Goal: Information Seeking & Learning: Find specific fact

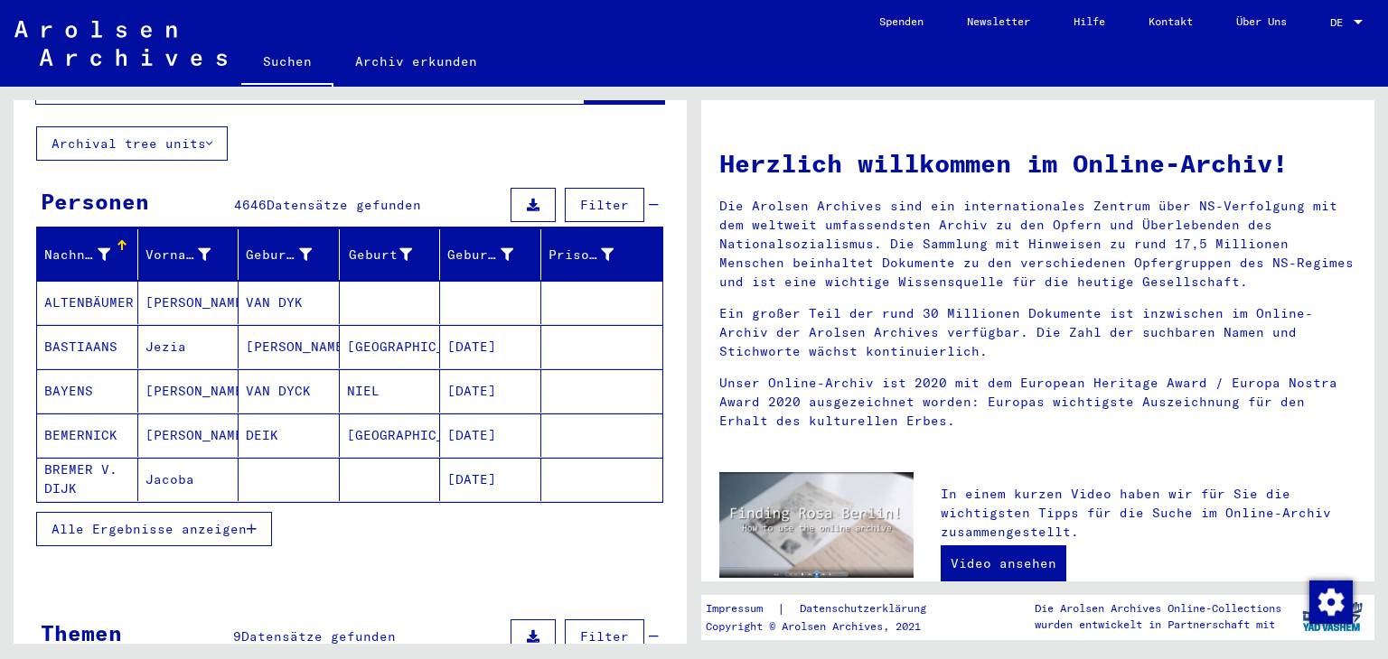
scroll to position [181, 0]
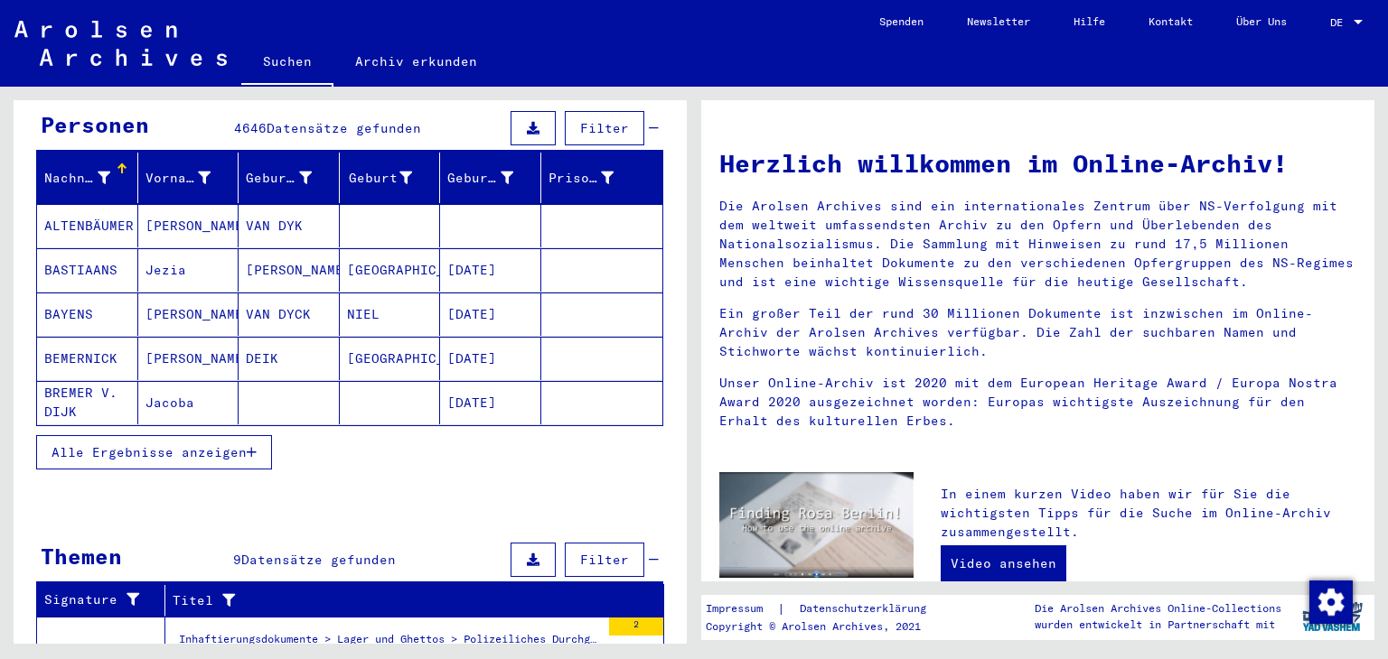
click at [186, 444] on span "Alle Ergebnisse anzeigen" at bounding box center [148, 452] width 195 height 16
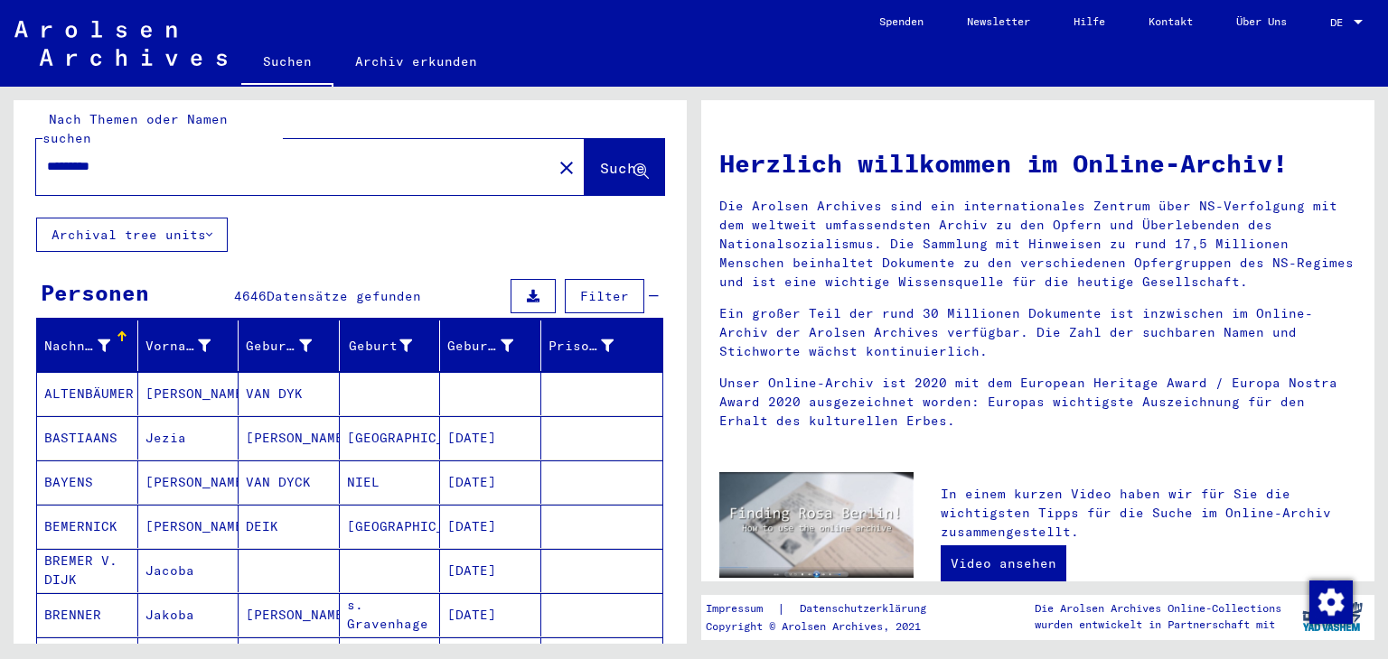
scroll to position [0, 0]
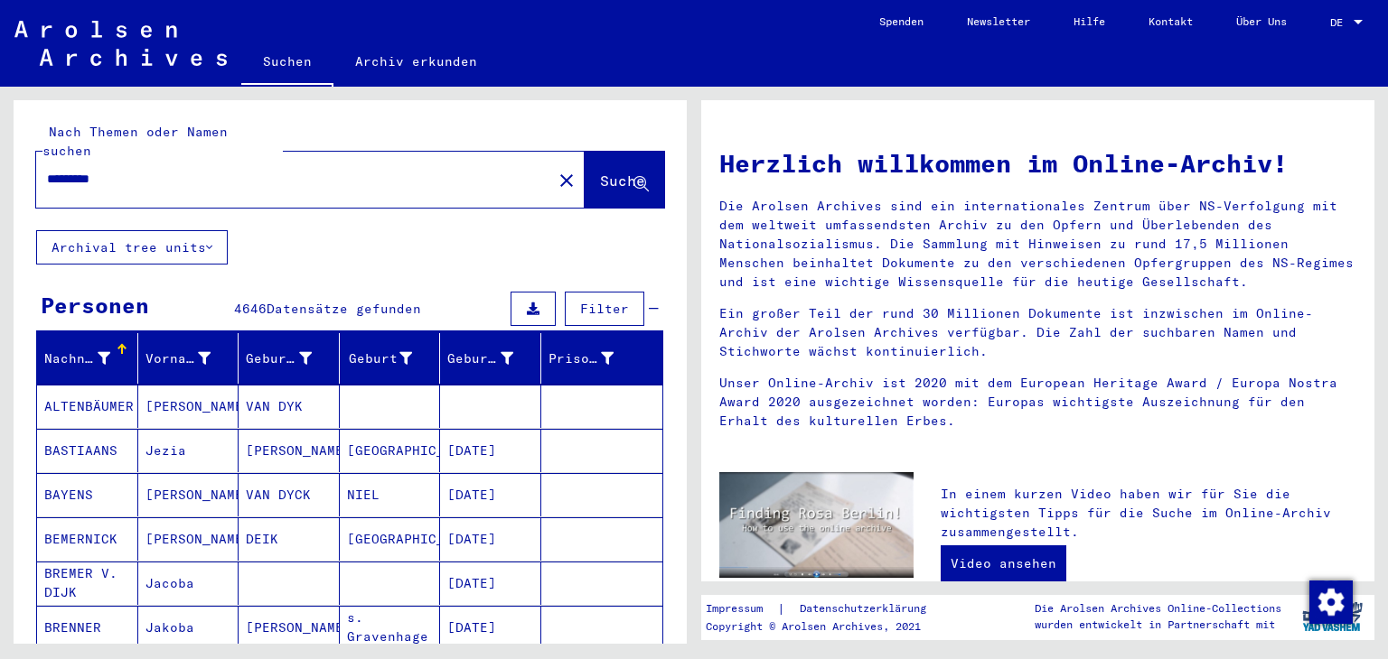
click at [47, 170] on input "*********" at bounding box center [288, 179] width 483 height 19
click at [151, 170] on input "**********" at bounding box center [288, 179] width 483 height 19
type input "**********"
click at [600, 172] on span "Suche" at bounding box center [622, 181] width 45 height 18
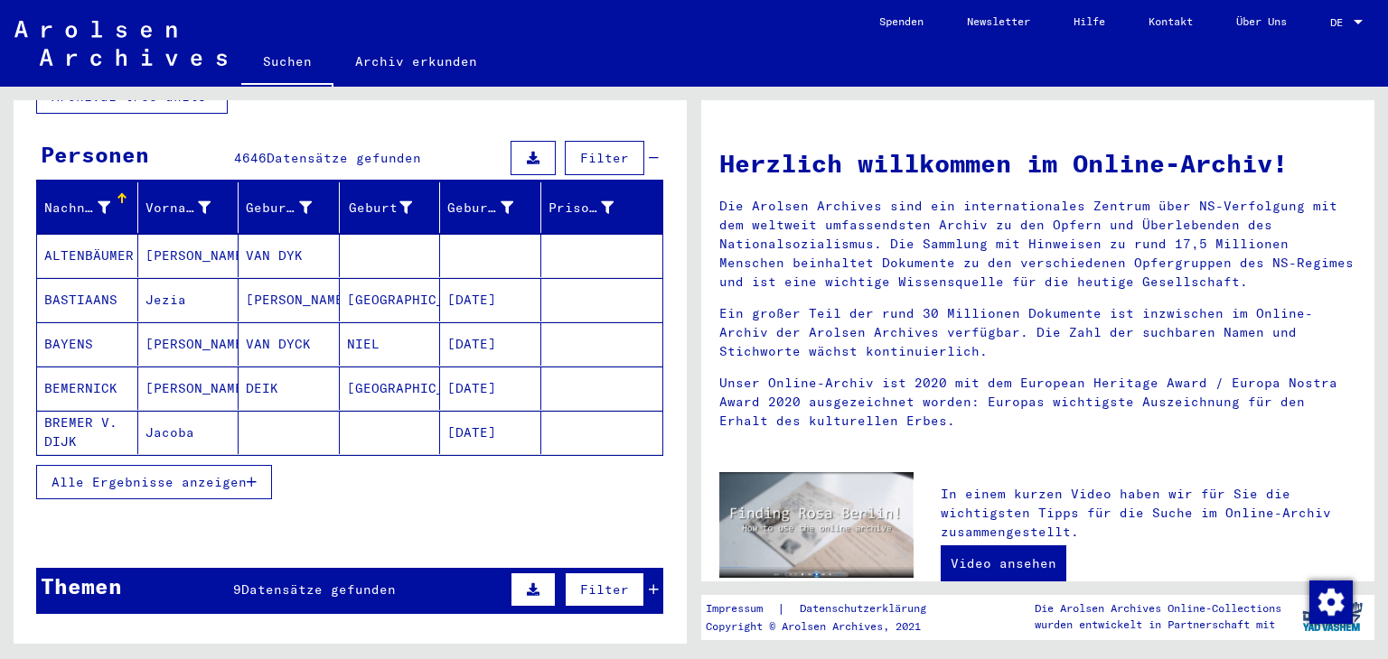
scroll to position [181, 0]
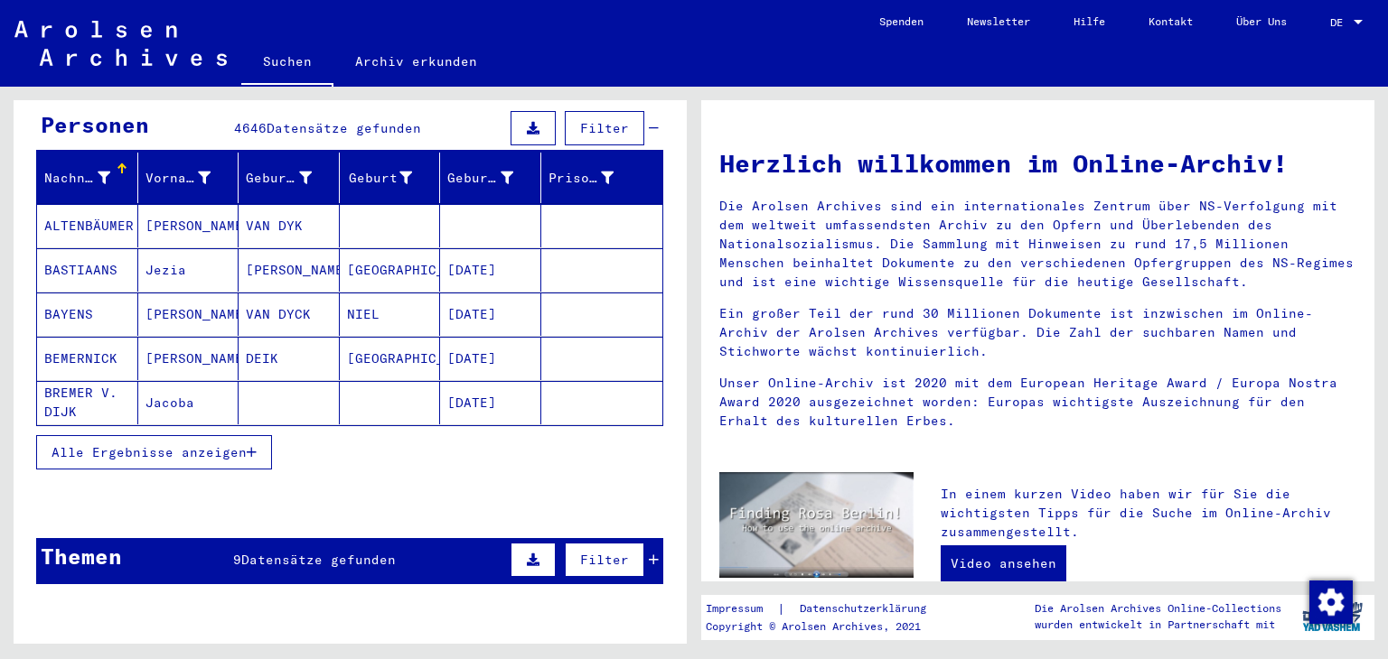
click at [134, 444] on span "Alle Ergebnisse anzeigen" at bounding box center [148, 452] width 195 height 16
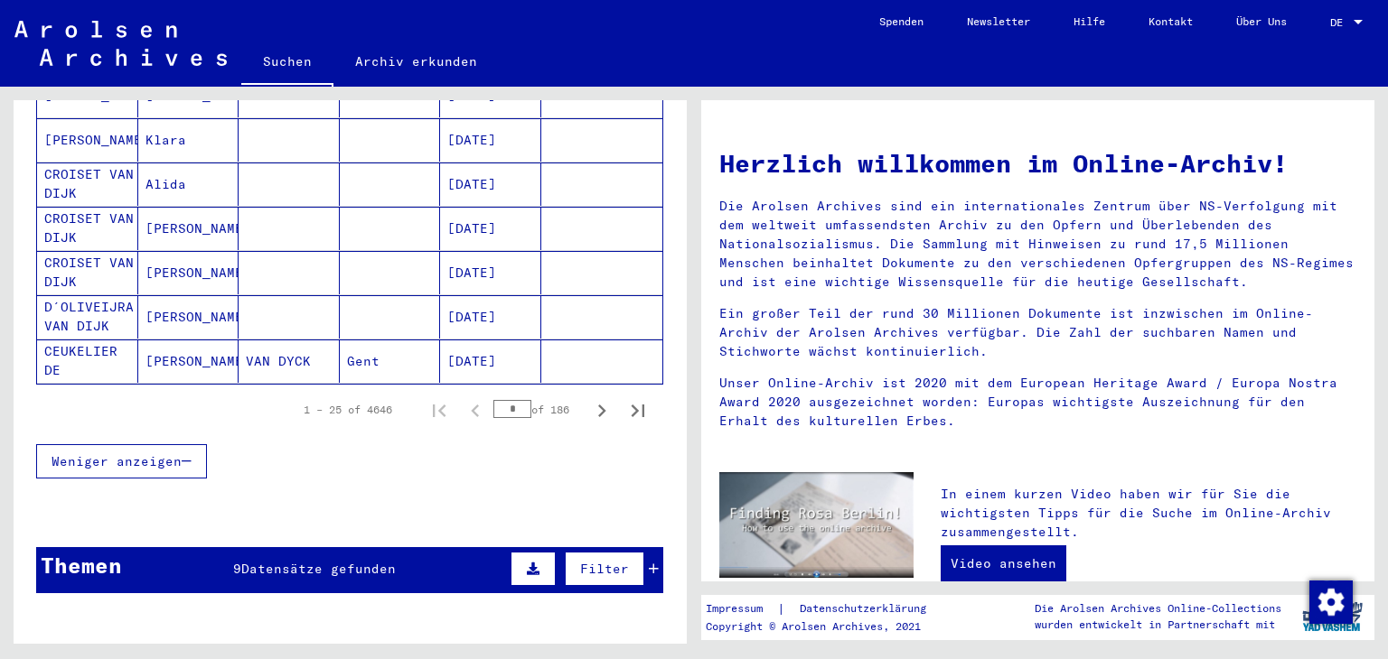
scroll to position [1174, 0]
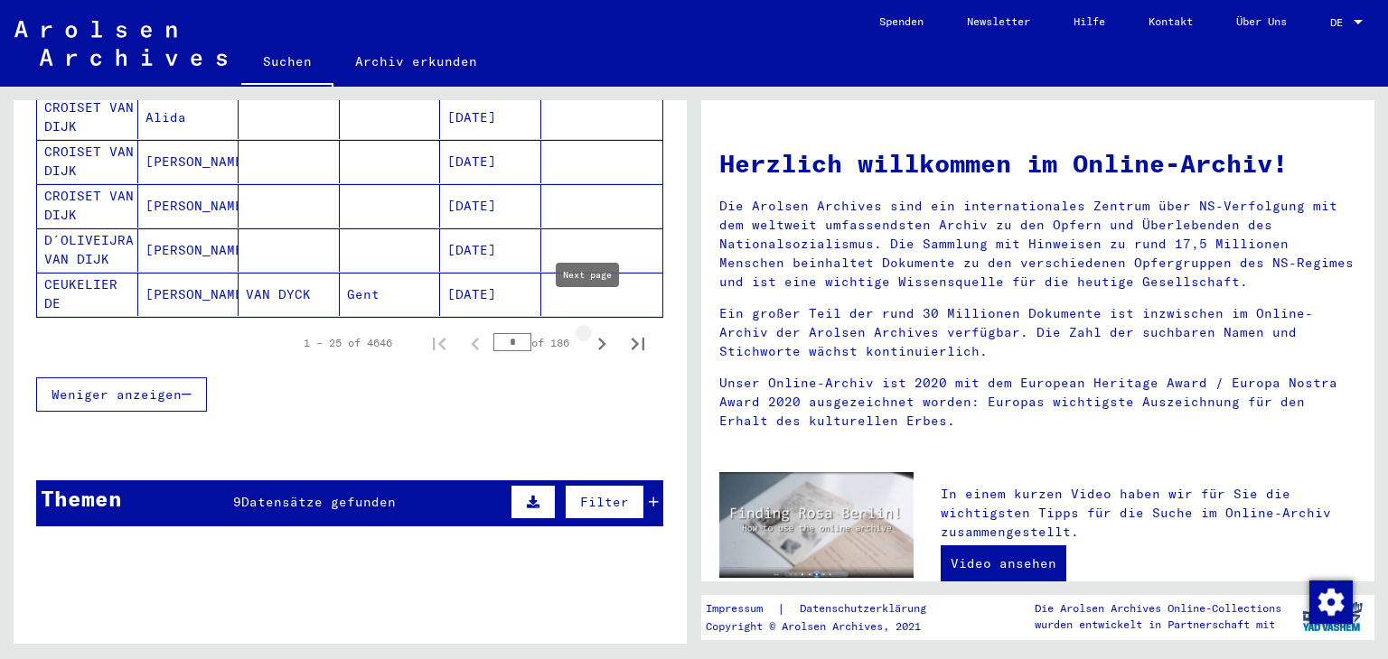
click at [598, 338] on icon "Next page" at bounding box center [602, 344] width 8 height 13
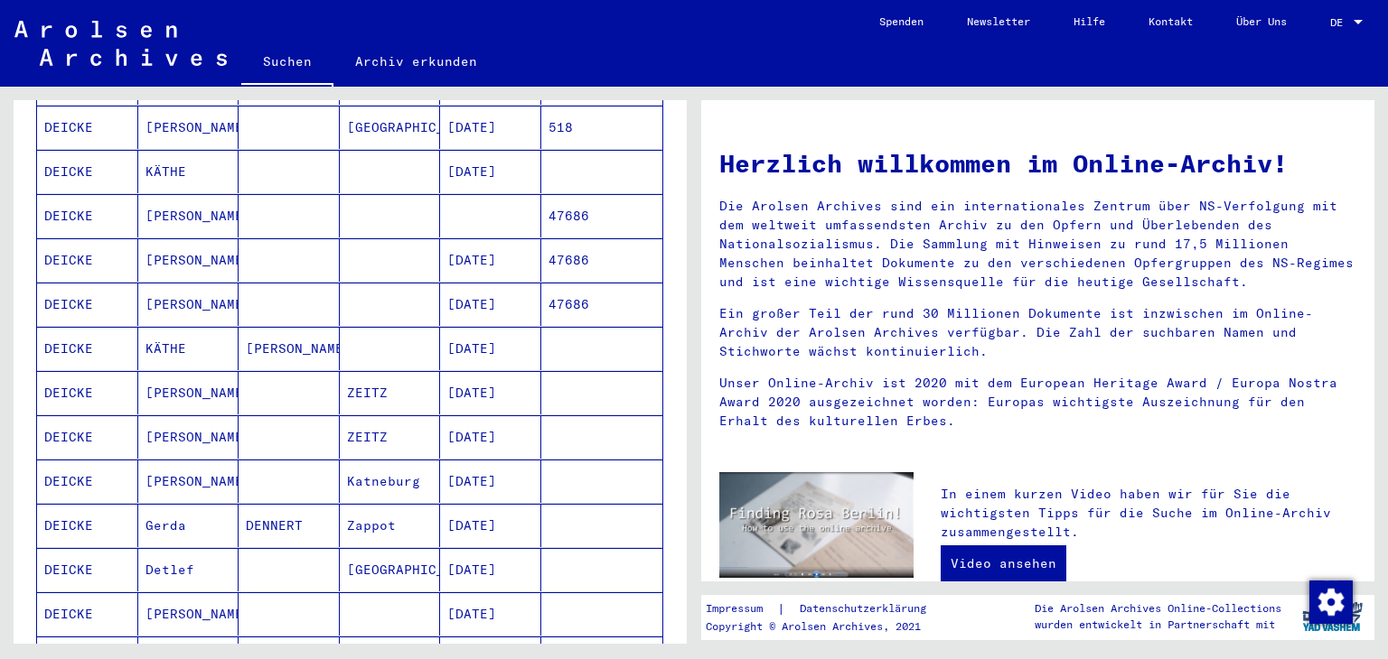
scroll to position [90, 0]
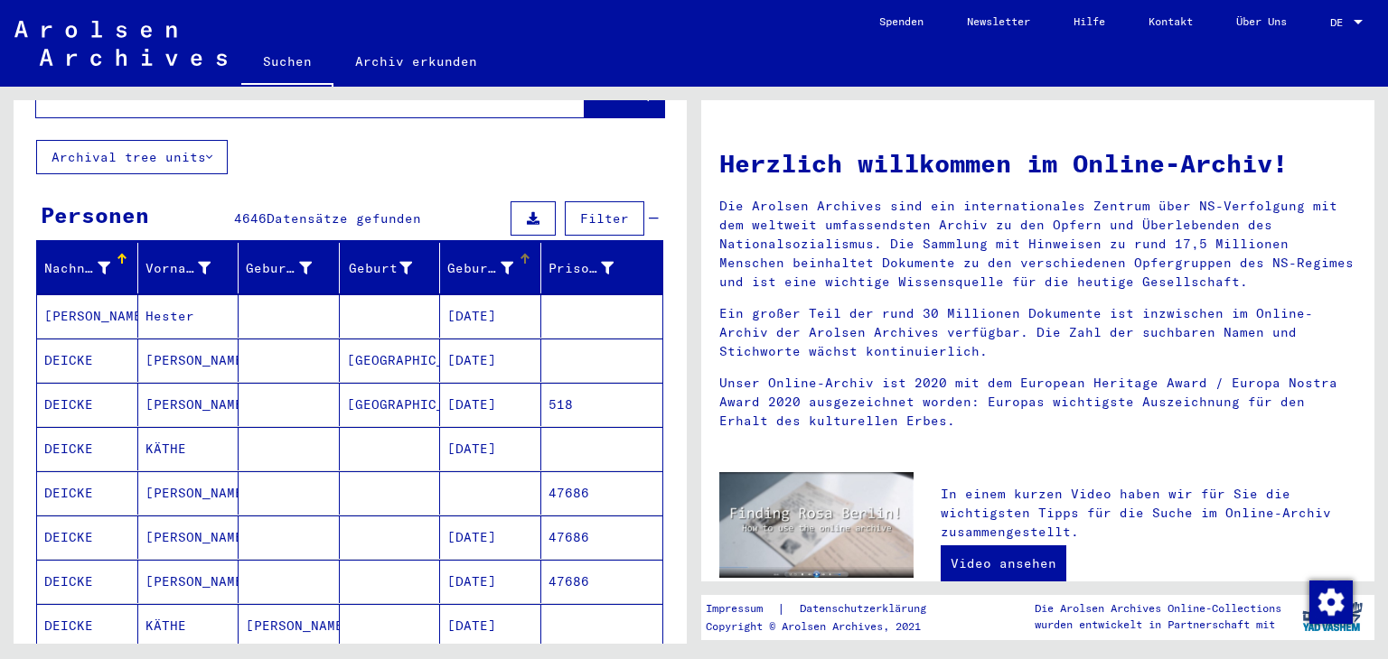
click at [477, 259] on div "Geburtsdatum" at bounding box center [480, 268] width 66 height 19
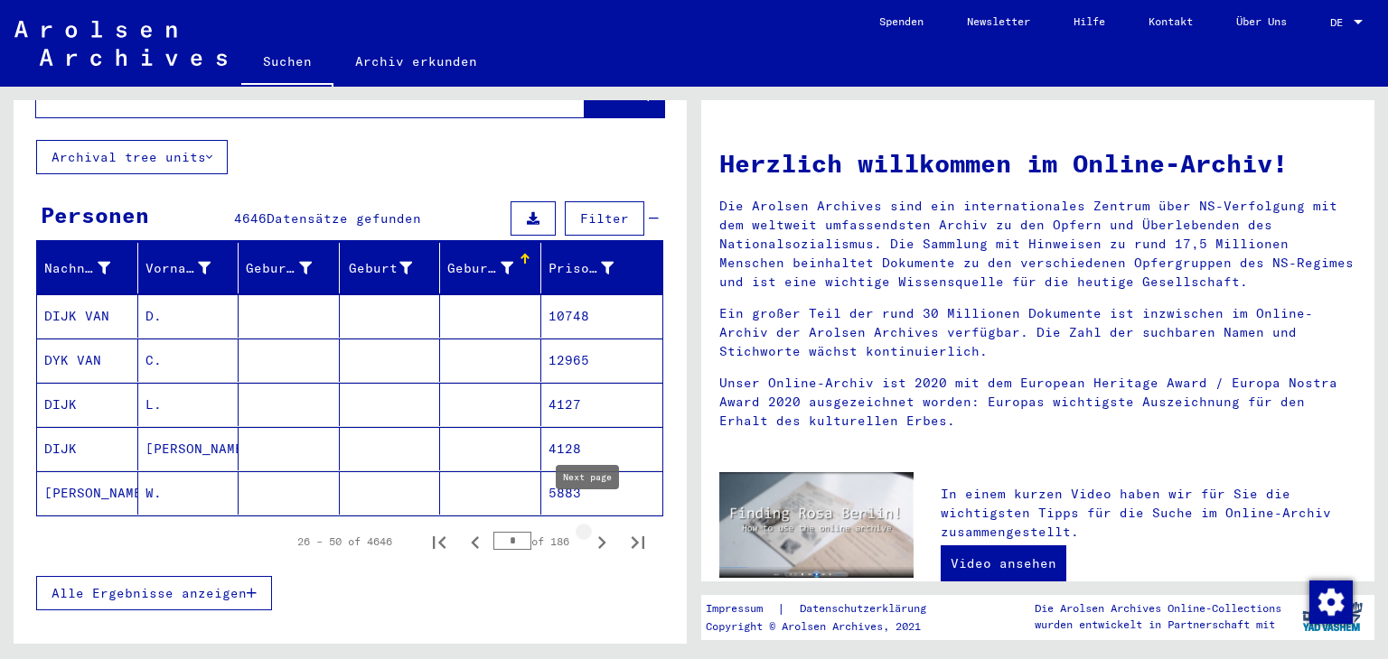
click at [598, 537] on icon "Next page" at bounding box center [602, 543] width 8 height 13
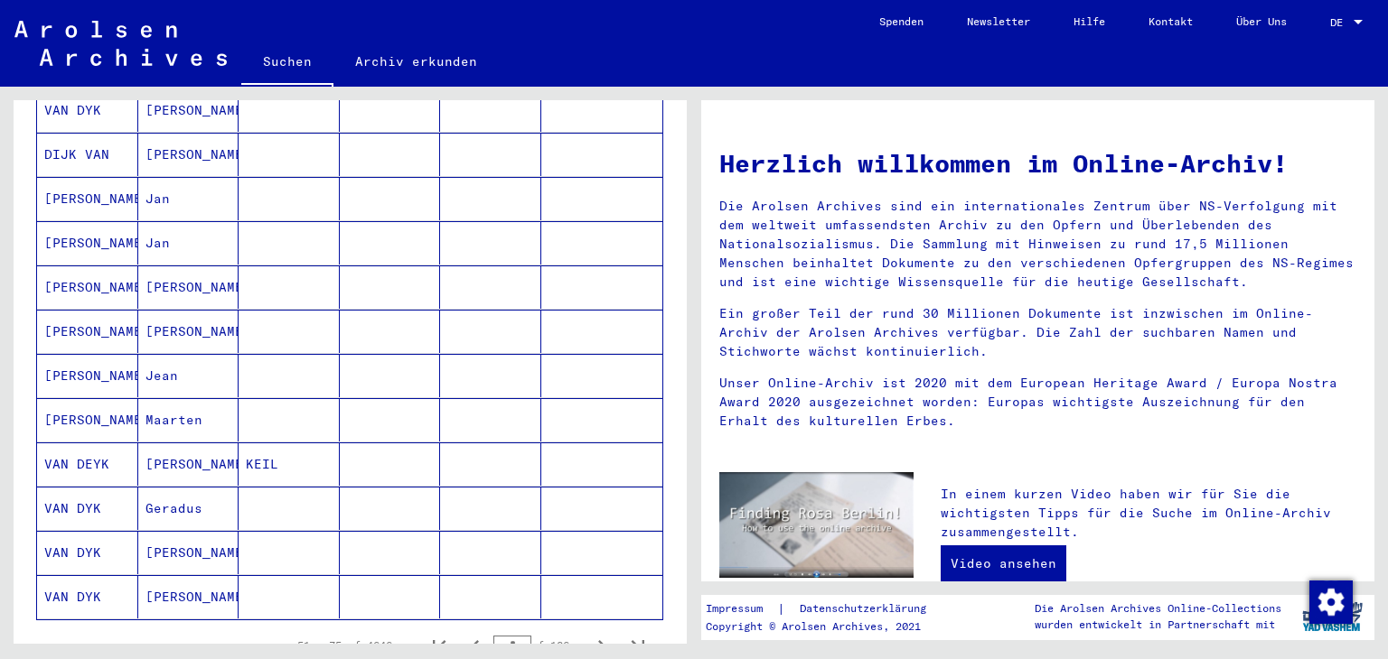
scroll to position [994, 0]
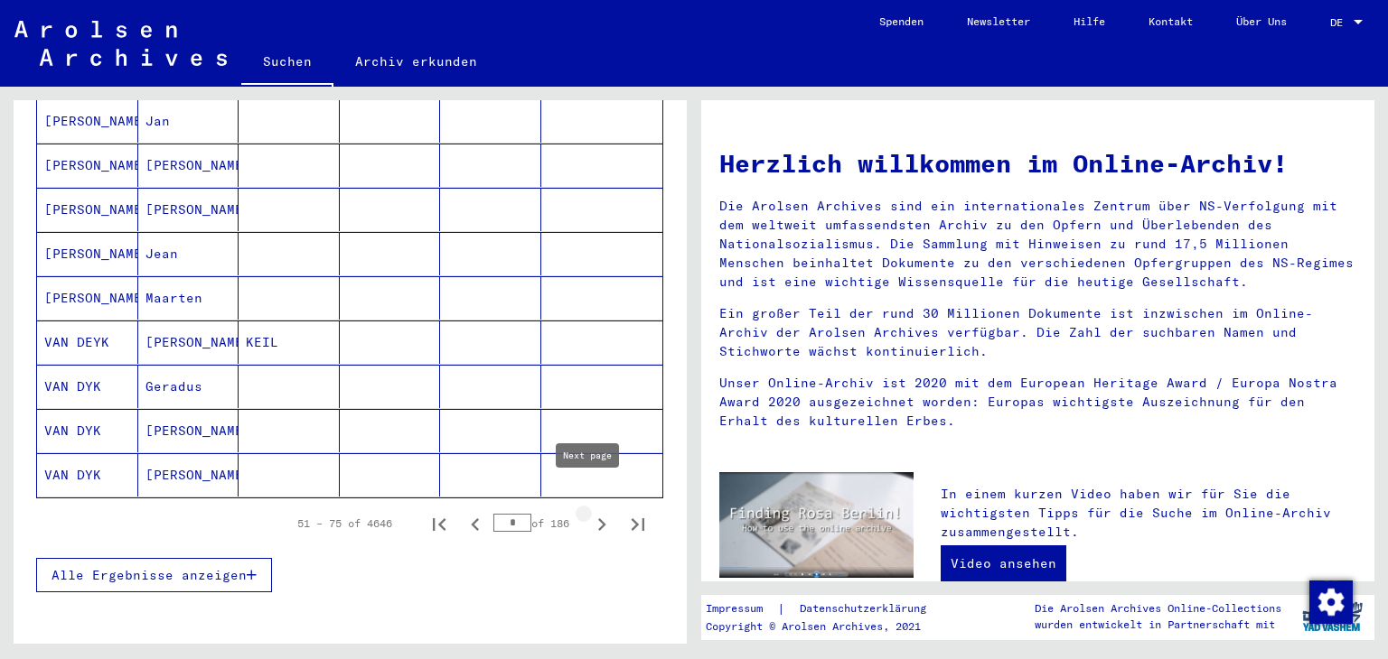
click at [598, 519] on icon "Next page" at bounding box center [602, 525] width 8 height 13
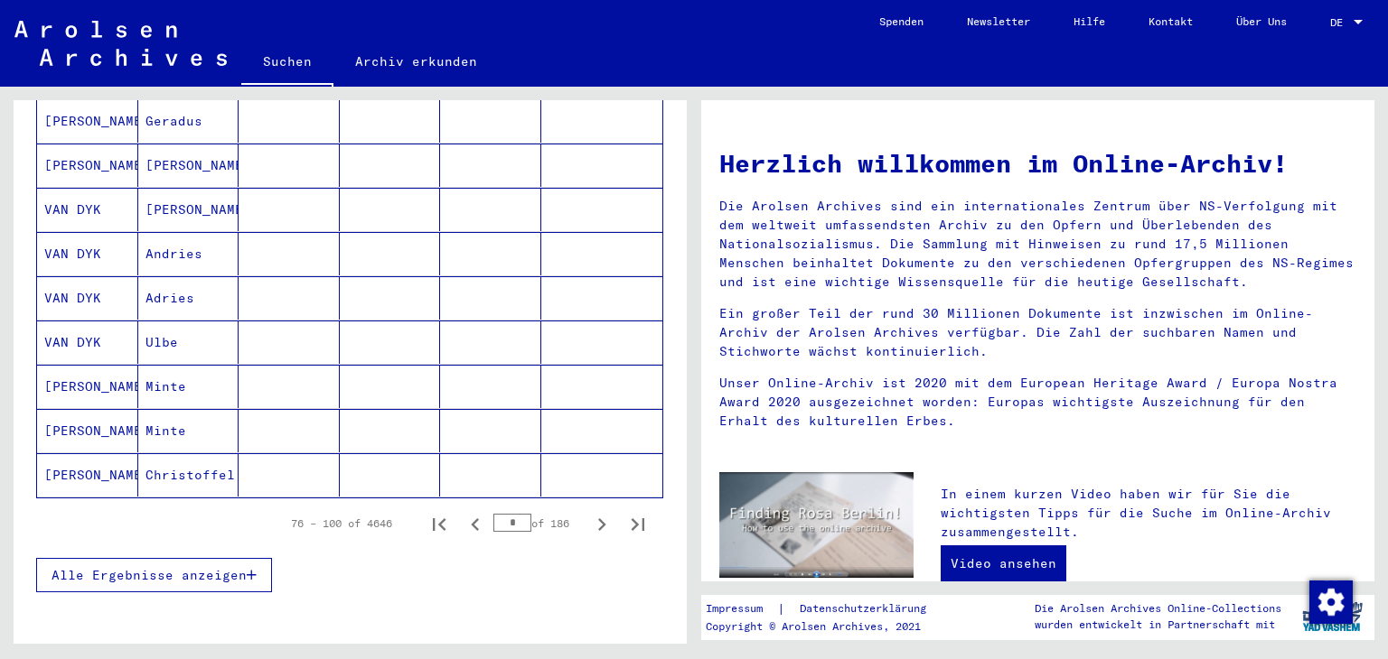
click at [592, 512] on icon "Next page" at bounding box center [601, 524] width 25 height 25
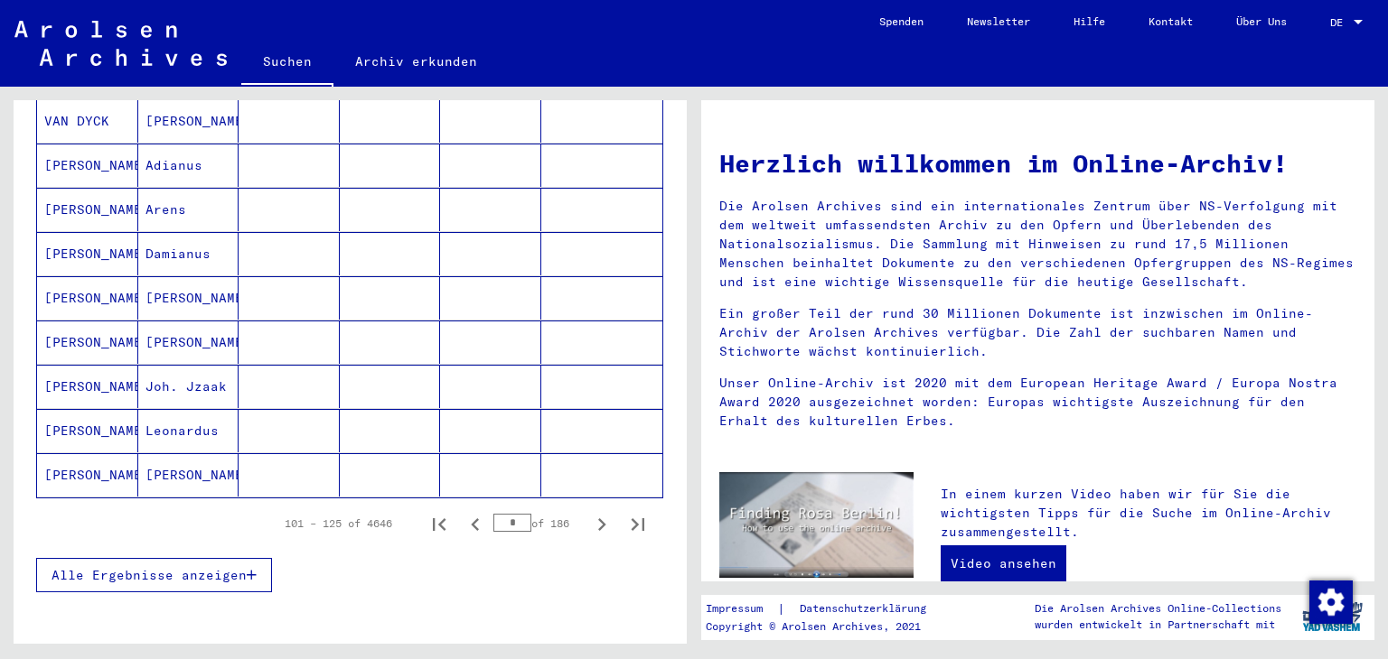
click at [592, 512] on icon "Next page" at bounding box center [601, 524] width 25 height 25
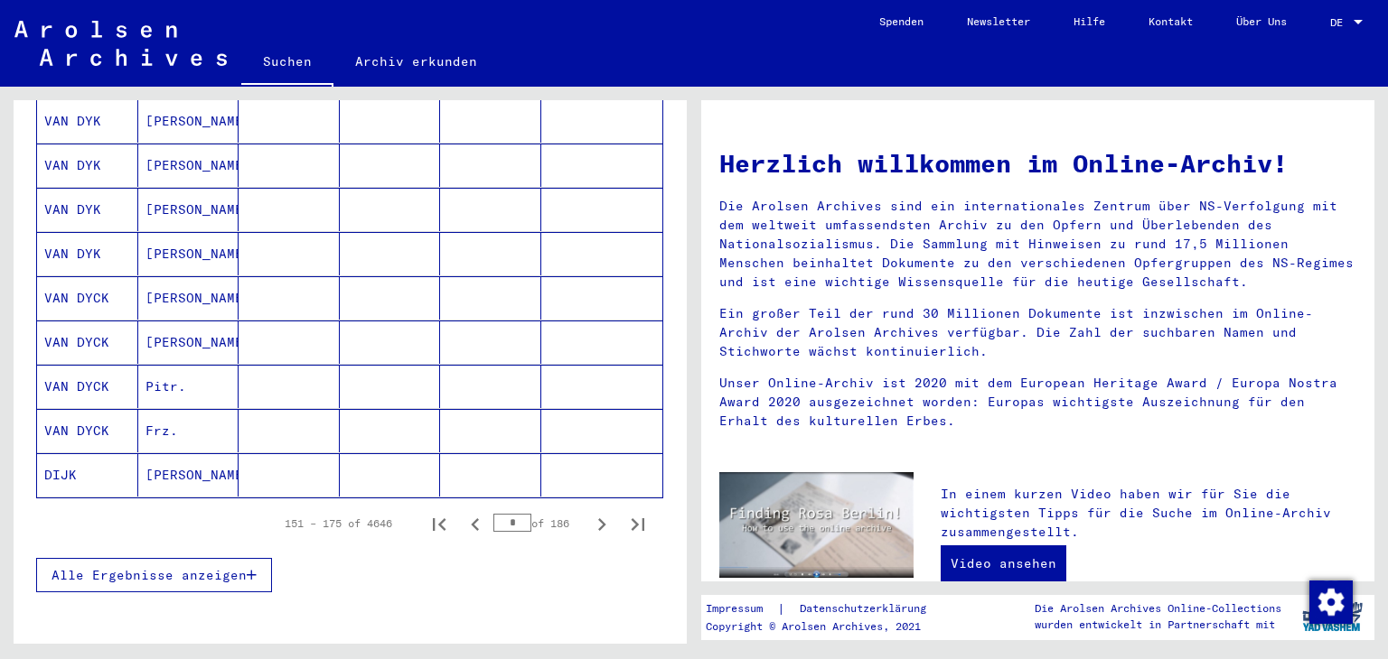
click at [592, 512] on icon "Next page" at bounding box center [601, 524] width 25 height 25
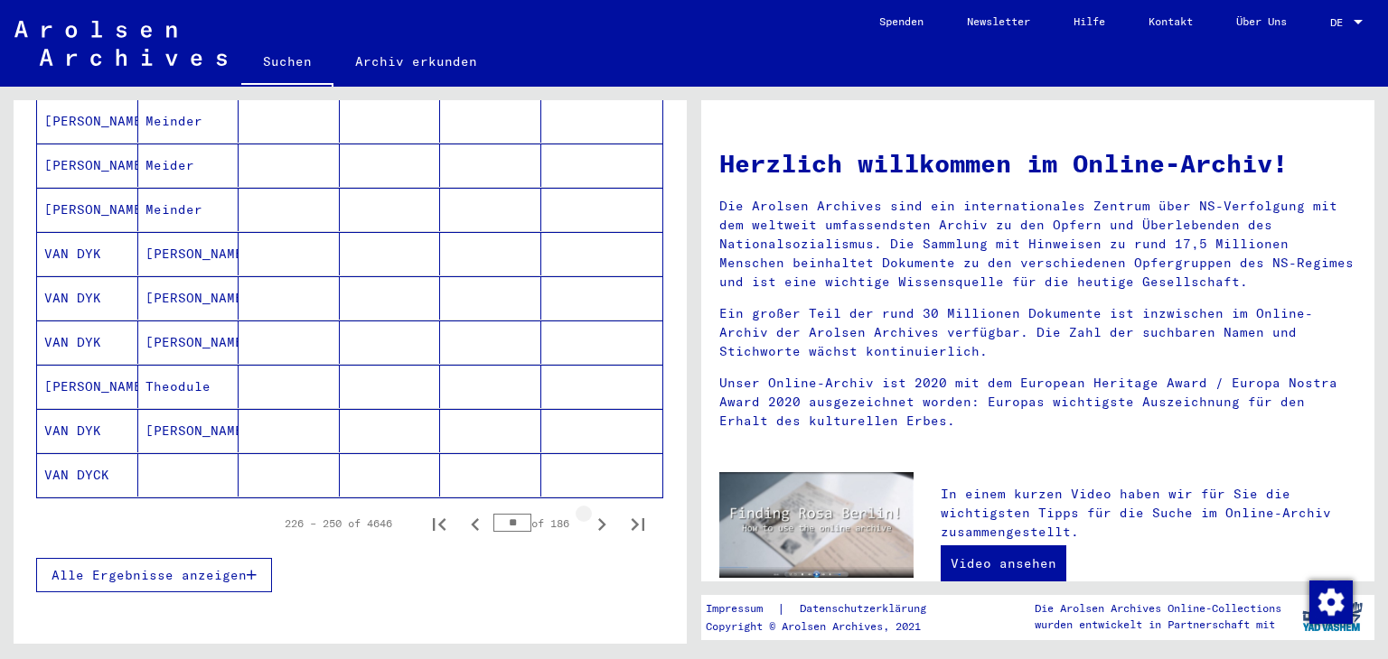
click at [592, 512] on icon "Next page" at bounding box center [601, 524] width 25 height 25
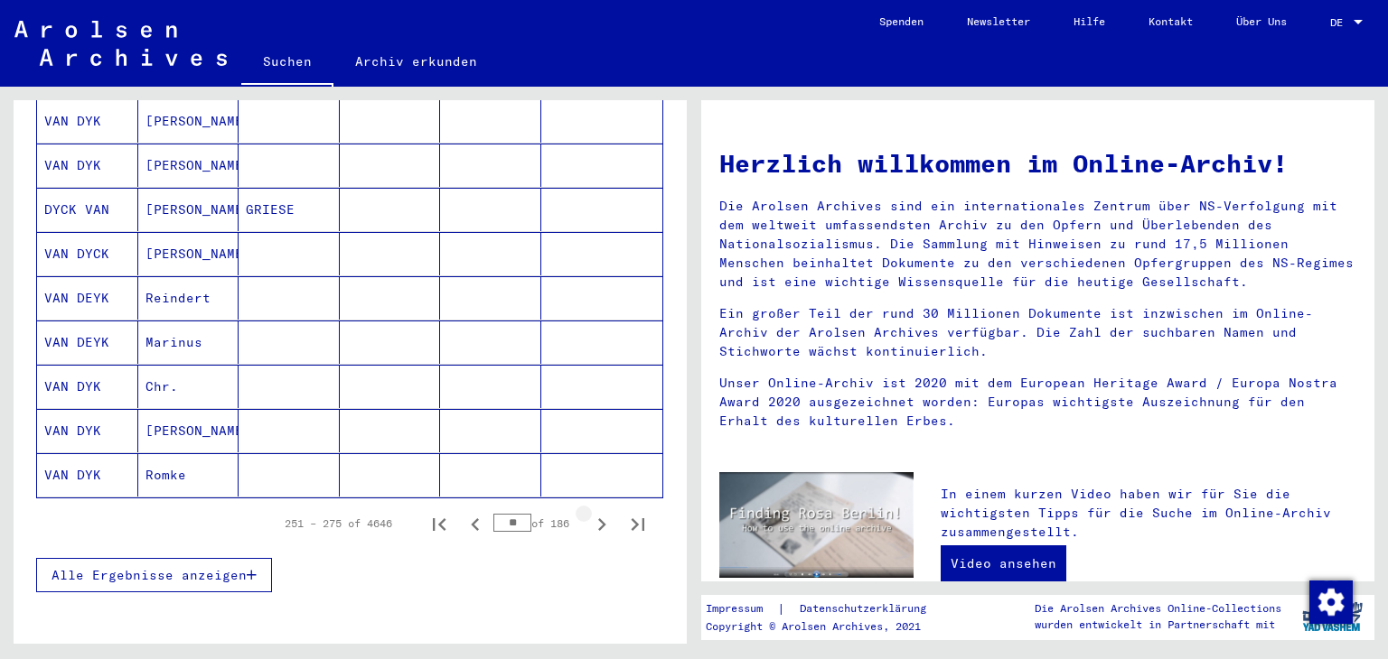
click at [592, 512] on icon "Next page" at bounding box center [601, 524] width 25 height 25
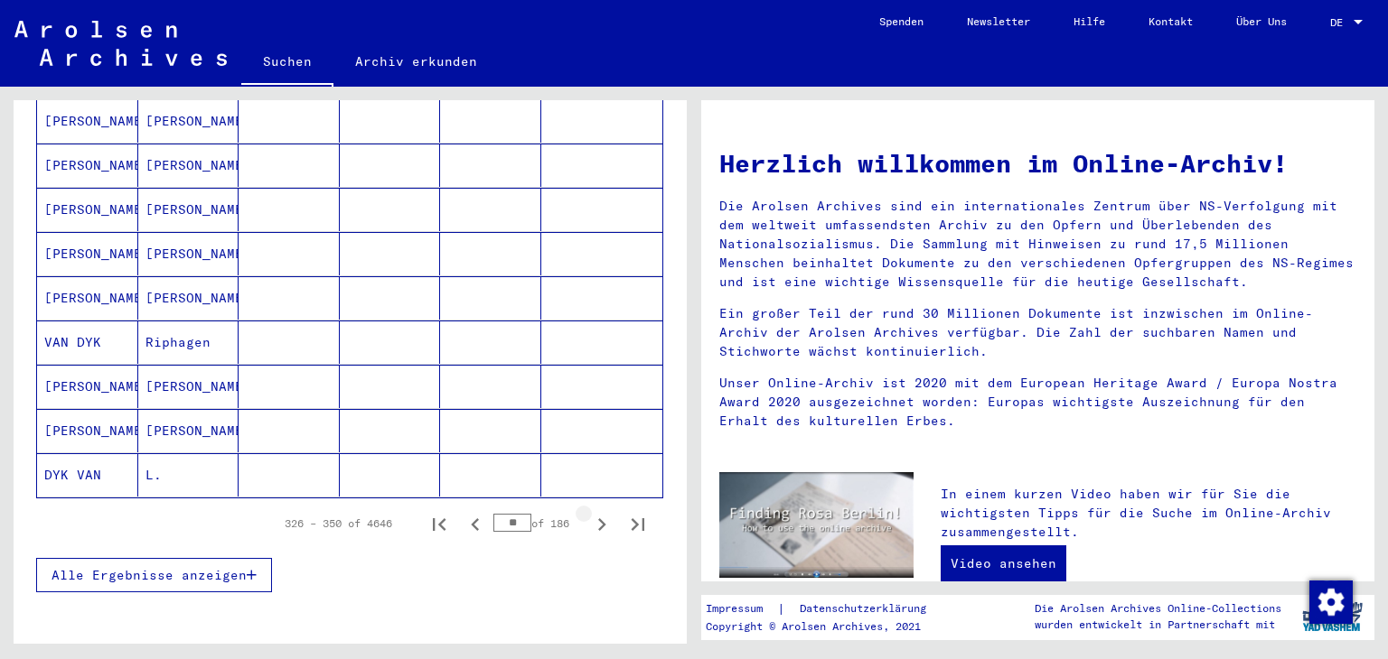
click at [592, 512] on icon "Next page" at bounding box center [601, 524] width 25 height 25
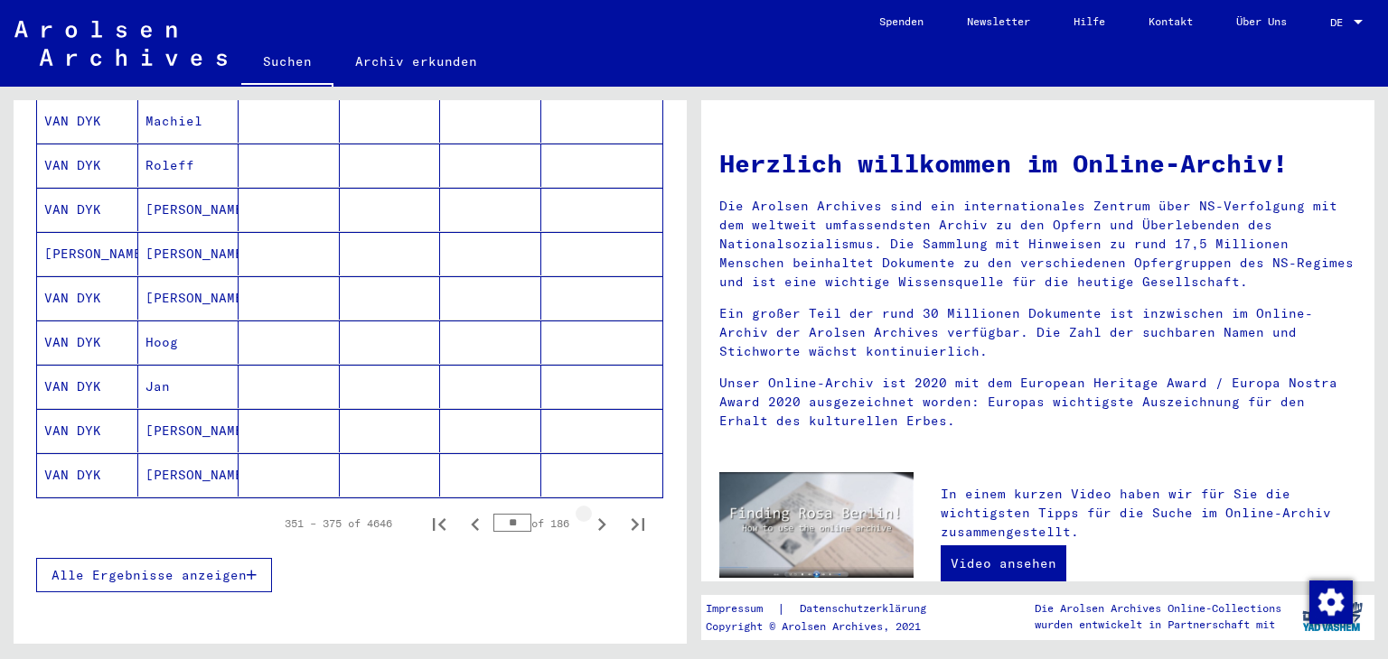
click at [592, 512] on icon "Next page" at bounding box center [601, 524] width 25 height 25
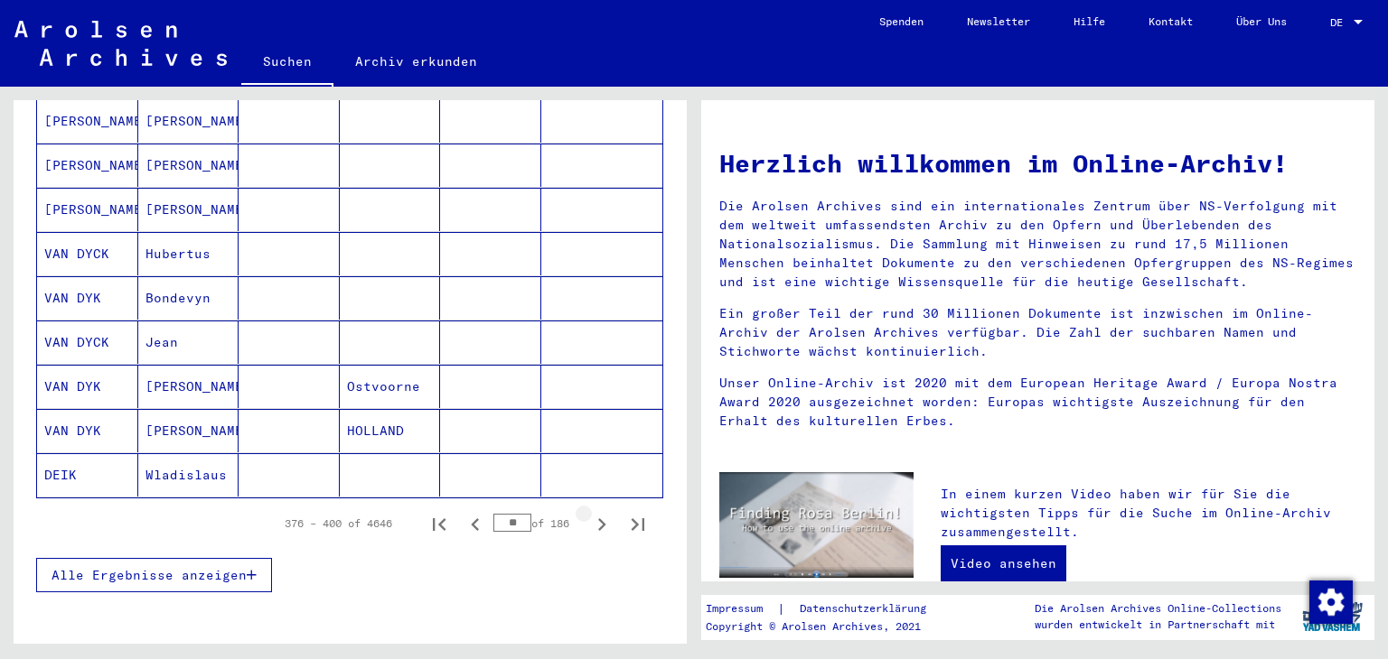
click at [592, 512] on icon "Next page" at bounding box center [601, 524] width 25 height 25
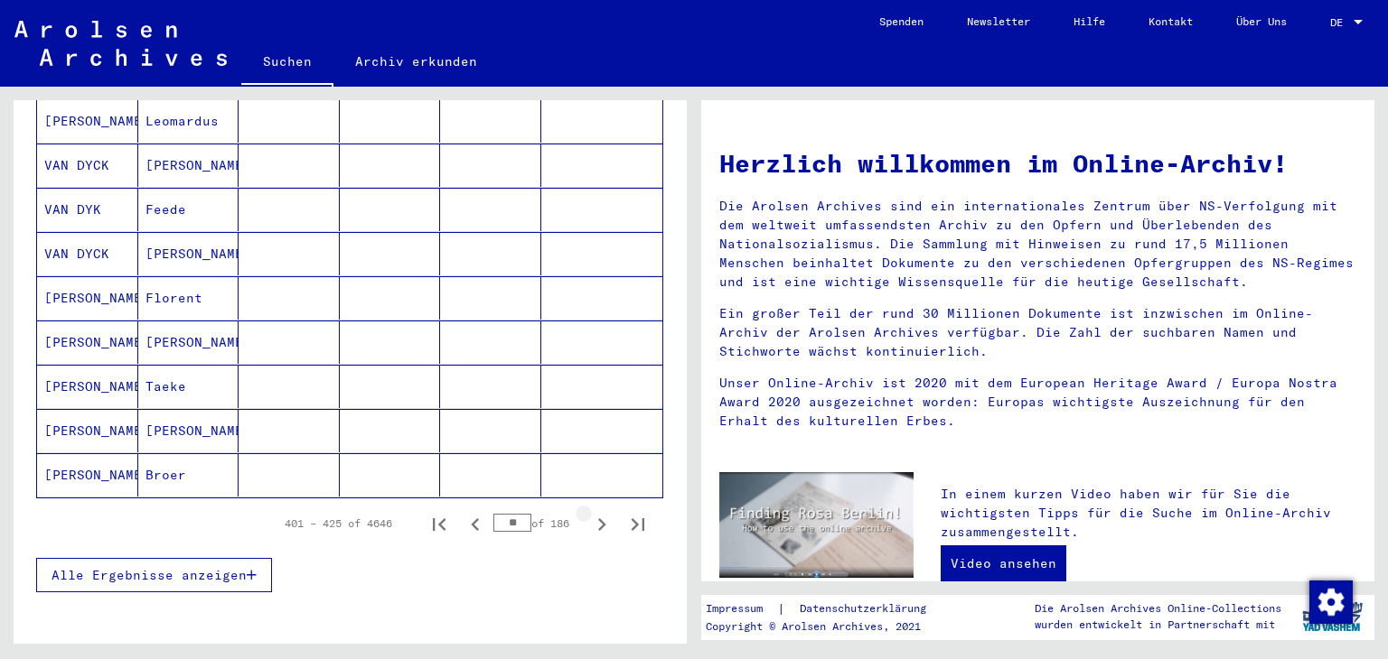
click at [592, 512] on icon "Next page" at bounding box center [601, 524] width 25 height 25
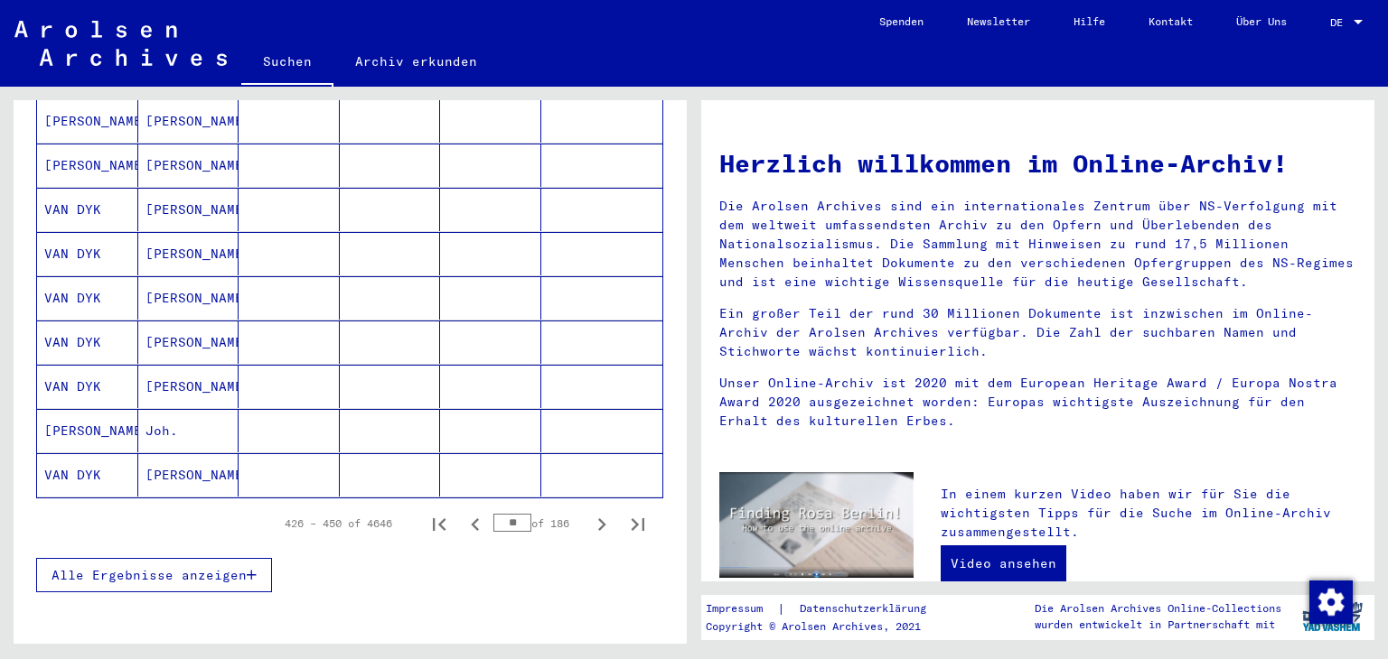
click at [592, 512] on icon "Next page" at bounding box center [601, 524] width 25 height 25
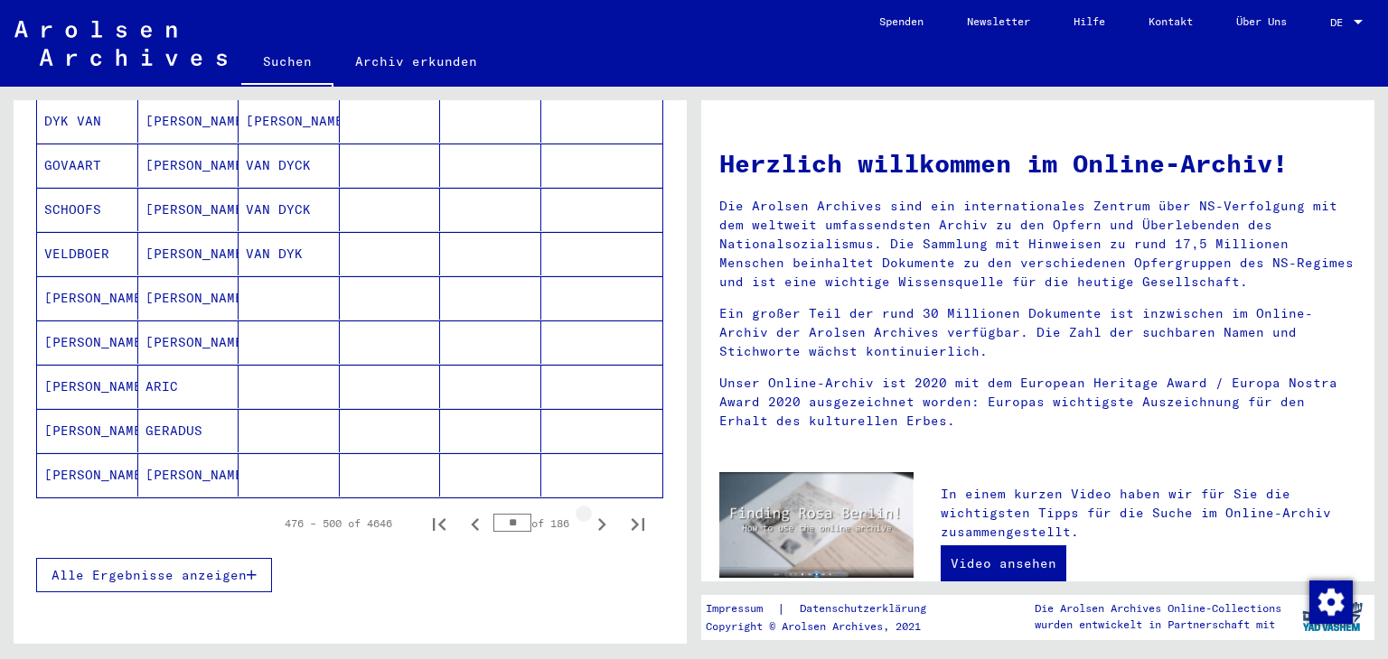
click at [592, 512] on icon "Next page" at bounding box center [601, 524] width 25 height 25
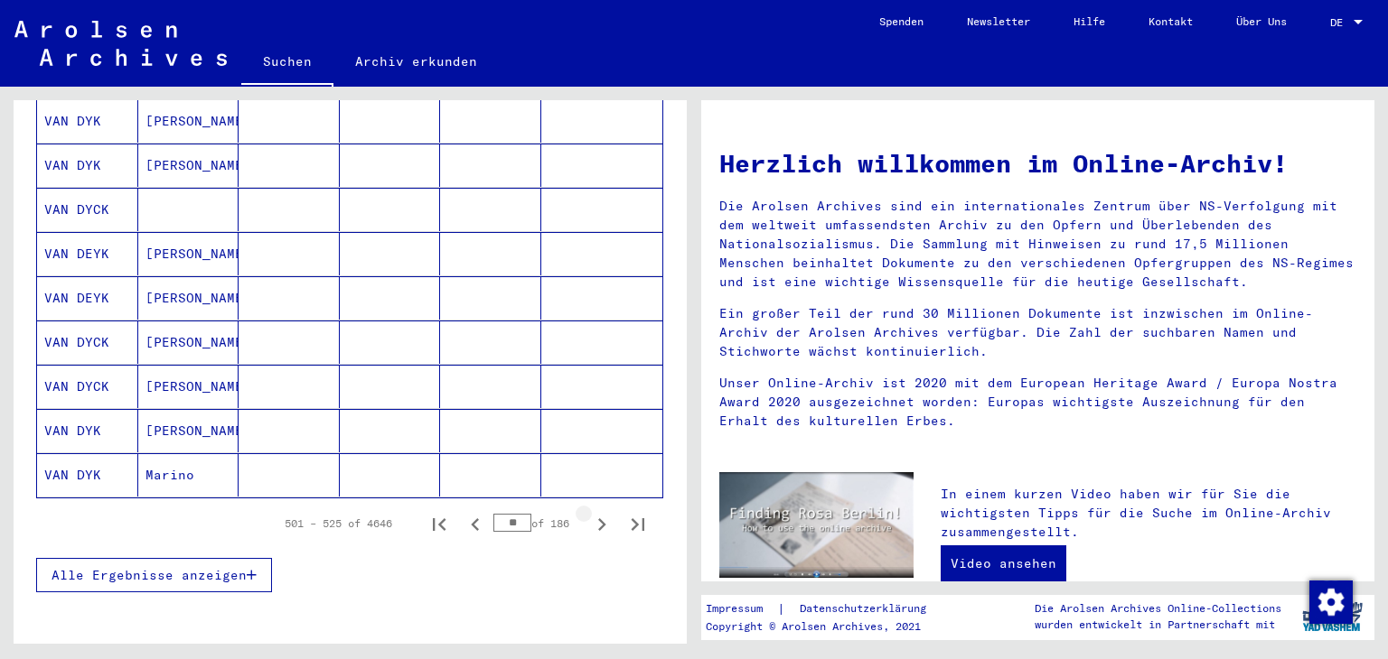
click at [592, 512] on icon "Next page" at bounding box center [601, 524] width 25 height 25
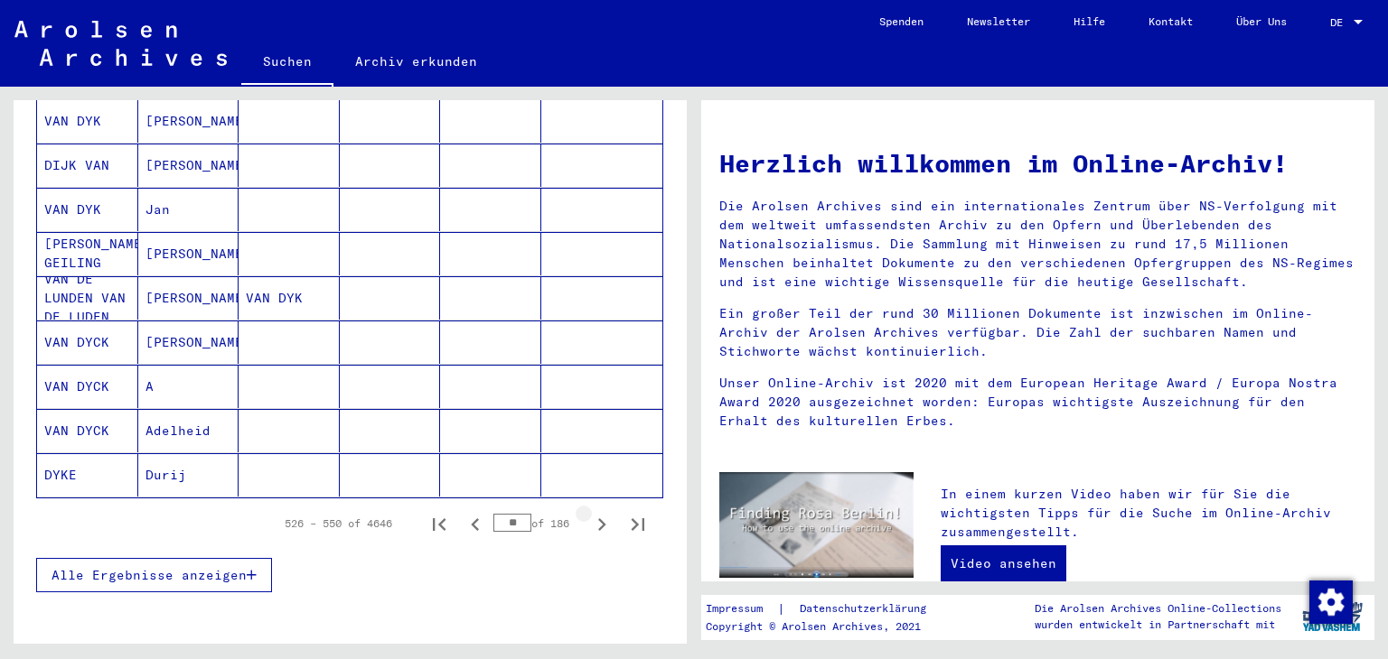
click at [592, 512] on icon "Next page" at bounding box center [601, 524] width 25 height 25
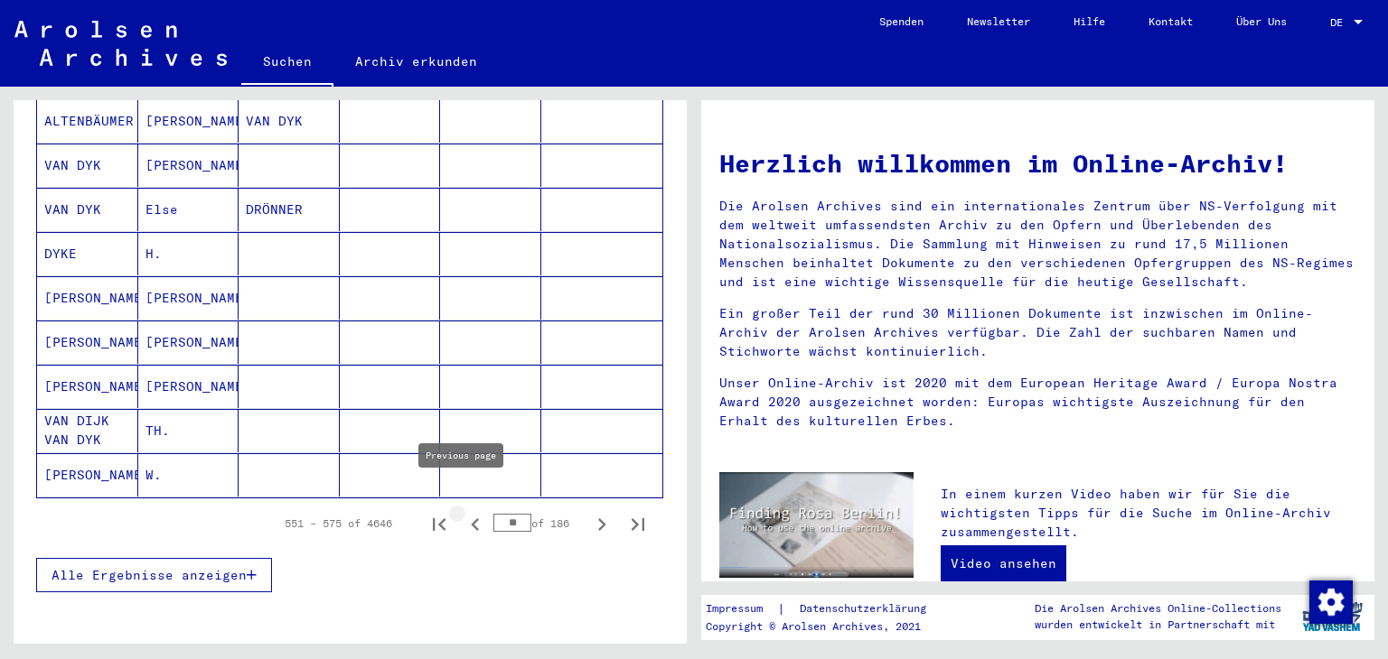
click at [471, 519] on icon "Previous page" at bounding box center [475, 525] width 8 height 13
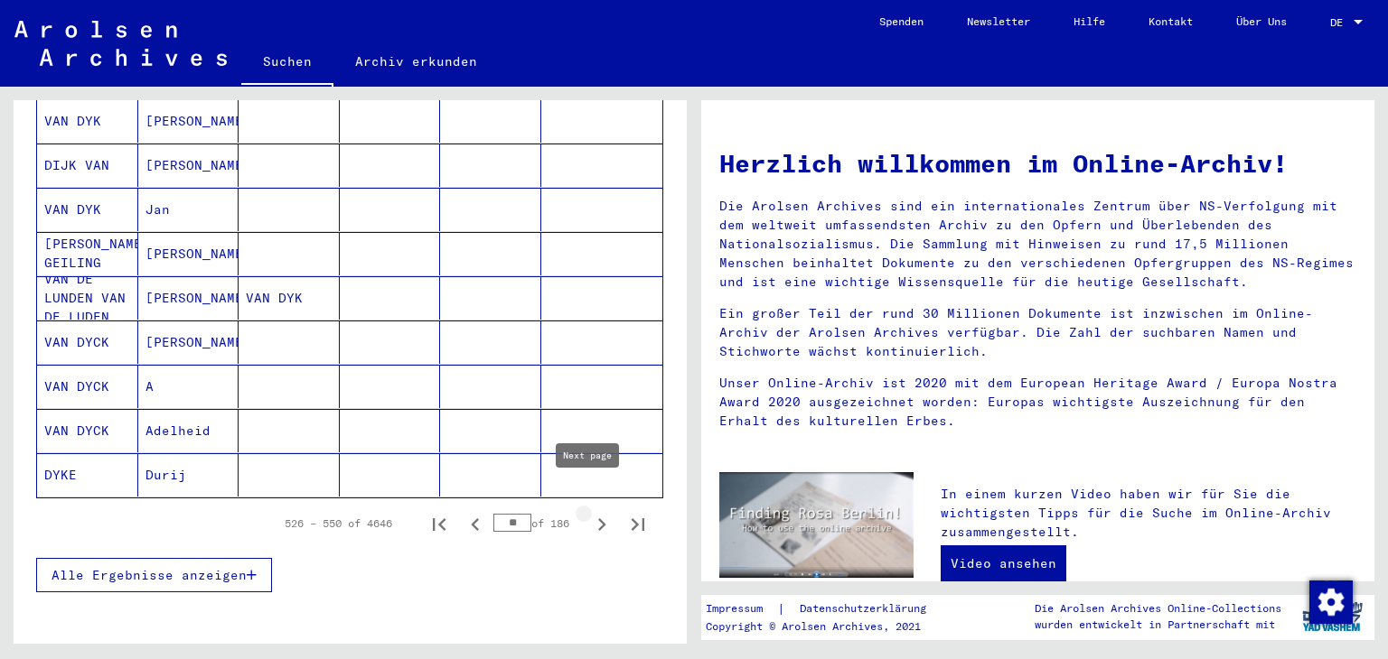
click at [590, 512] on icon "Next page" at bounding box center [601, 524] width 25 height 25
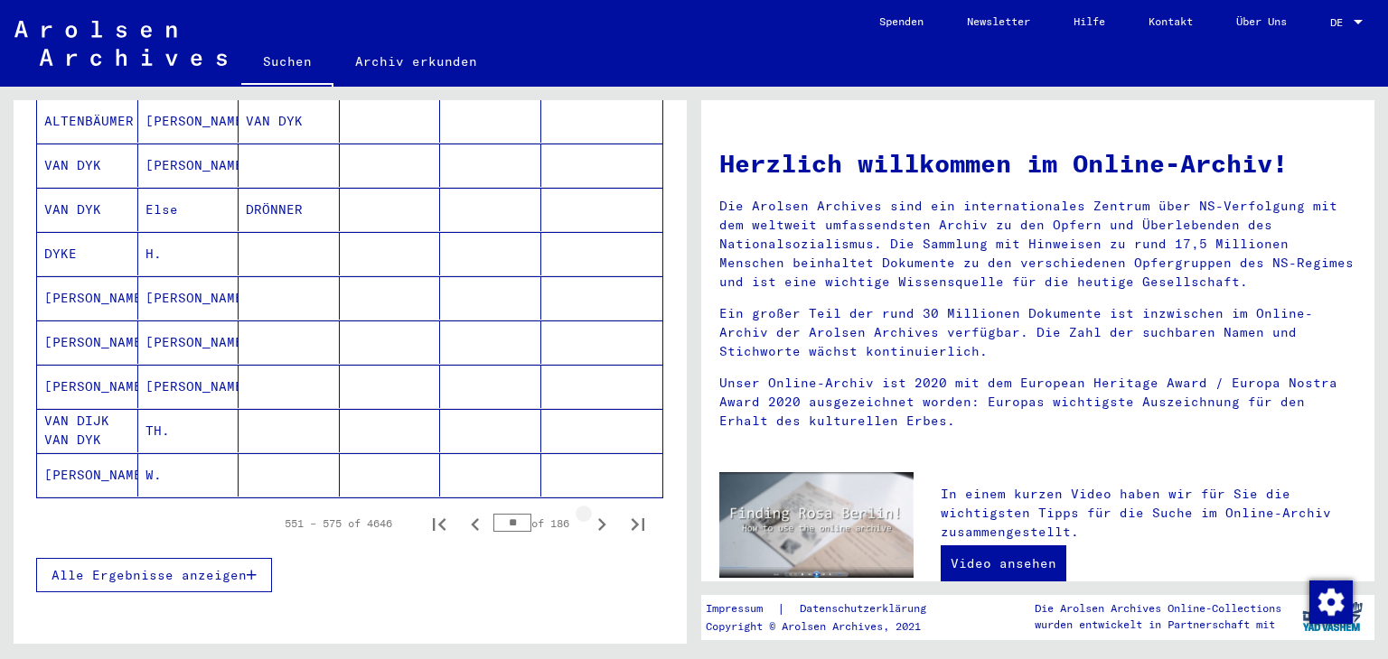
click at [590, 512] on icon "Next page" at bounding box center [601, 524] width 25 height 25
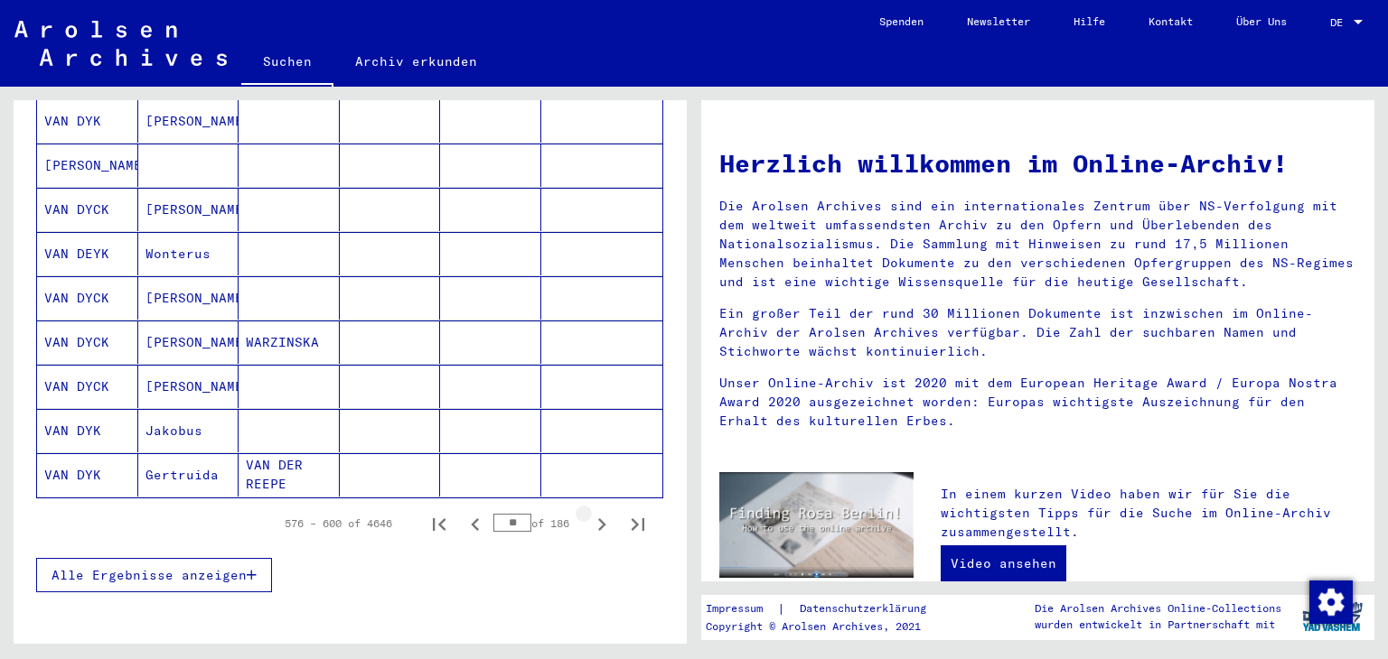
click at [590, 512] on icon "Next page" at bounding box center [601, 524] width 25 height 25
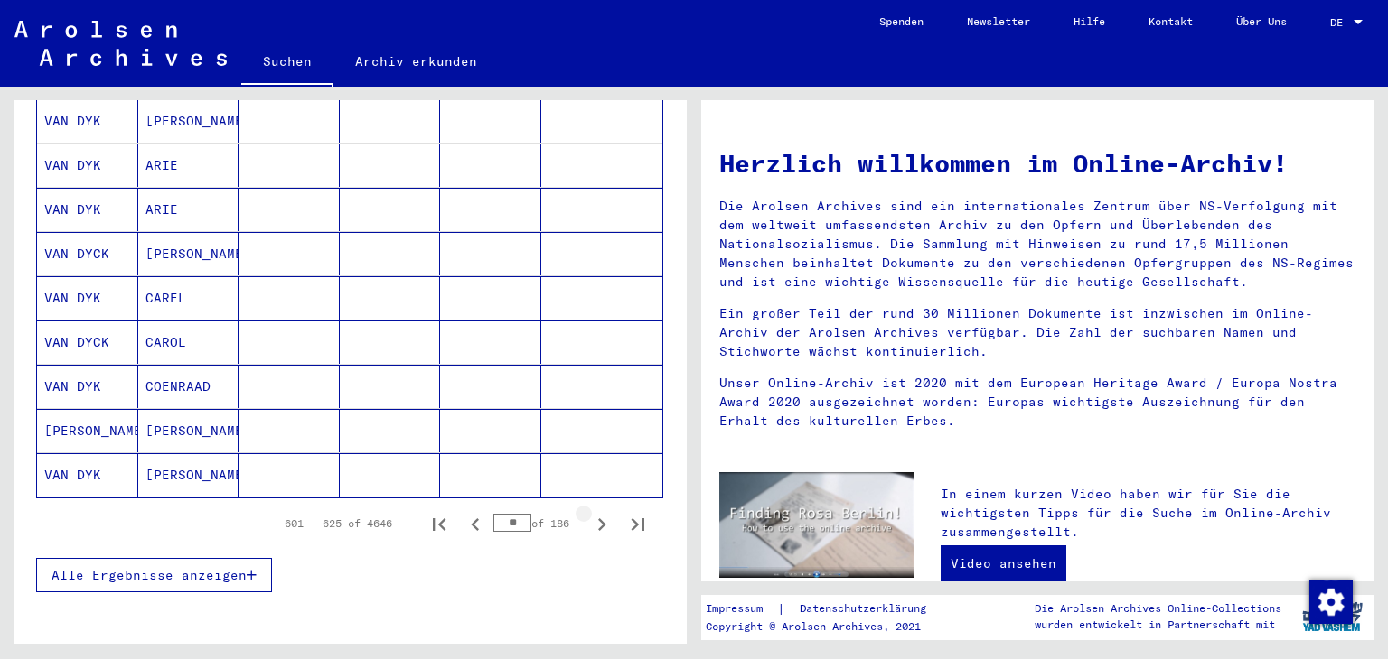
click at [590, 512] on icon "Next page" at bounding box center [601, 524] width 25 height 25
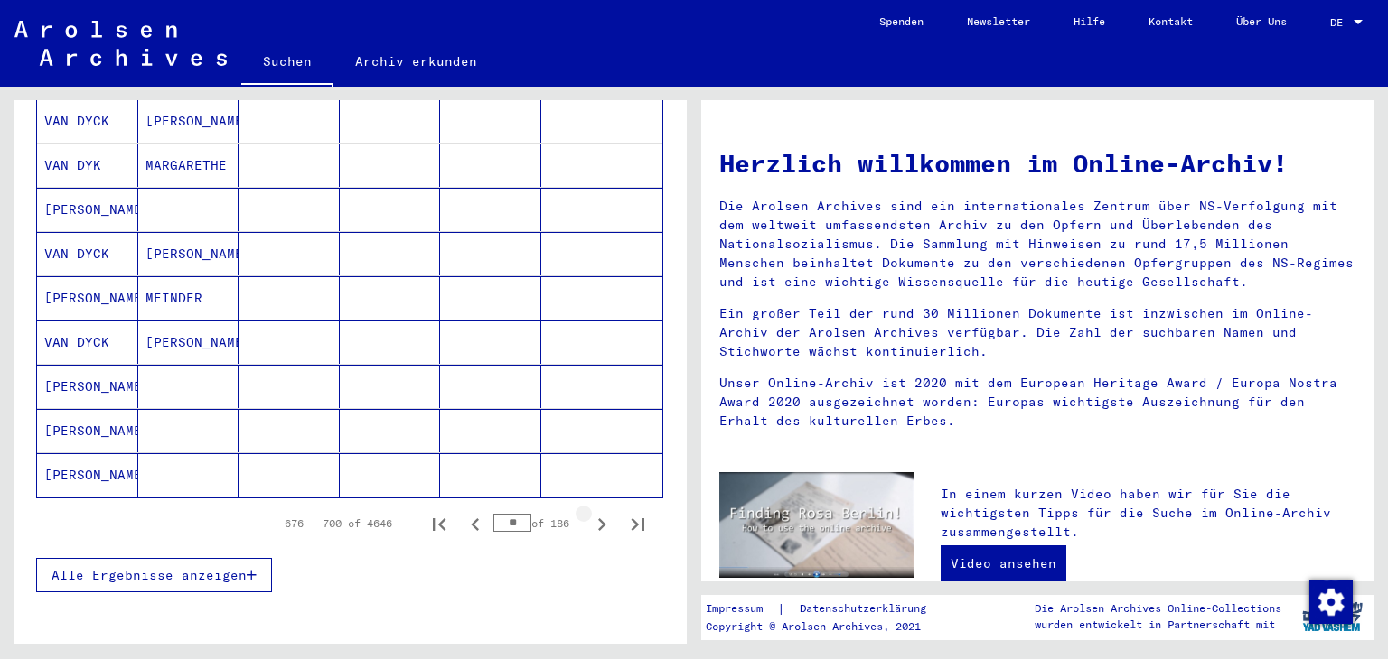
click at [590, 512] on icon "Next page" at bounding box center [601, 524] width 25 height 25
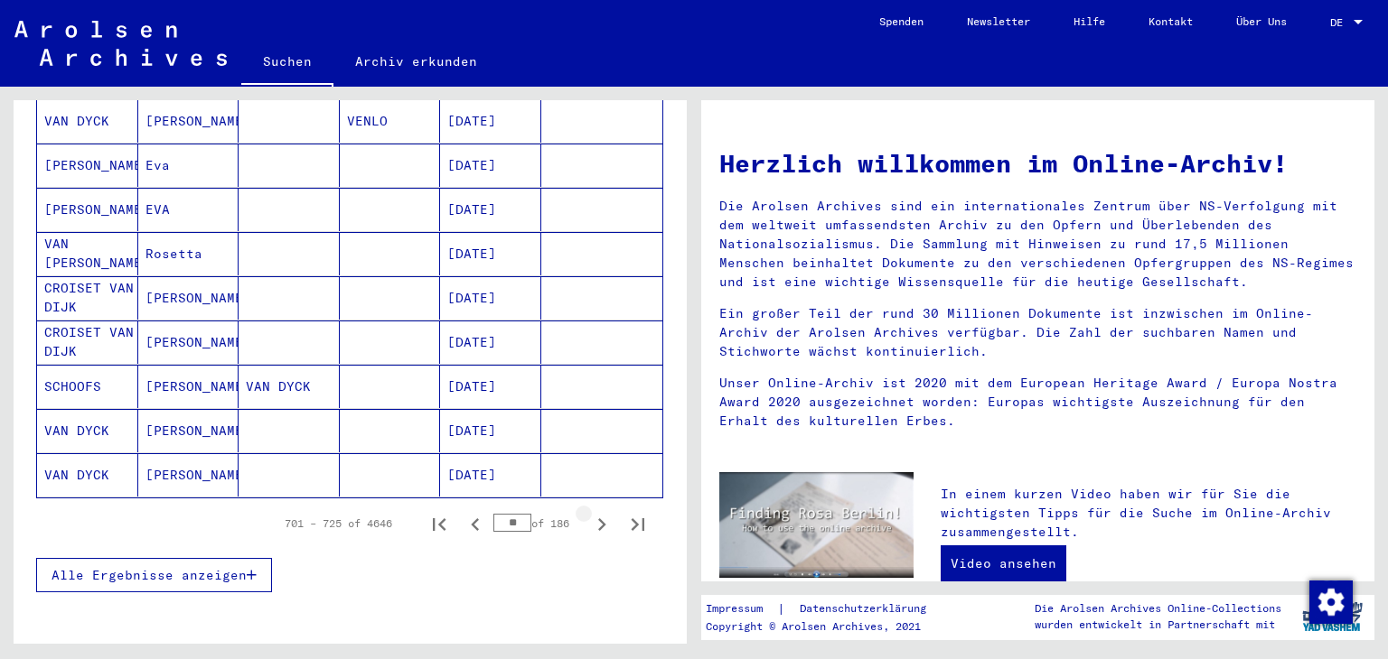
click at [590, 512] on icon "Next page" at bounding box center [601, 524] width 25 height 25
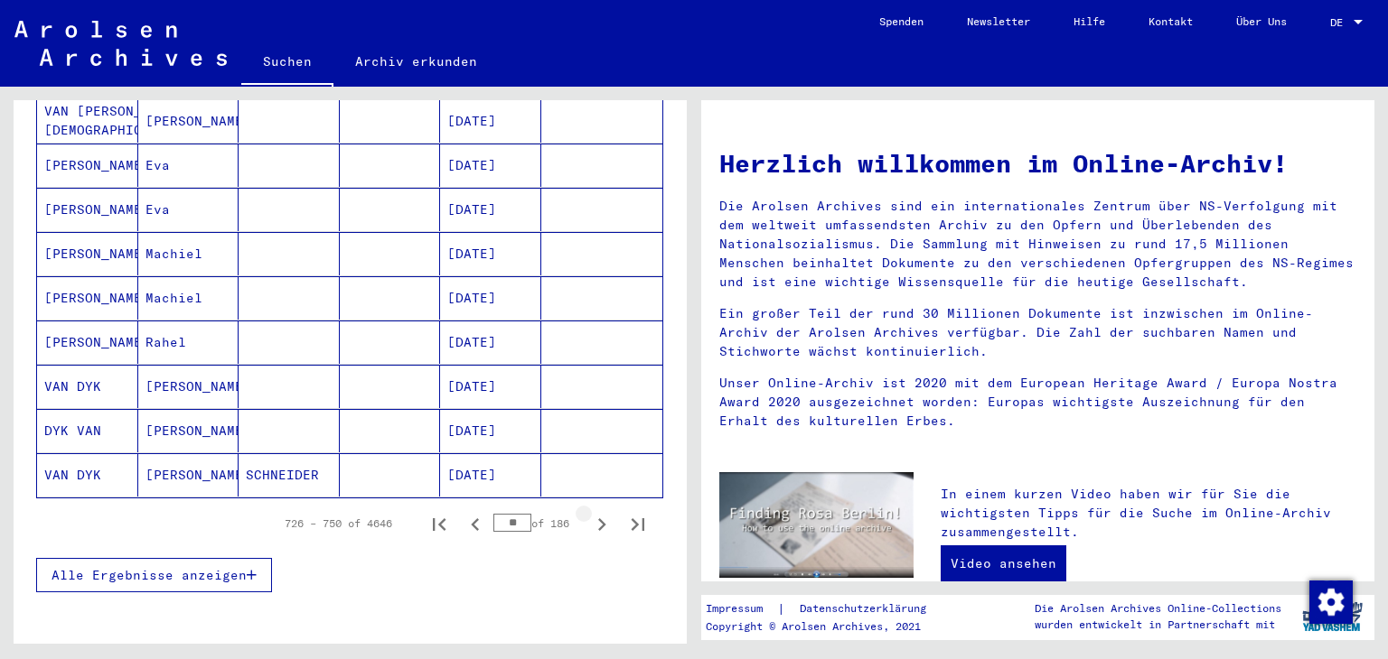
click at [590, 512] on icon "Next page" at bounding box center [601, 524] width 25 height 25
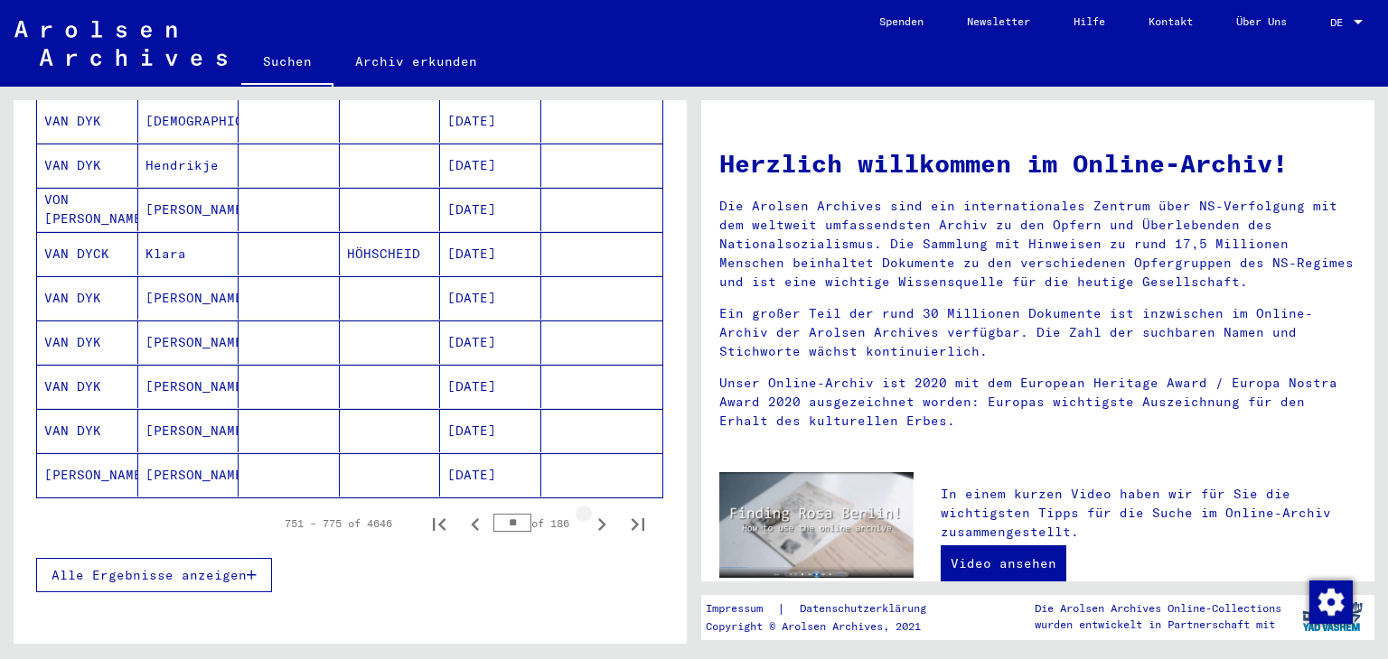
click at [590, 512] on icon "Next page" at bounding box center [601, 524] width 25 height 25
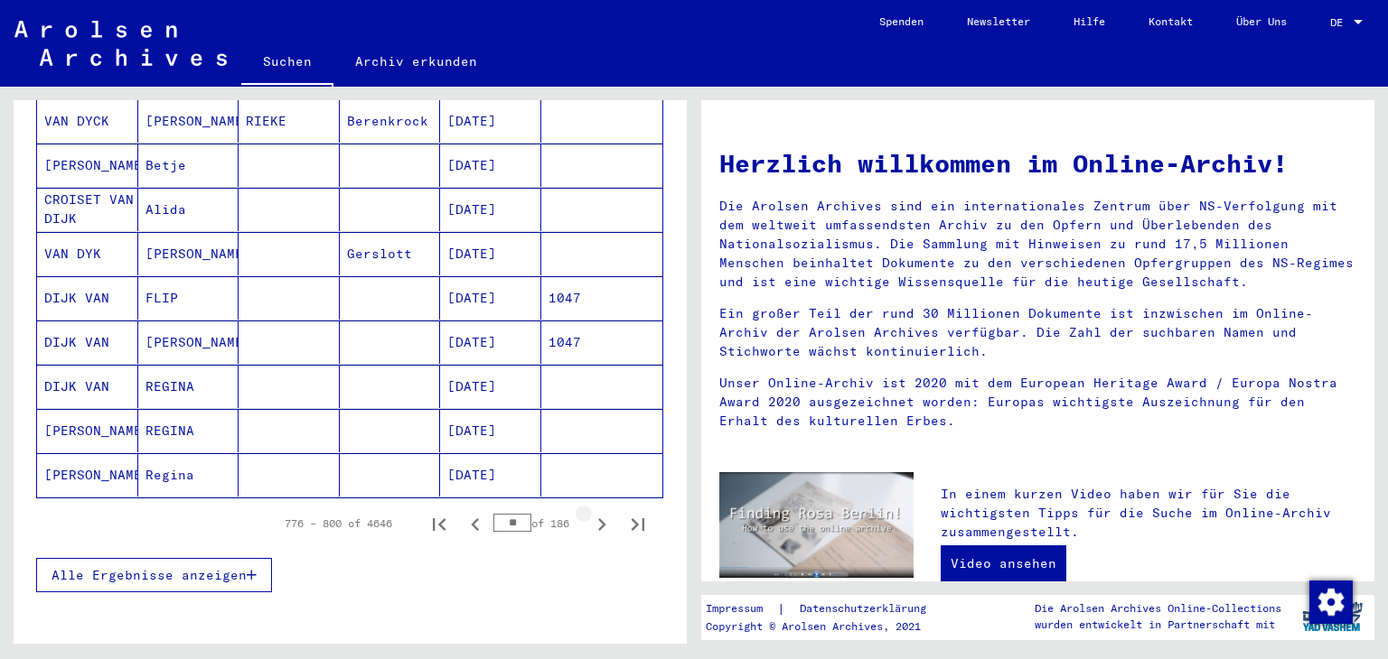
click at [590, 512] on icon "Next page" at bounding box center [601, 524] width 25 height 25
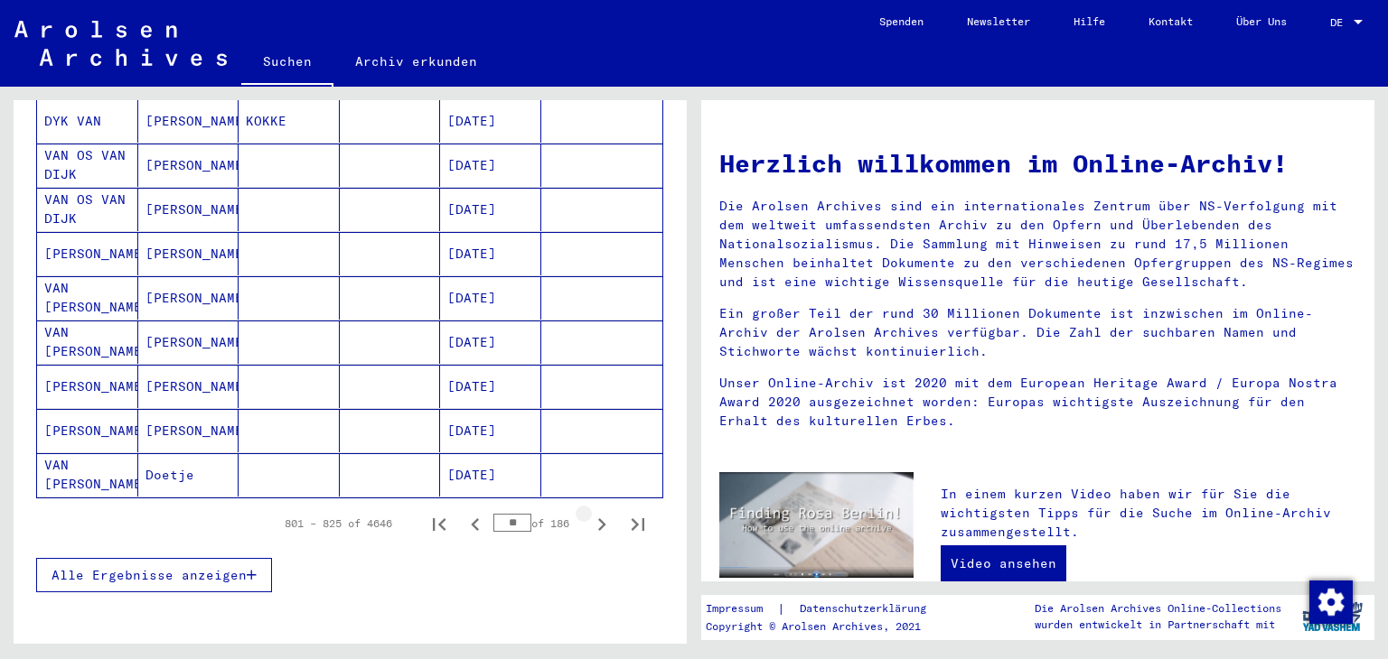
click at [590, 512] on icon "Next page" at bounding box center [601, 524] width 25 height 25
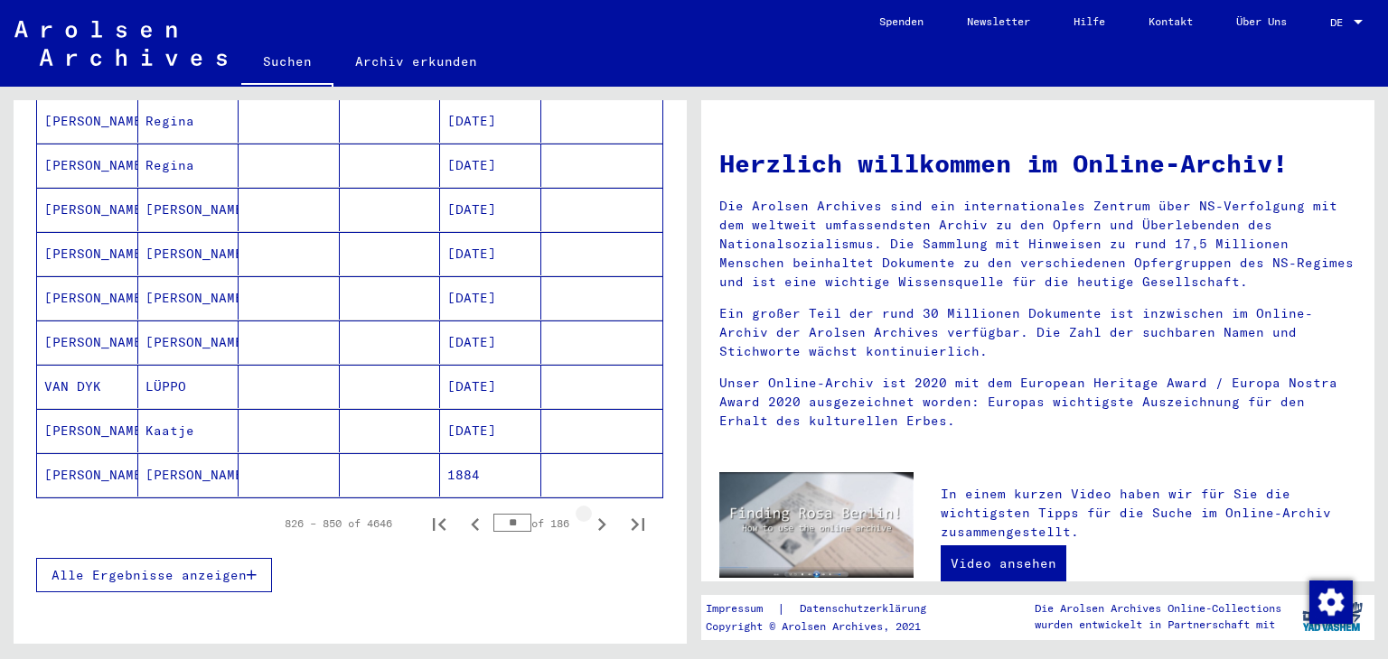
click at [590, 512] on icon "Next page" at bounding box center [601, 524] width 25 height 25
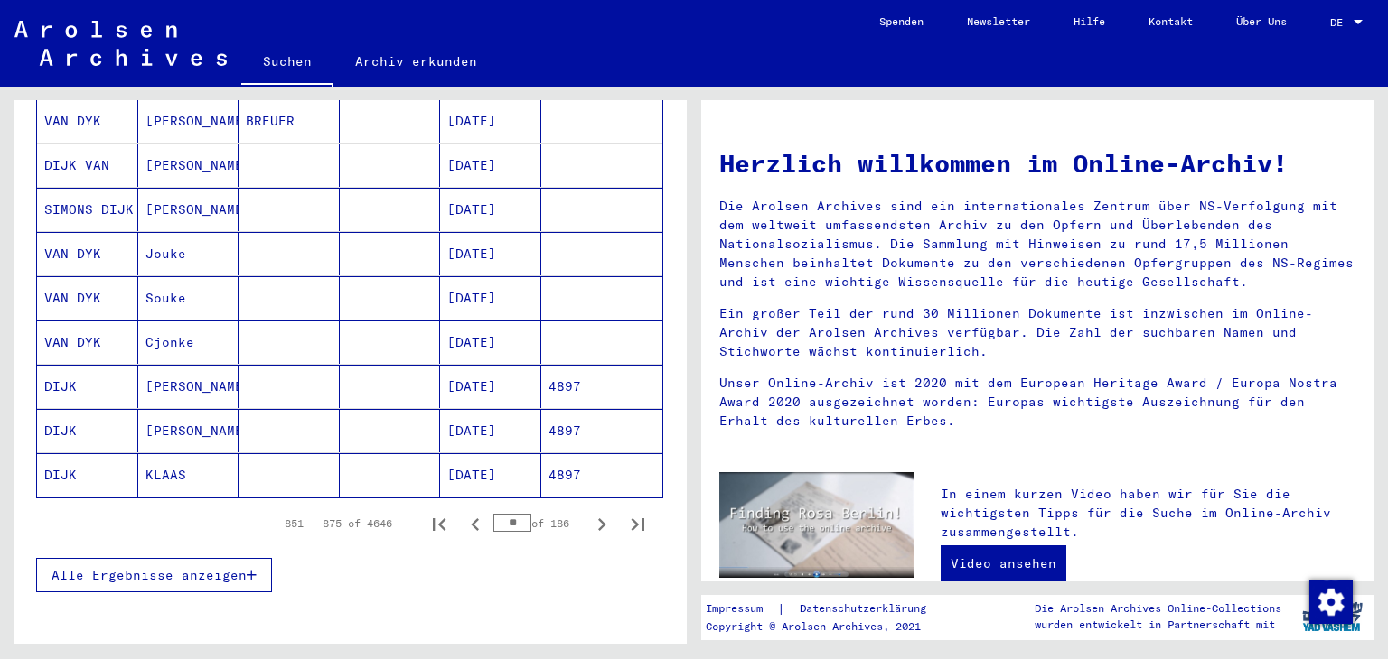
click at [590, 512] on icon "Next page" at bounding box center [601, 524] width 25 height 25
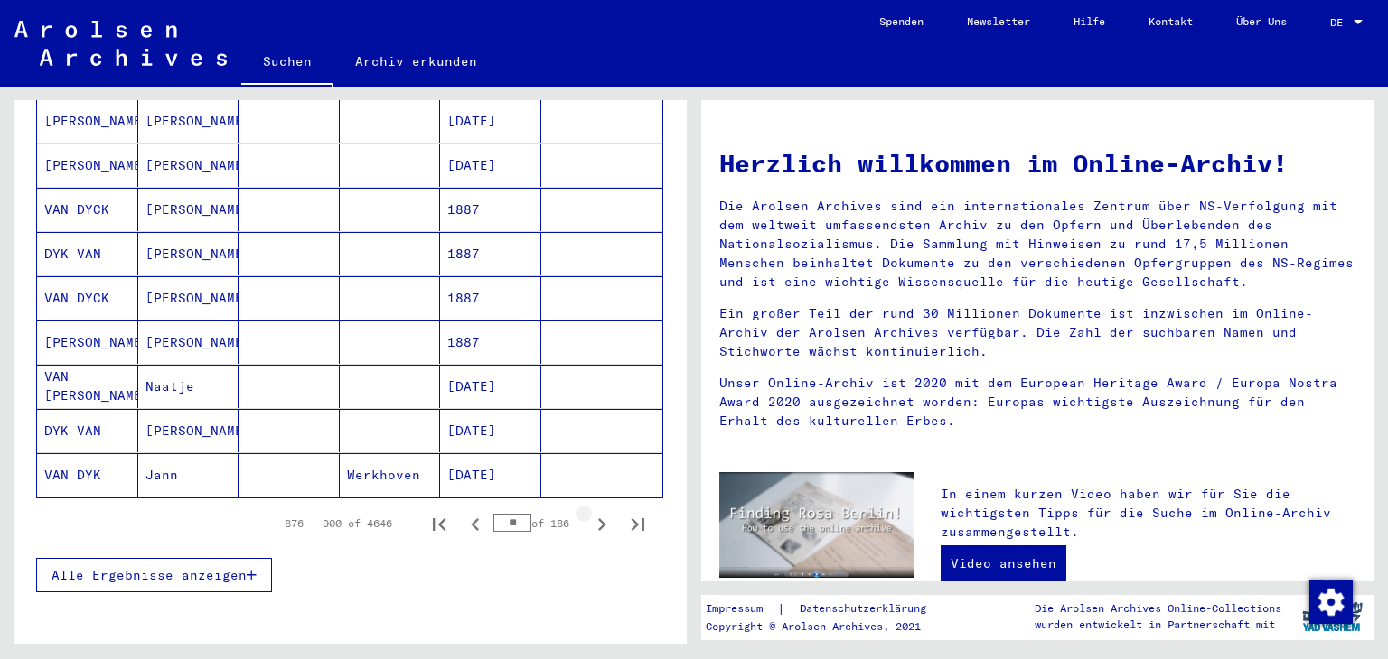
click at [590, 512] on icon "Next page" at bounding box center [601, 524] width 25 height 25
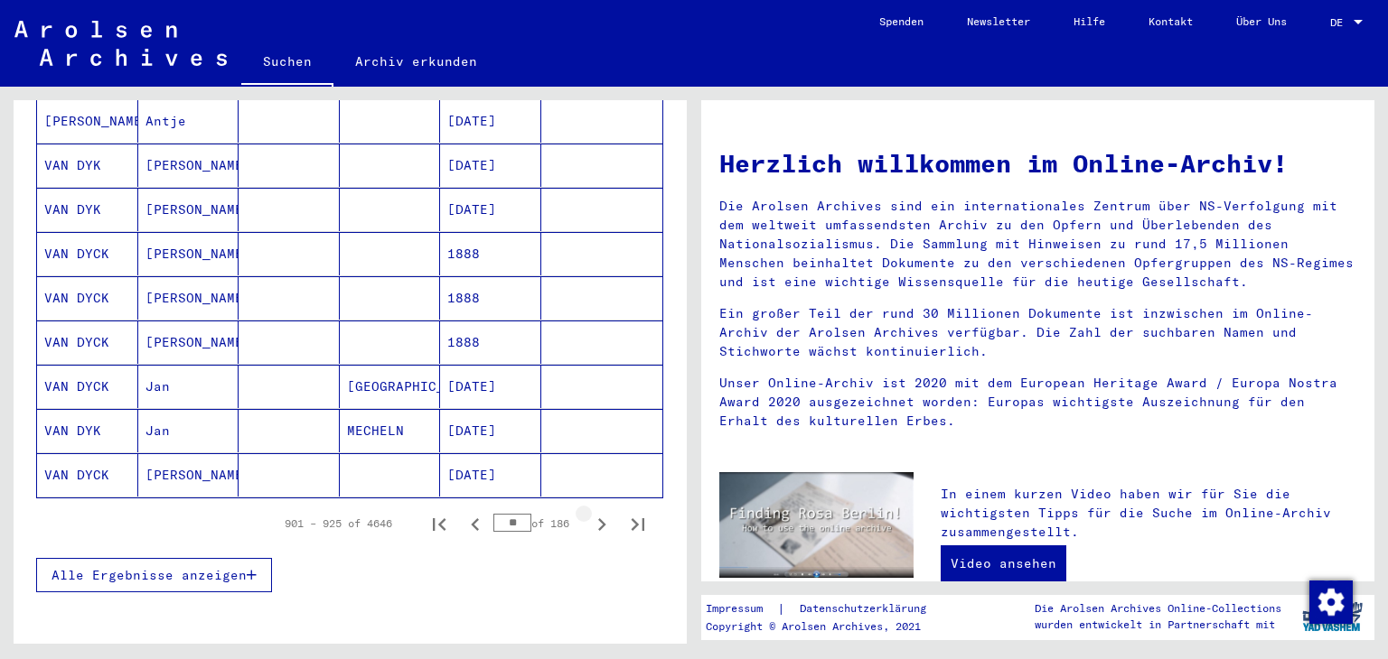
click at [590, 512] on icon "Next page" at bounding box center [601, 524] width 25 height 25
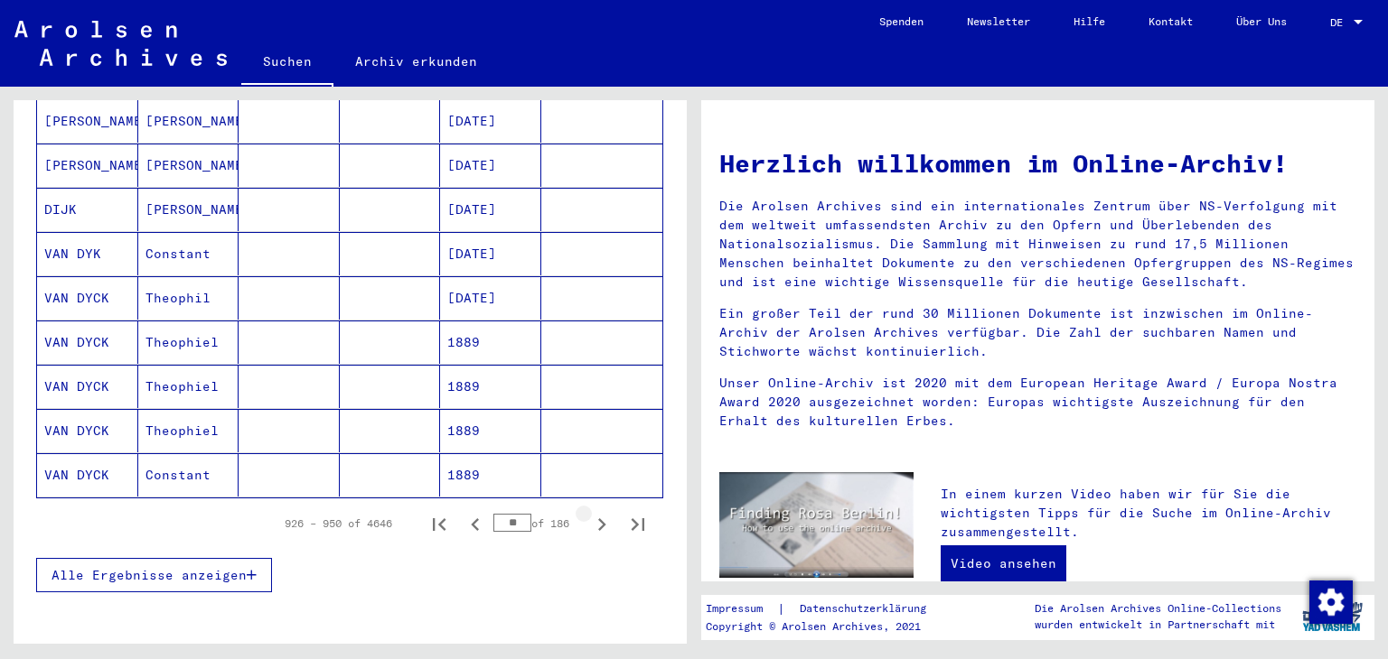
click at [590, 512] on icon "Next page" at bounding box center [601, 524] width 25 height 25
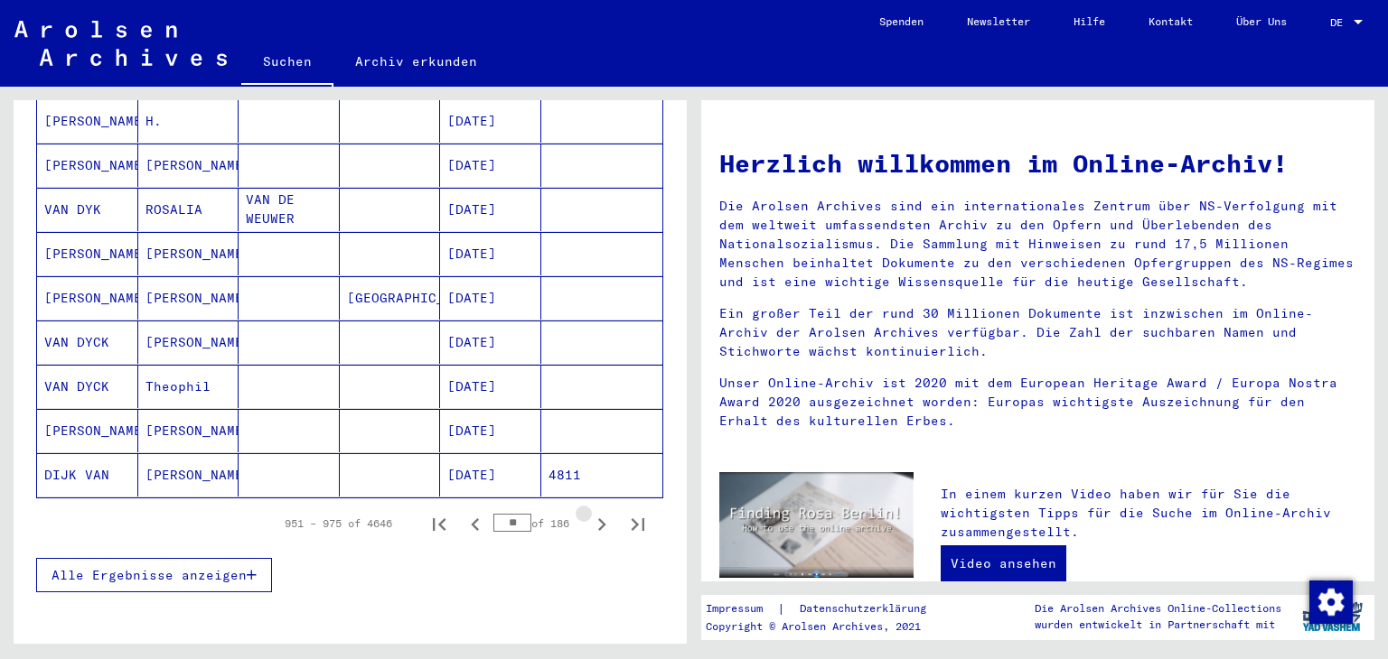
click at [590, 512] on icon "Next page" at bounding box center [601, 524] width 25 height 25
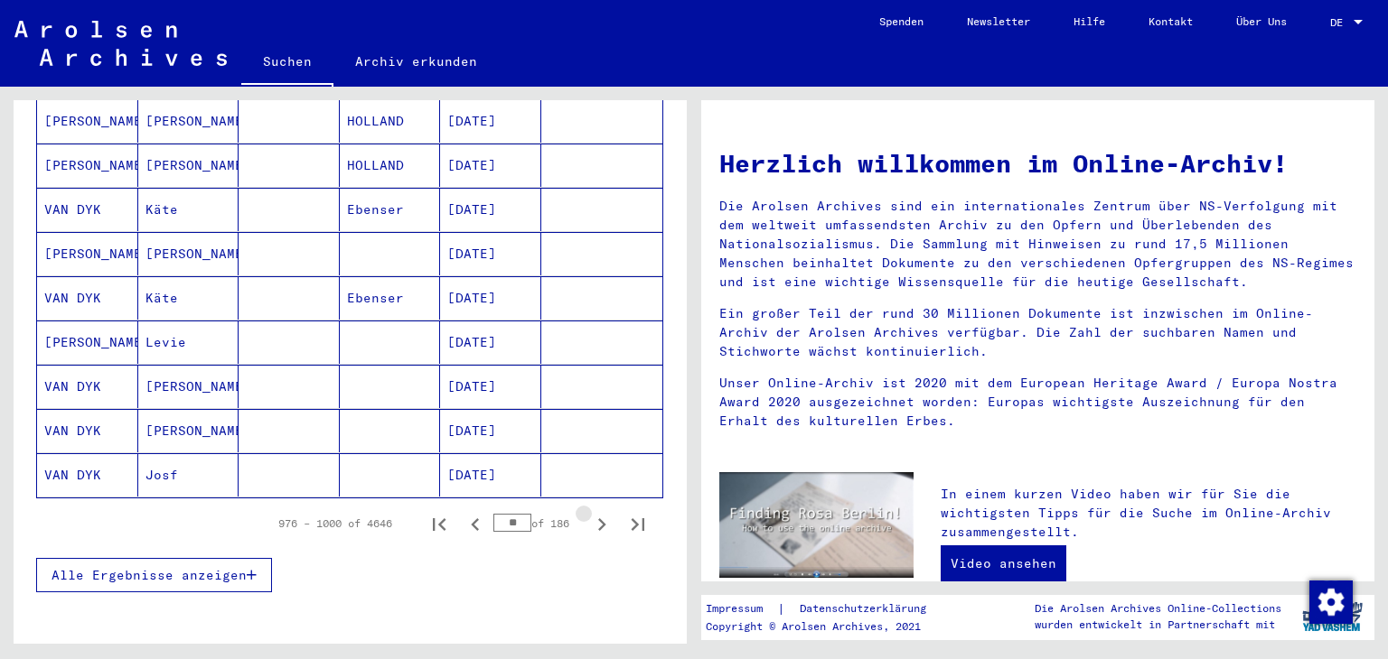
click at [590, 512] on icon "Next page" at bounding box center [601, 524] width 25 height 25
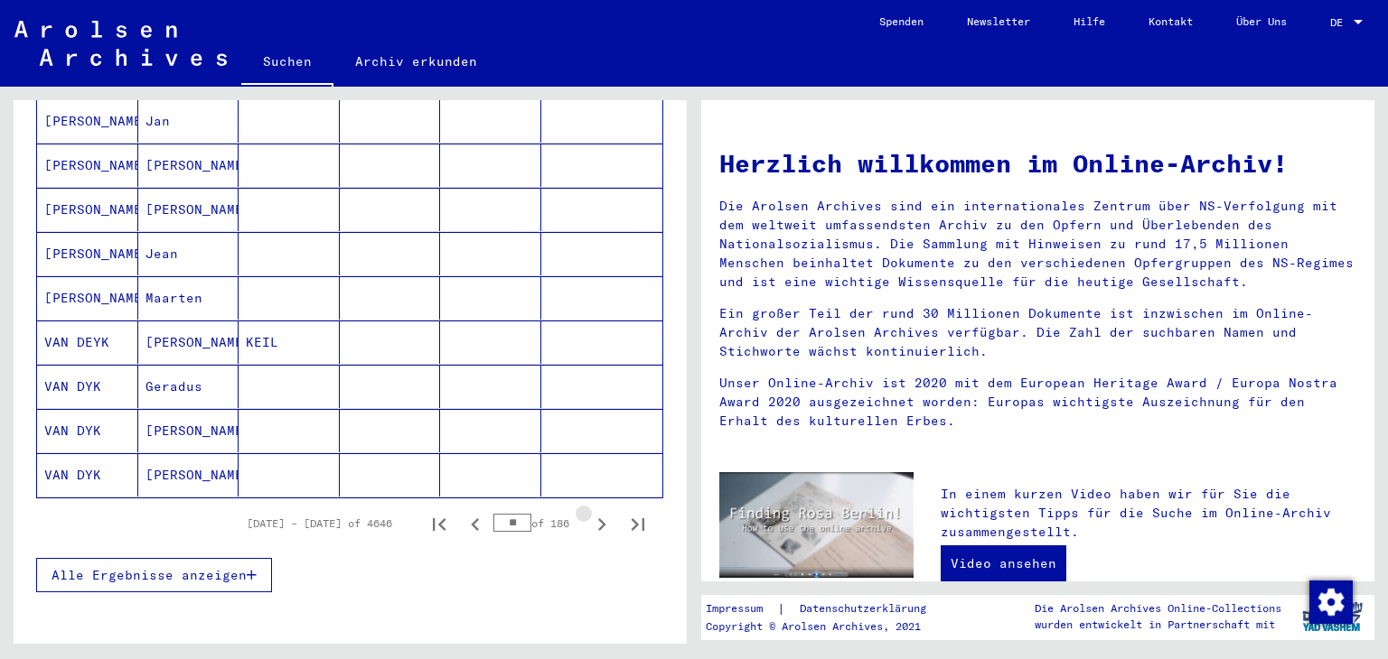
click at [590, 512] on icon "Next page" at bounding box center [601, 524] width 25 height 25
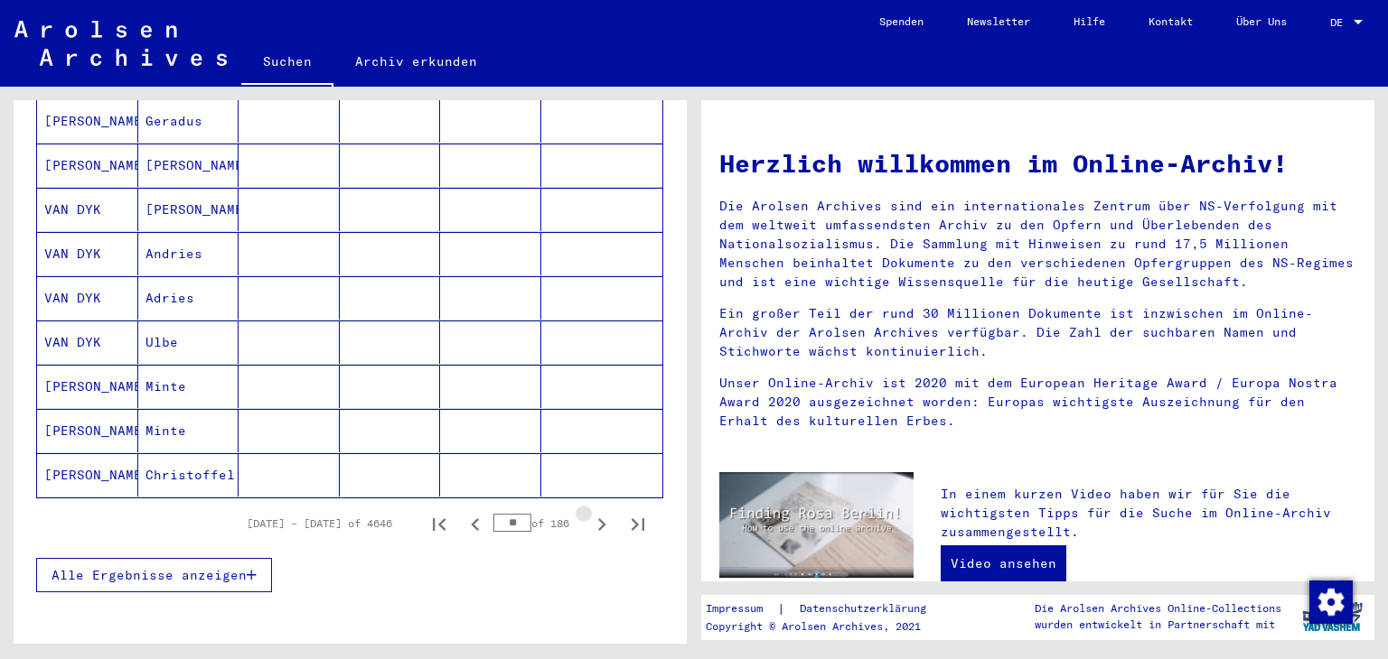
click at [590, 512] on icon "Next page" at bounding box center [601, 524] width 25 height 25
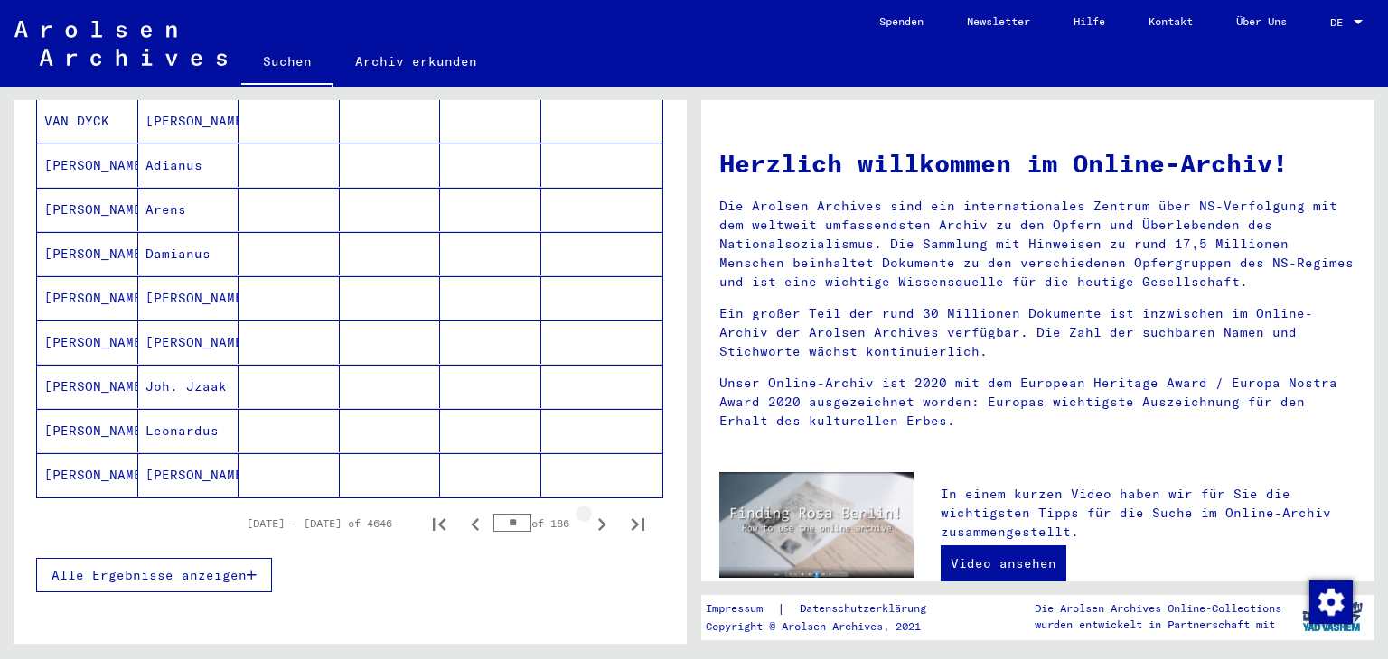
click at [590, 512] on icon "Next page" at bounding box center [601, 524] width 25 height 25
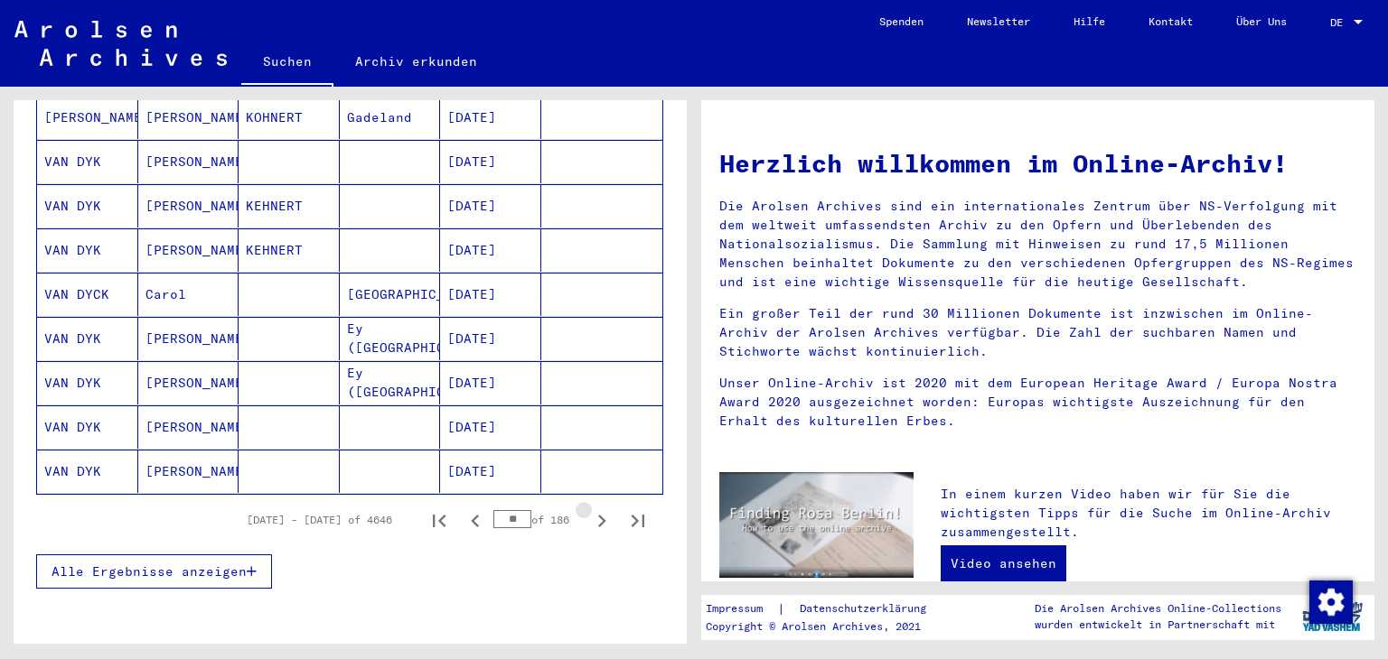
click at [590, 509] on icon "Next page" at bounding box center [601, 521] width 25 height 25
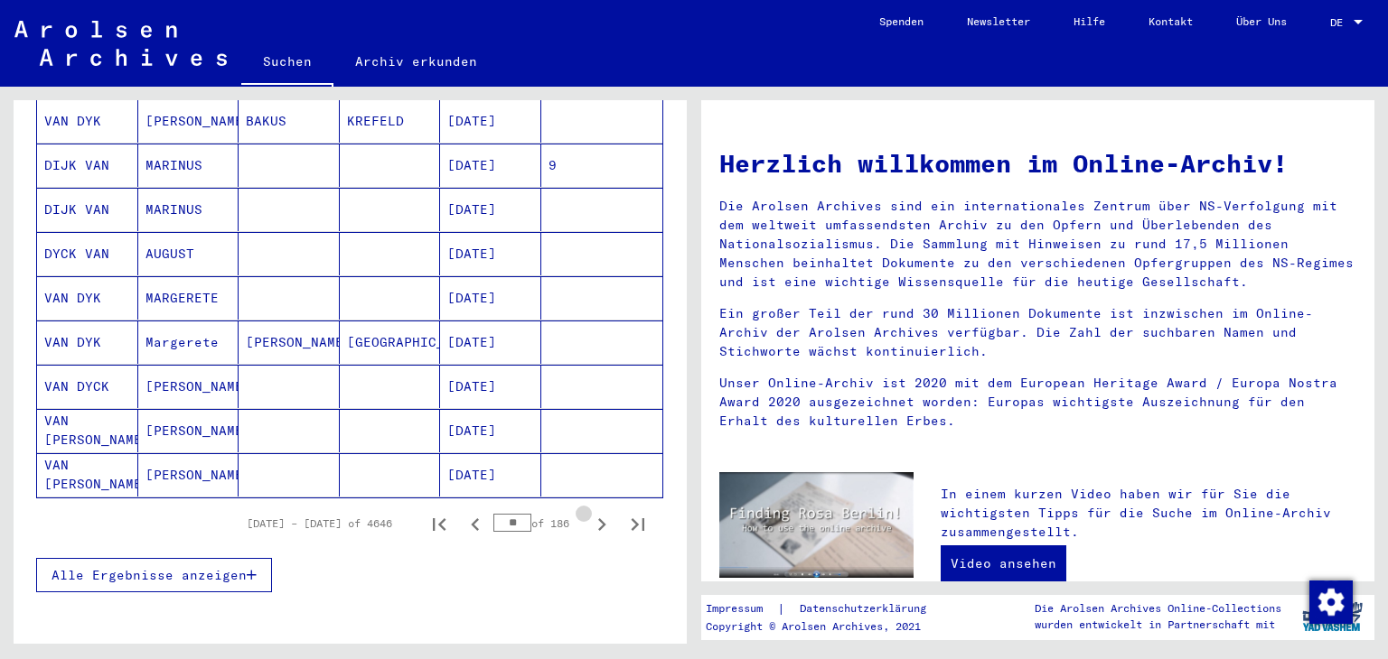
click at [590, 512] on icon "Next page" at bounding box center [601, 524] width 25 height 25
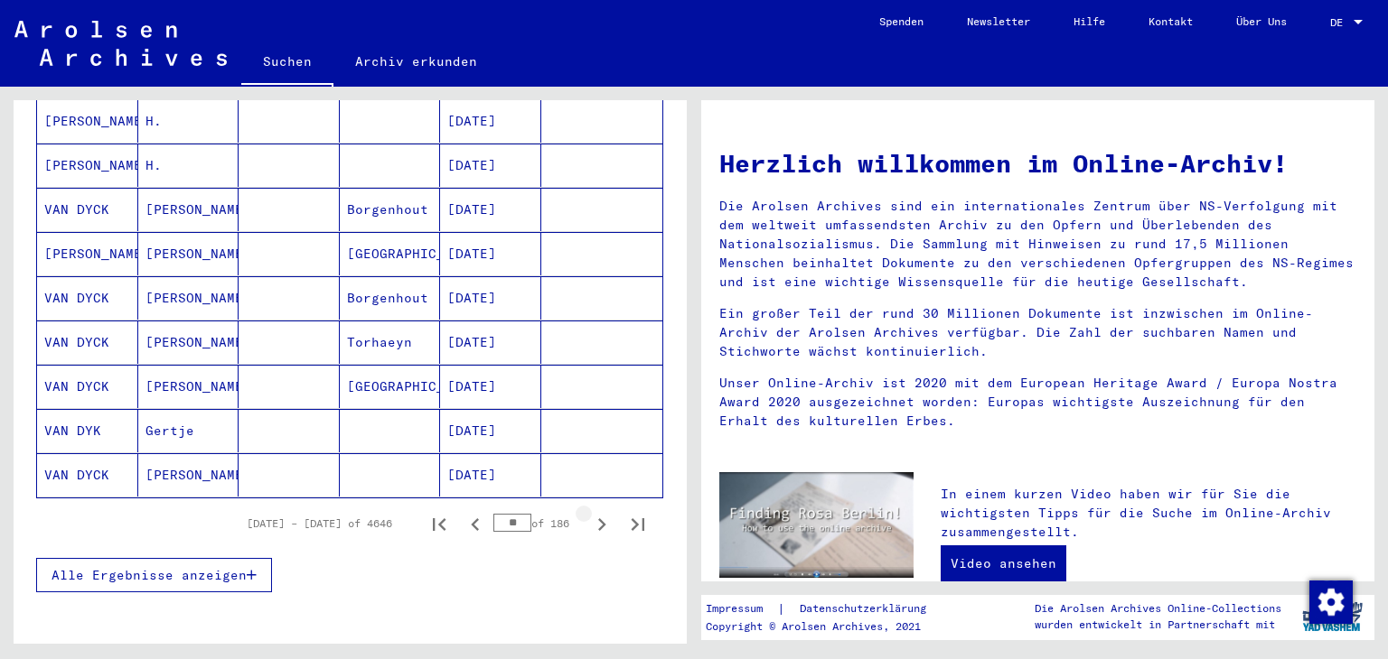
click at [590, 512] on icon "Next page" at bounding box center [601, 524] width 25 height 25
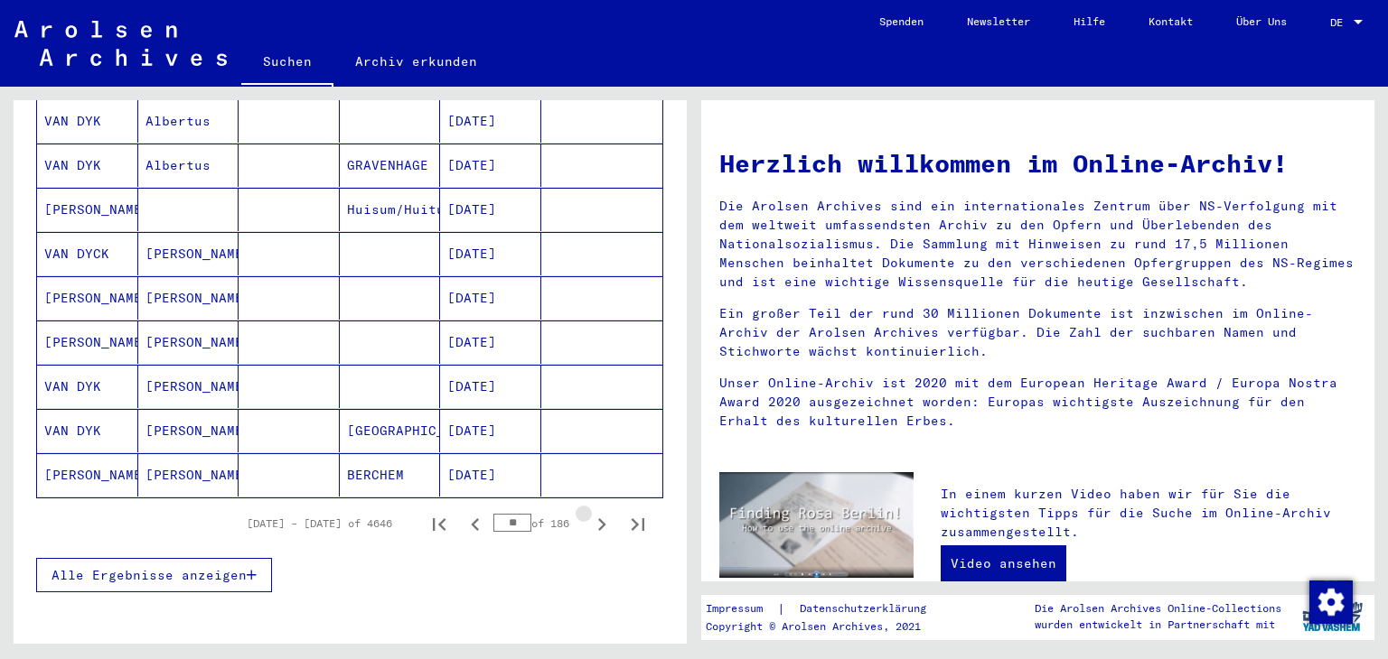
click at [590, 512] on icon "Next page" at bounding box center [601, 524] width 25 height 25
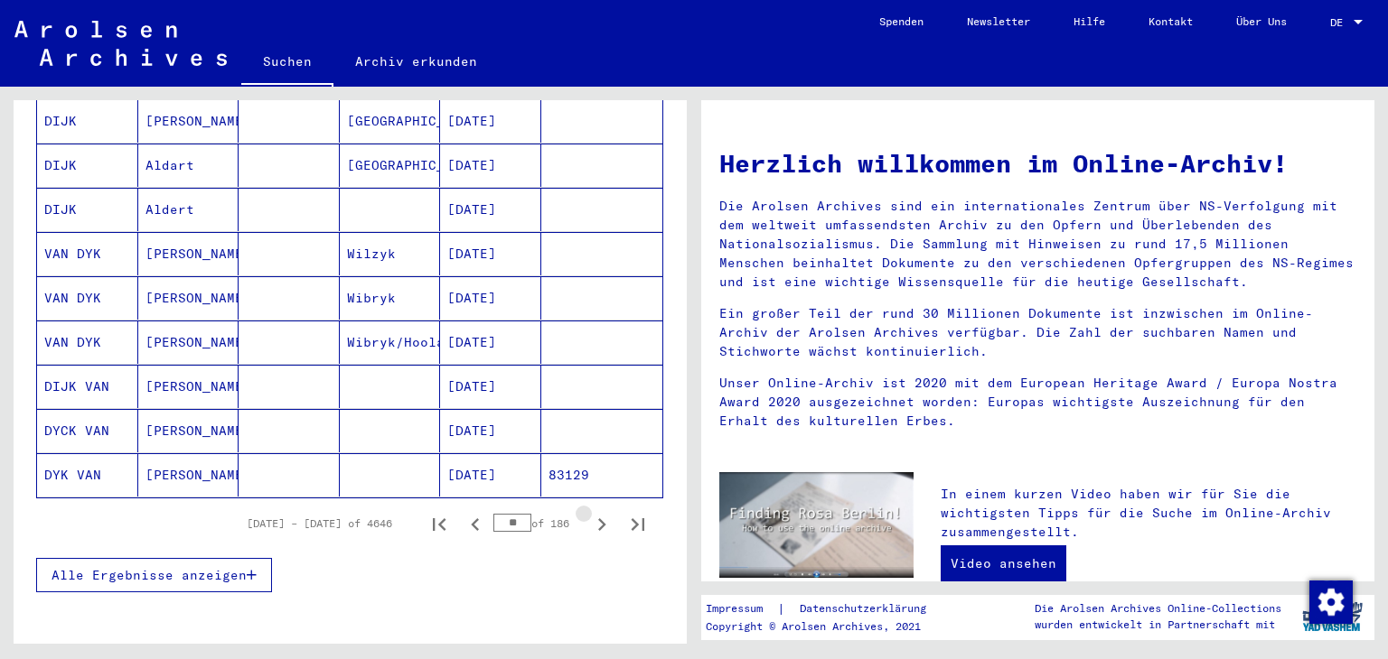
click at [590, 512] on icon "Next page" at bounding box center [601, 524] width 25 height 25
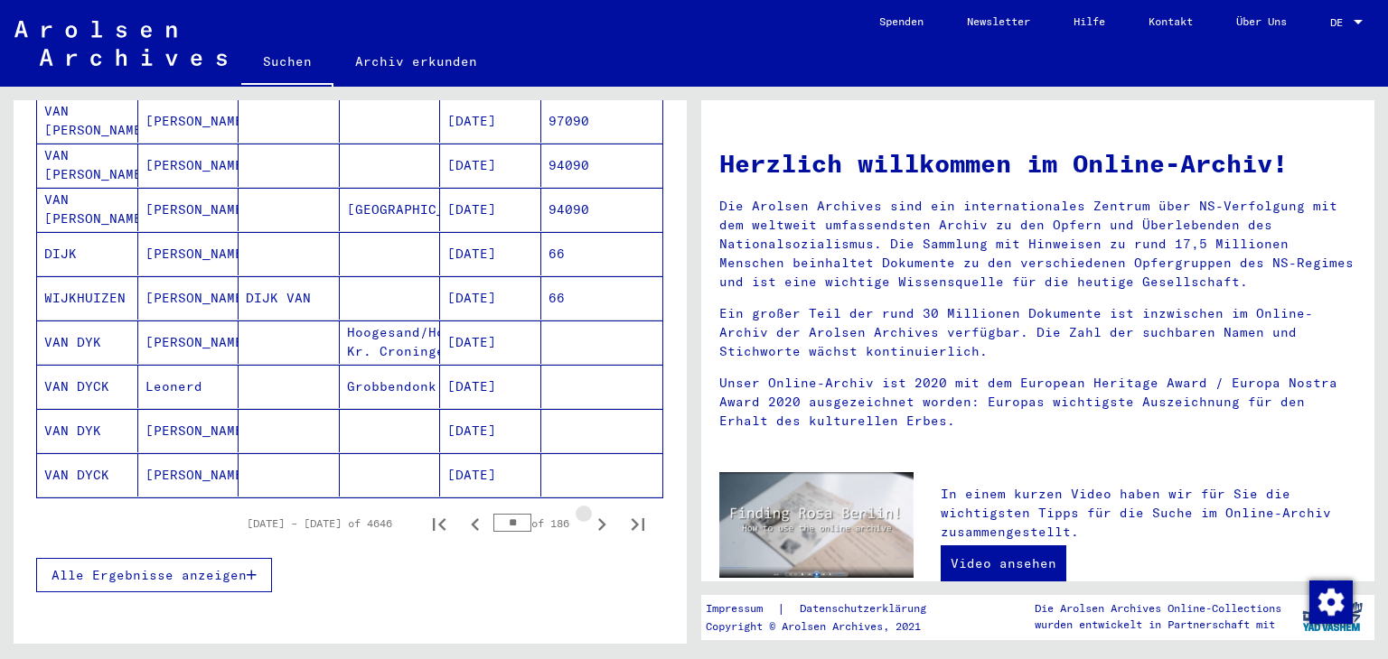
click at [590, 512] on icon "Next page" at bounding box center [601, 524] width 25 height 25
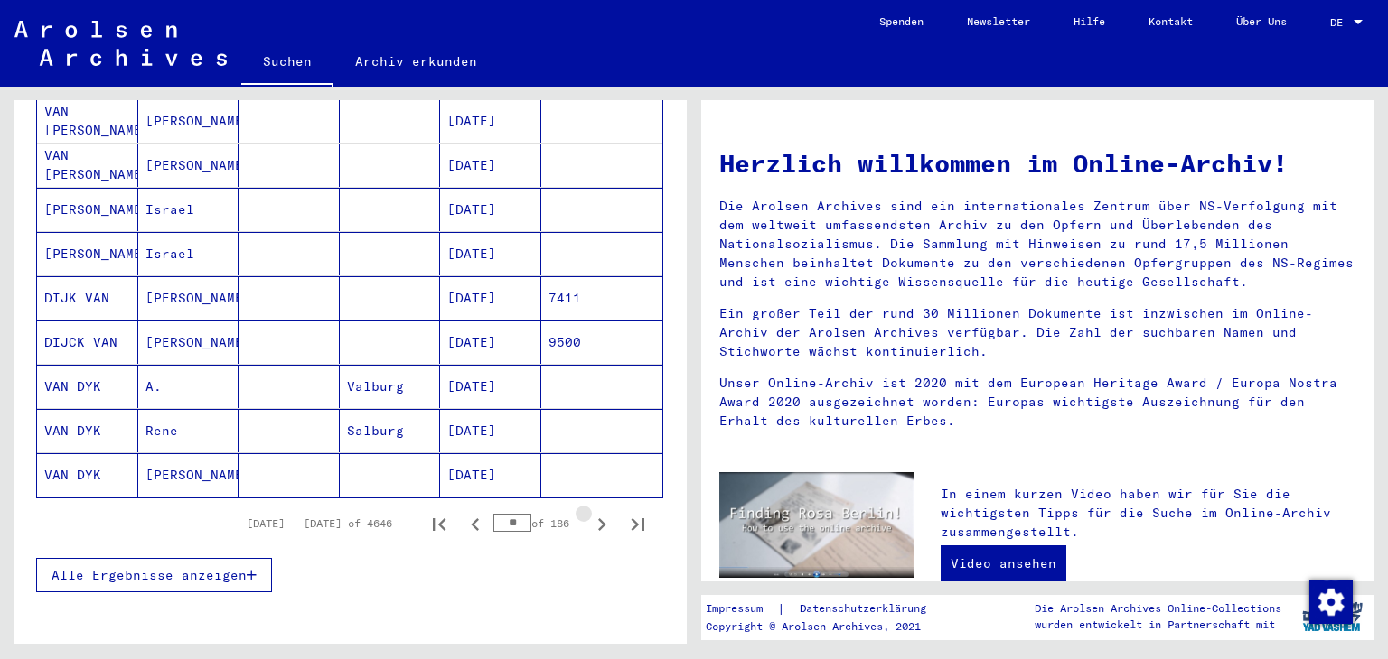
click at [590, 512] on icon "Next page" at bounding box center [601, 524] width 25 height 25
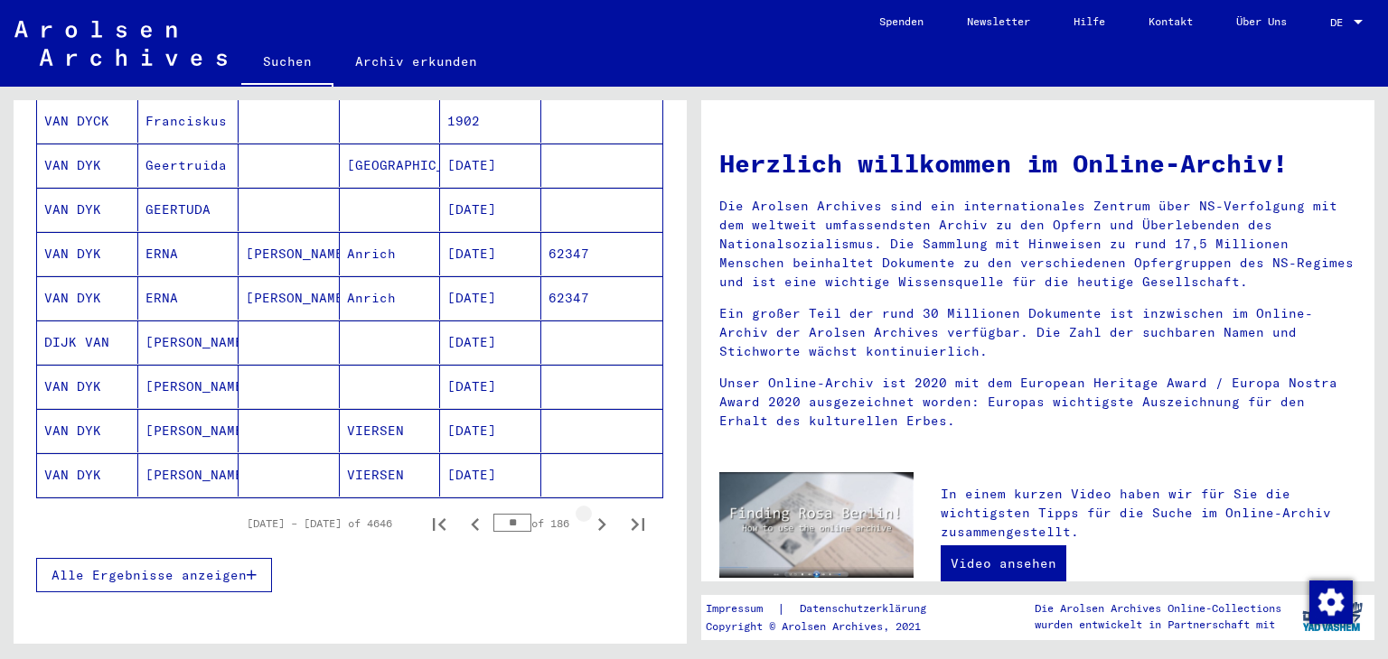
click at [590, 512] on icon "Next page" at bounding box center [601, 524] width 25 height 25
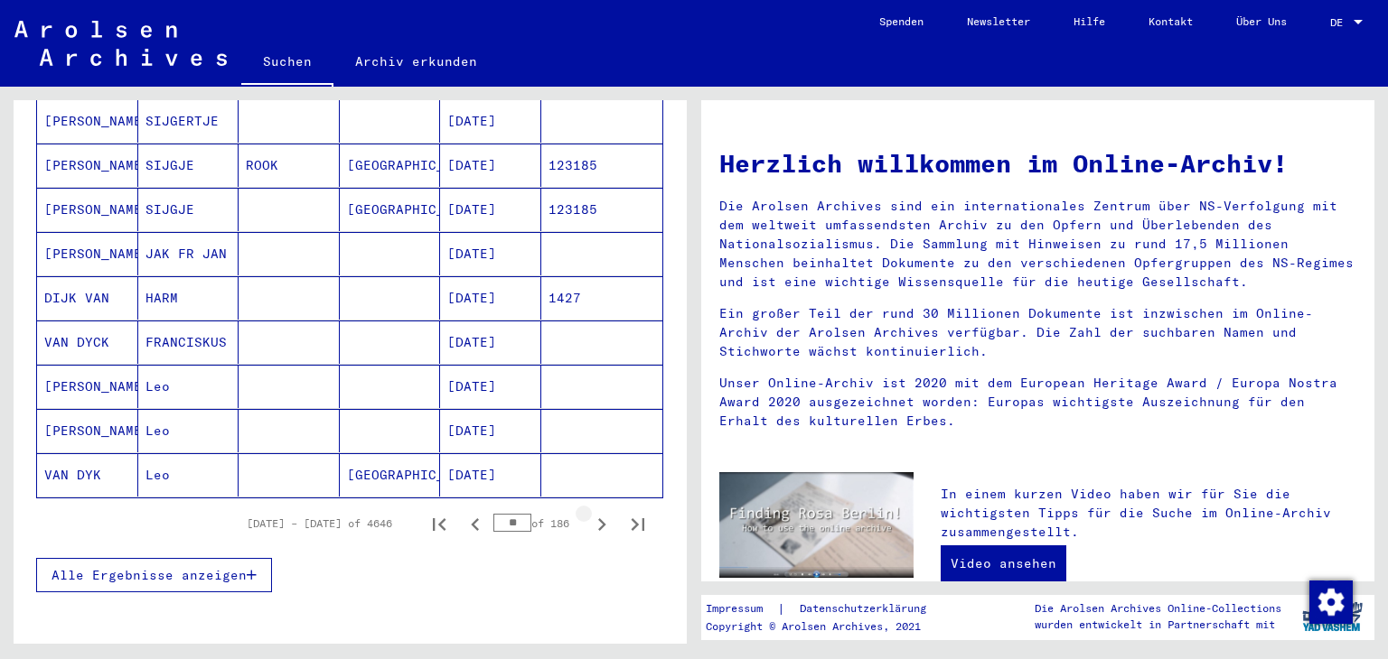
click at [590, 512] on icon "Next page" at bounding box center [601, 524] width 25 height 25
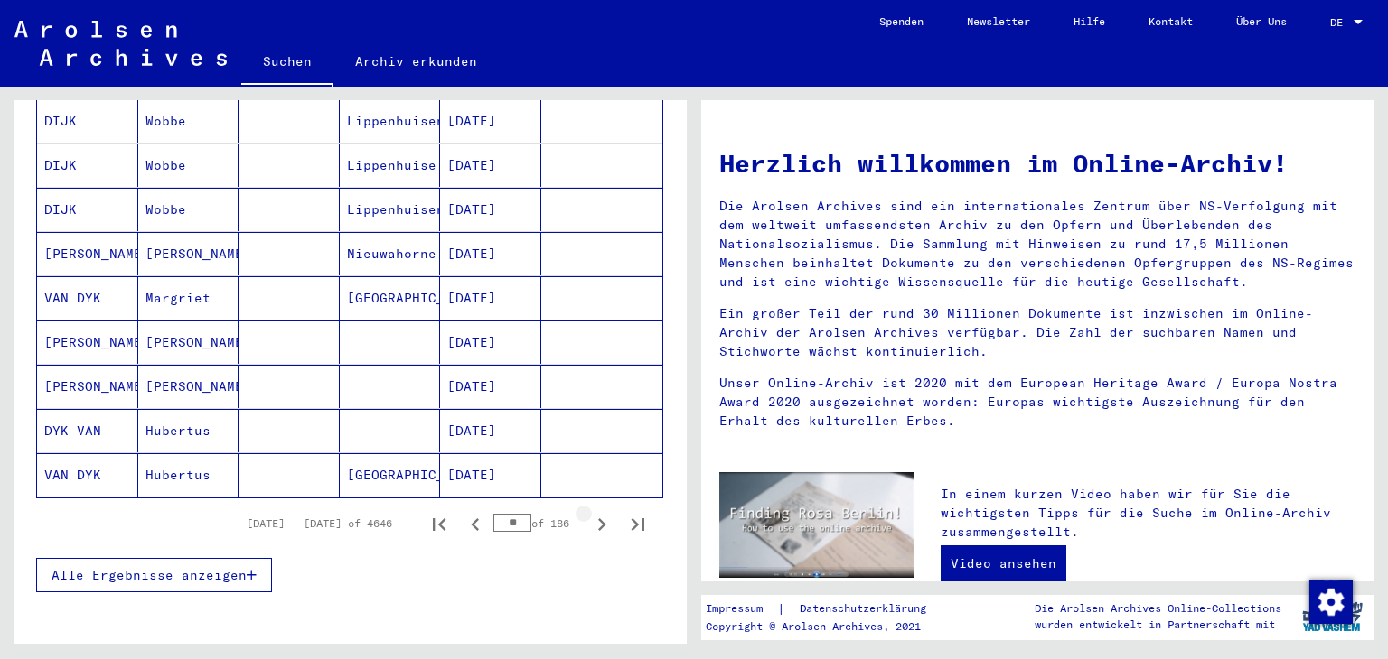
click at [590, 512] on icon "Next page" at bounding box center [601, 524] width 25 height 25
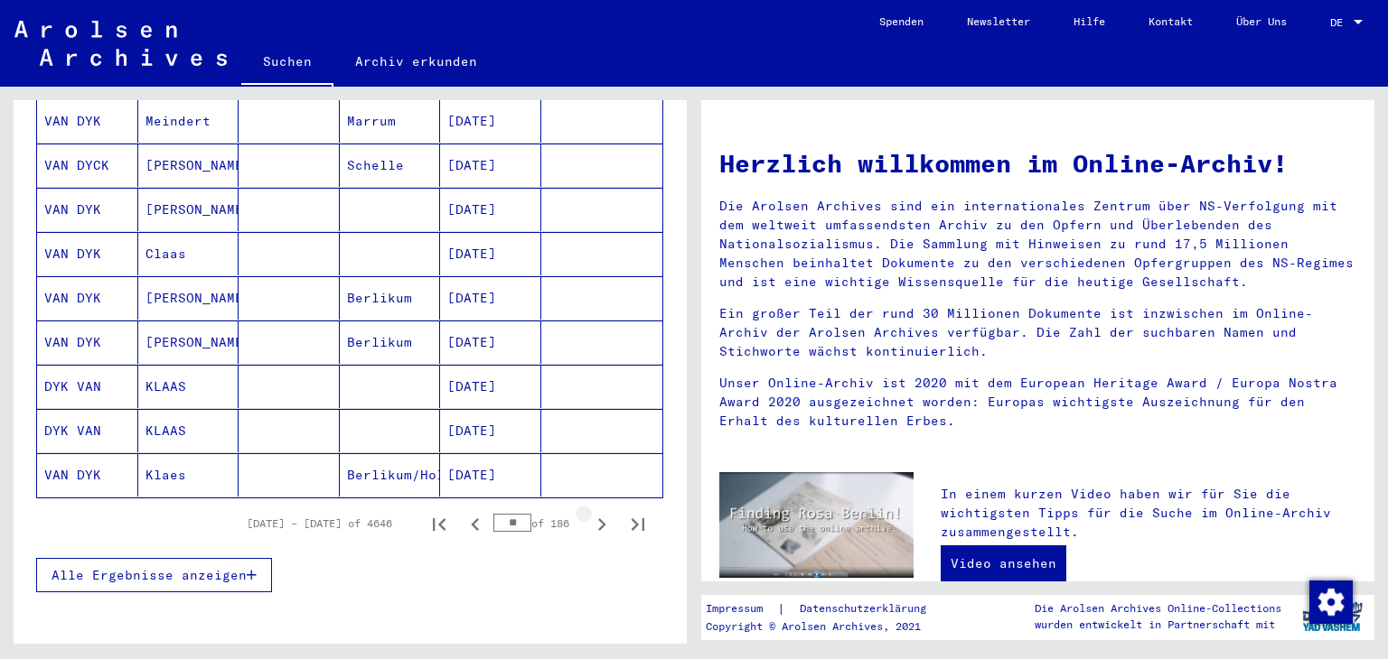
click at [590, 512] on icon "Next page" at bounding box center [601, 524] width 25 height 25
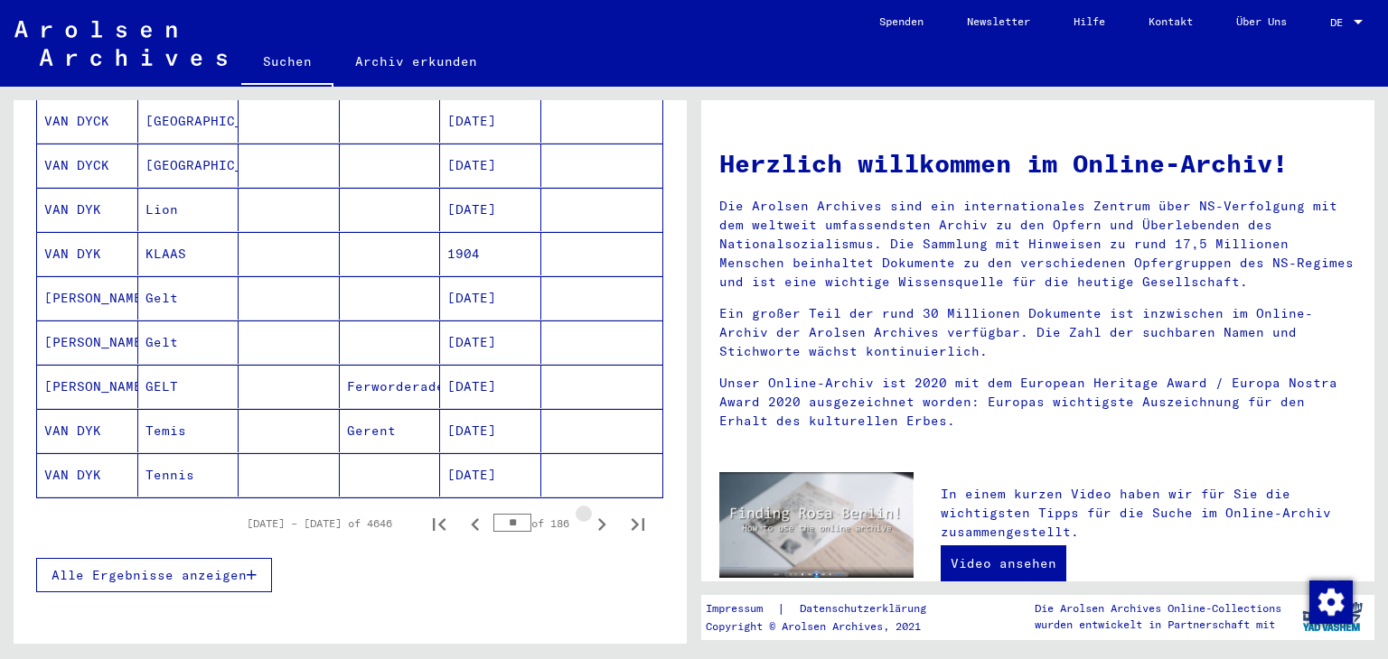
click at [590, 512] on icon "Next page" at bounding box center [601, 524] width 25 height 25
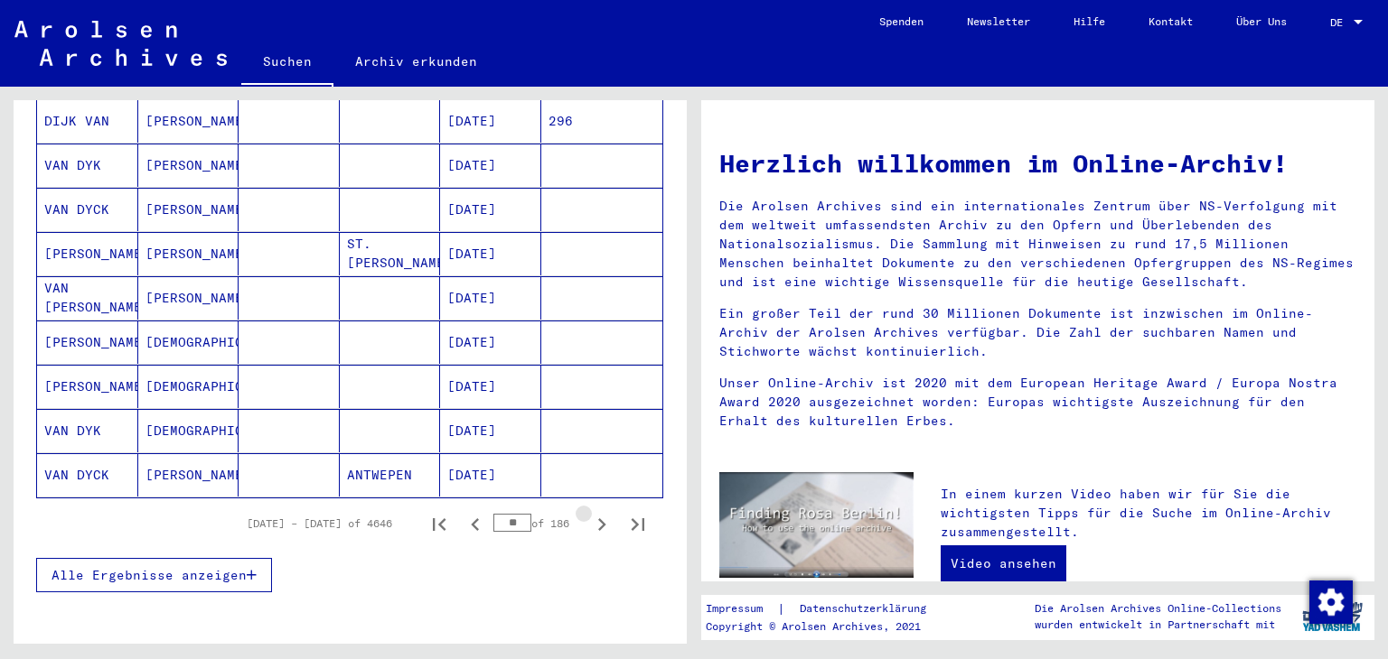
click at [590, 512] on icon "Next page" at bounding box center [601, 524] width 25 height 25
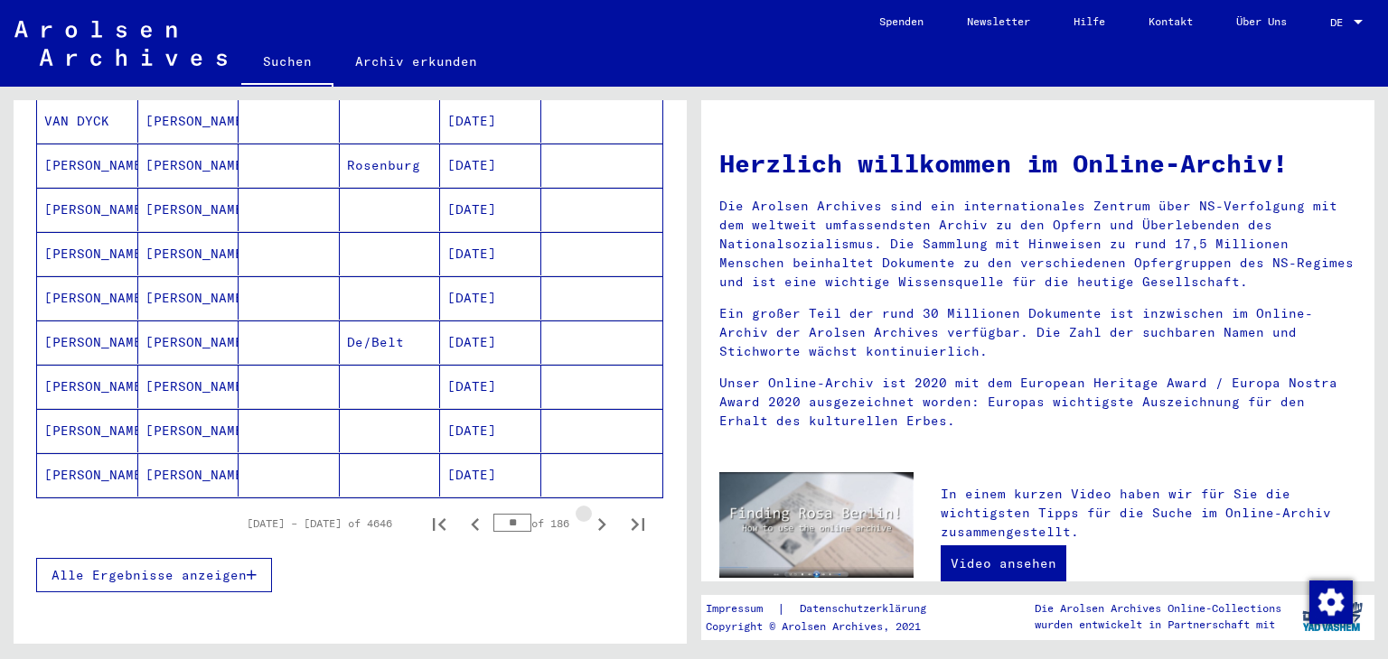
click at [590, 512] on icon "Next page" at bounding box center [601, 524] width 25 height 25
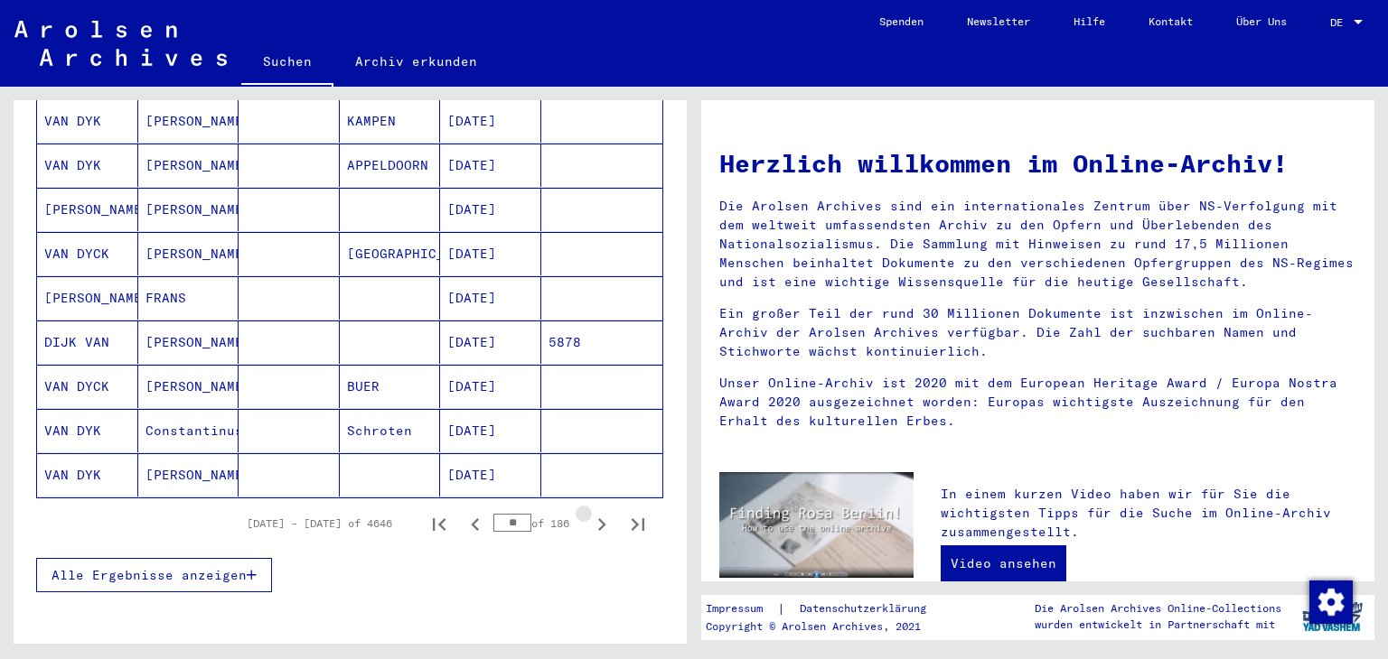
click at [590, 512] on icon "Next page" at bounding box center [601, 524] width 25 height 25
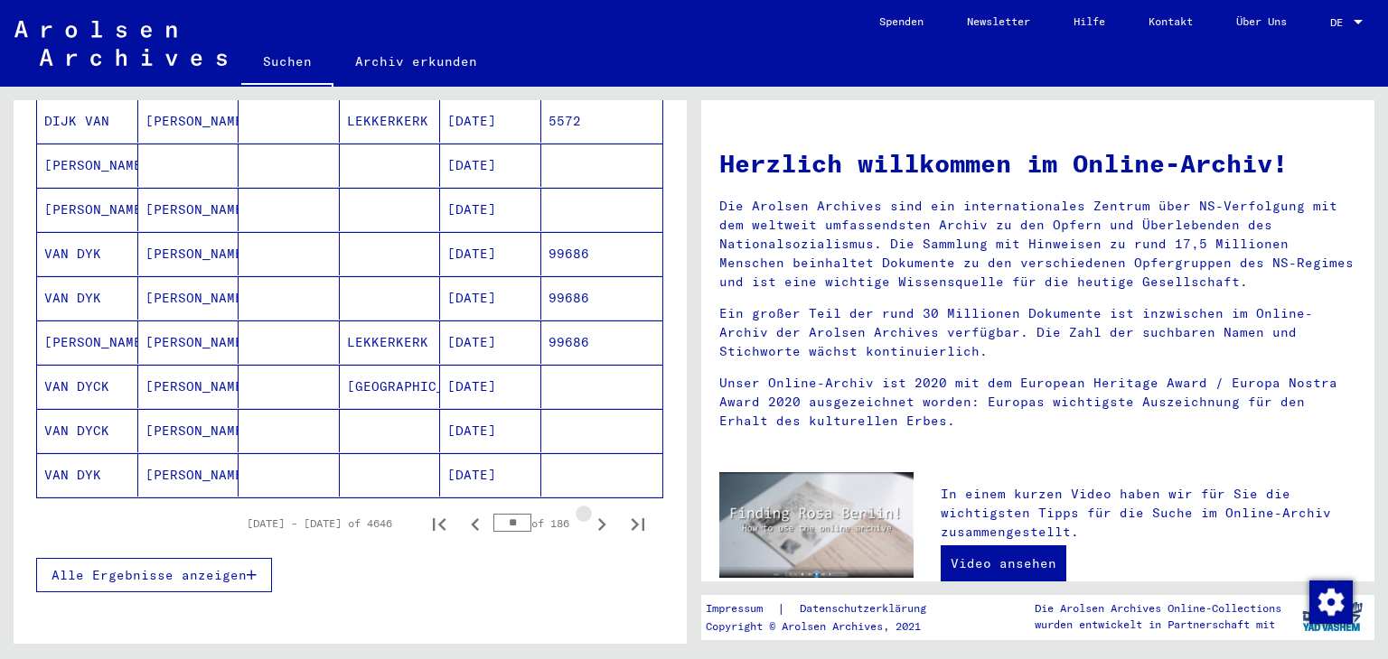
click at [590, 512] on icon "Next page" at bounding box center [601, 524] width 25 height 25
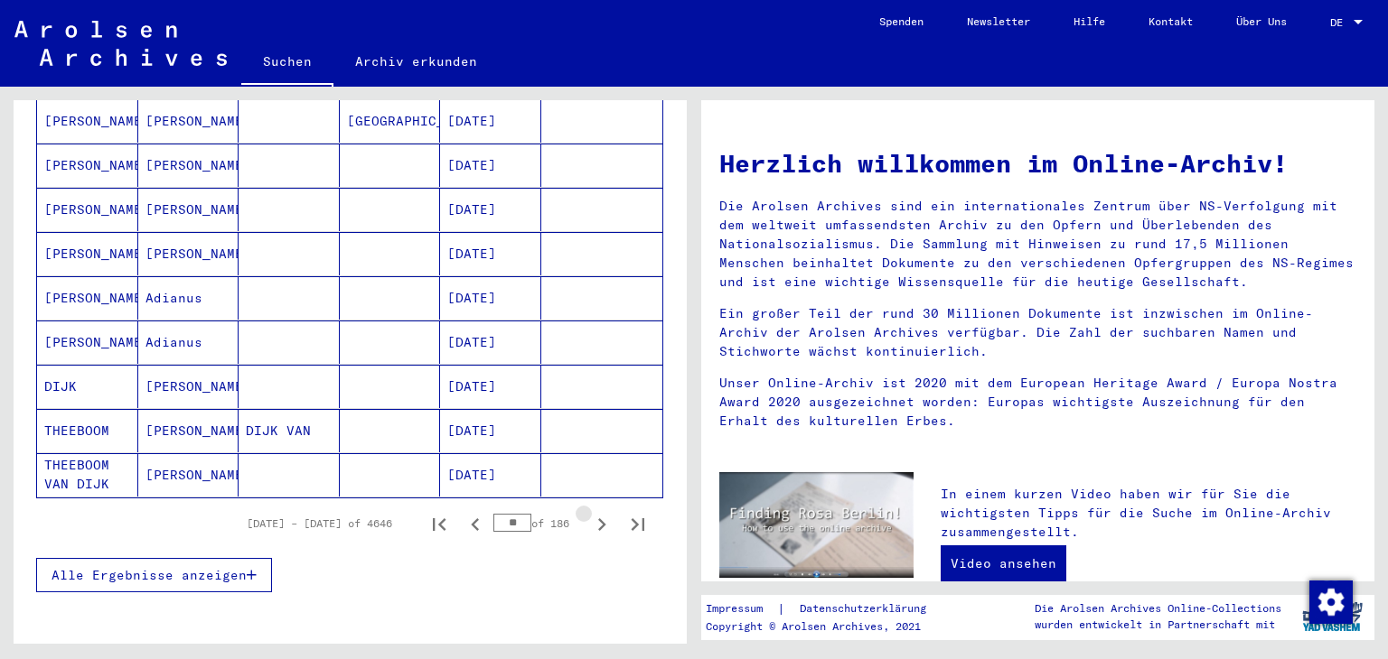
click at [590, 512] on icon "Next page" at bounding box center [601, 524] width 25 height 25
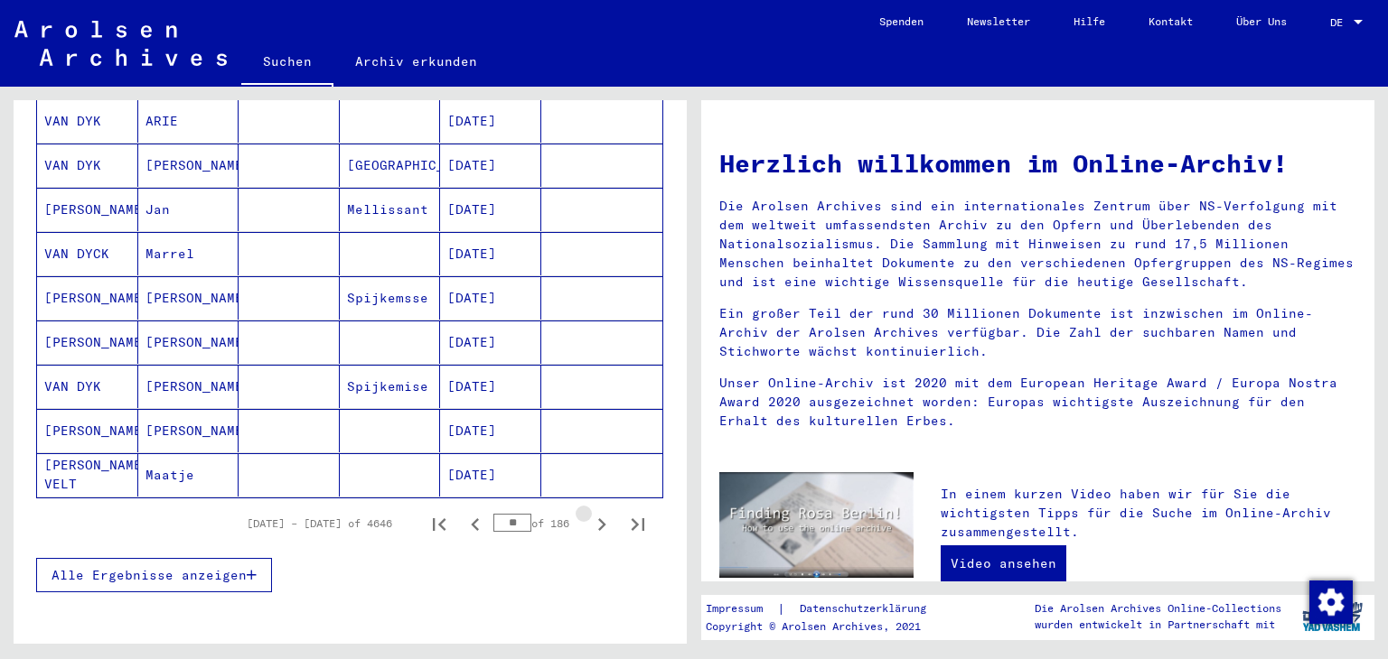
click at [590, 512] on icon "Next page" at bounding box center [601, 524] width 25 height 25
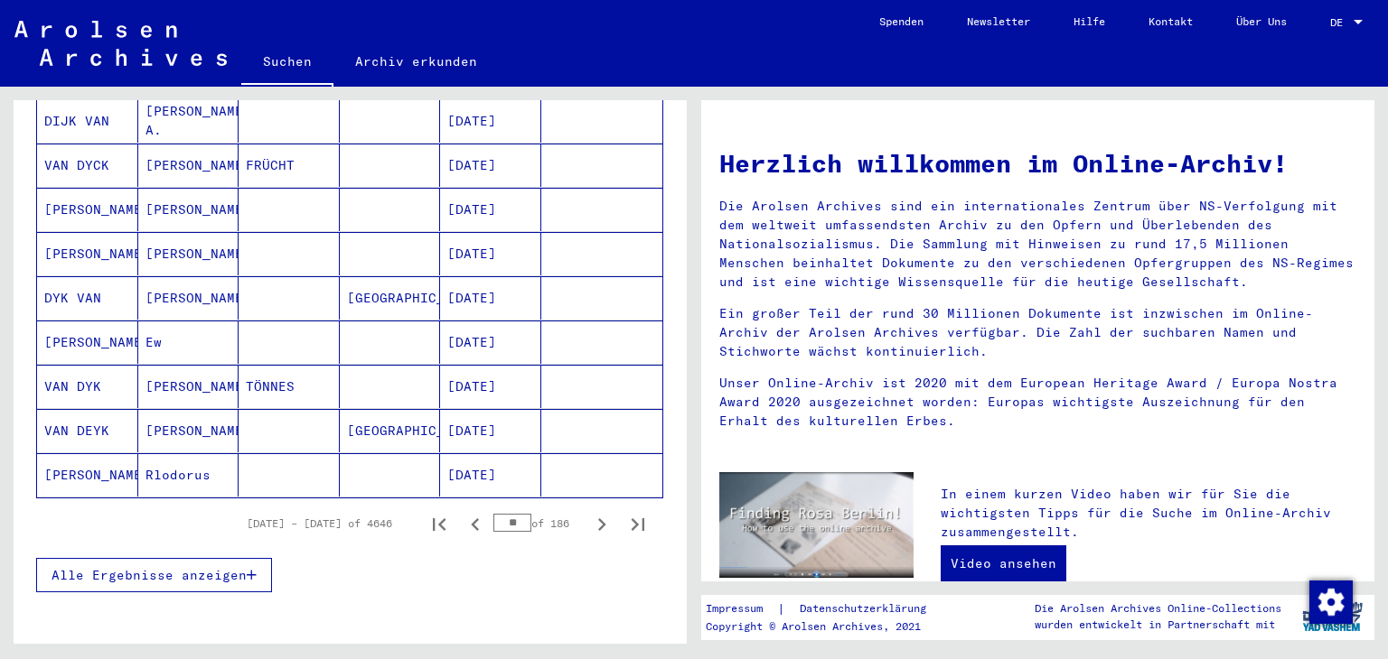
click at [590, 512] on icon "Next page" at bounding box center [601, 524] width 25 height 25
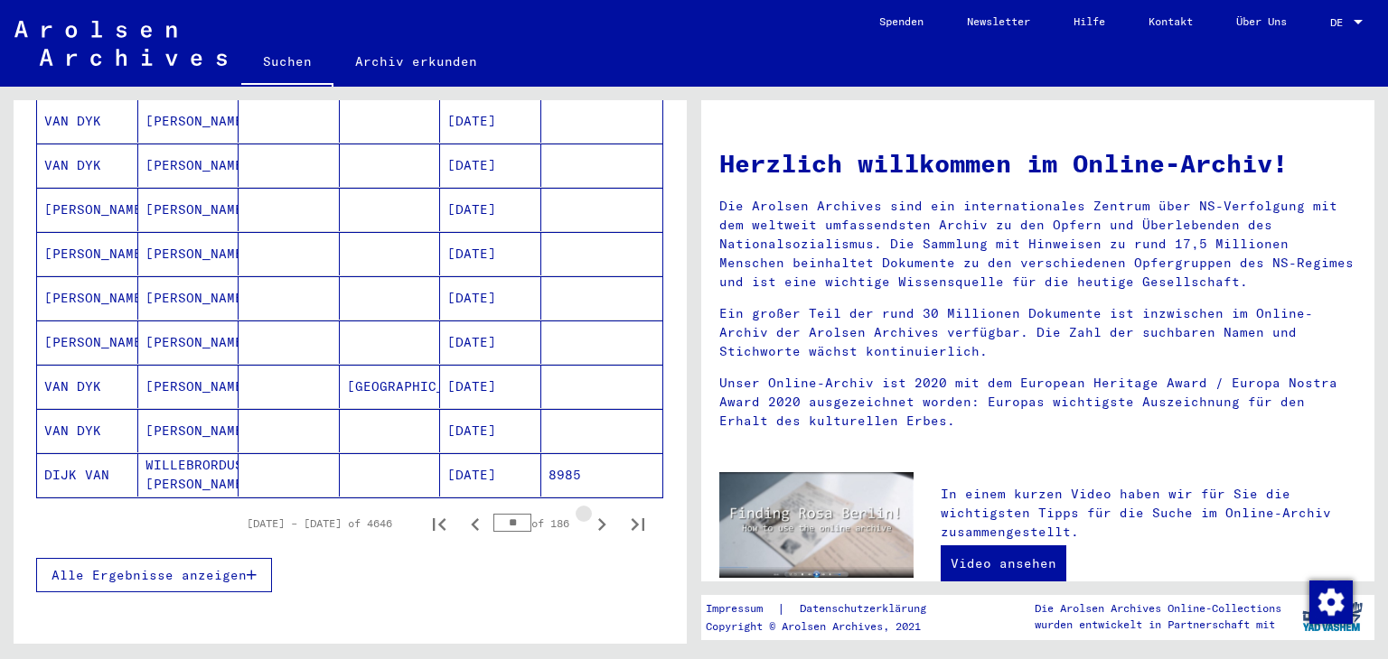
click at [590, 512] on icon "Next page" at bounding box center [601, 524] width 25 height 25
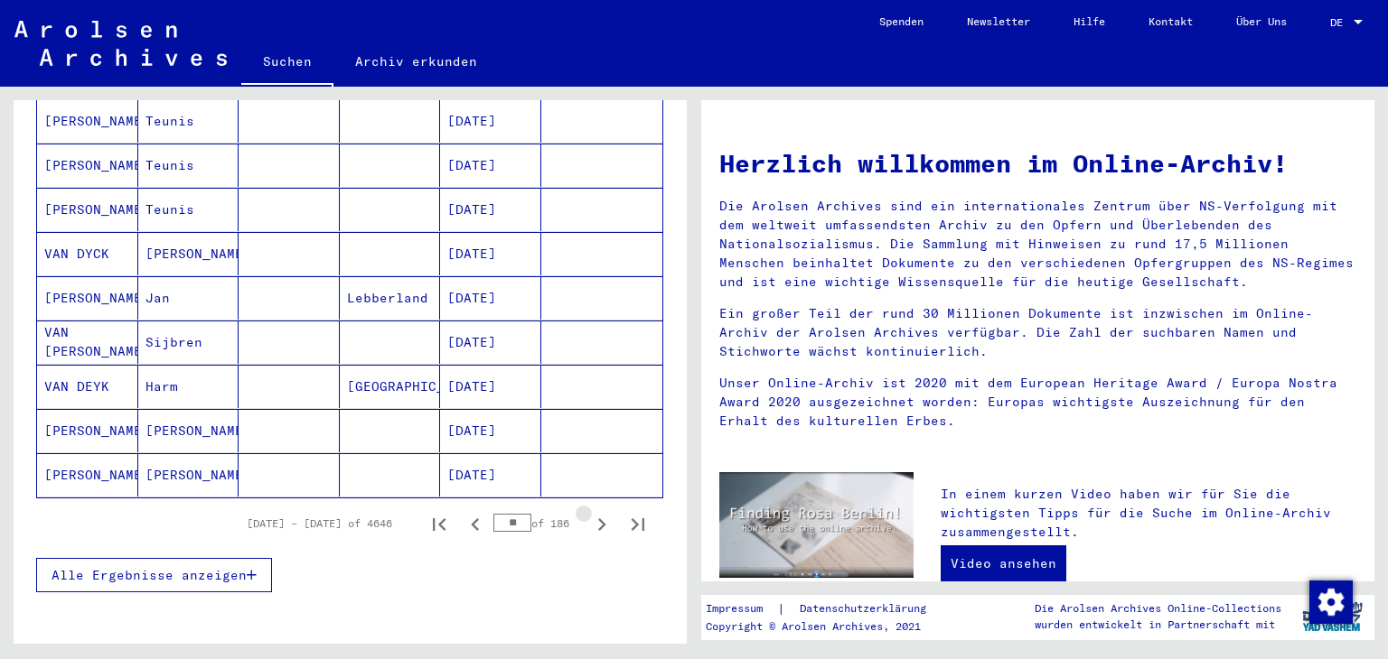
click at [590, 512] on icon "Next page" at bounding box center [601, 524] width 25 height 25
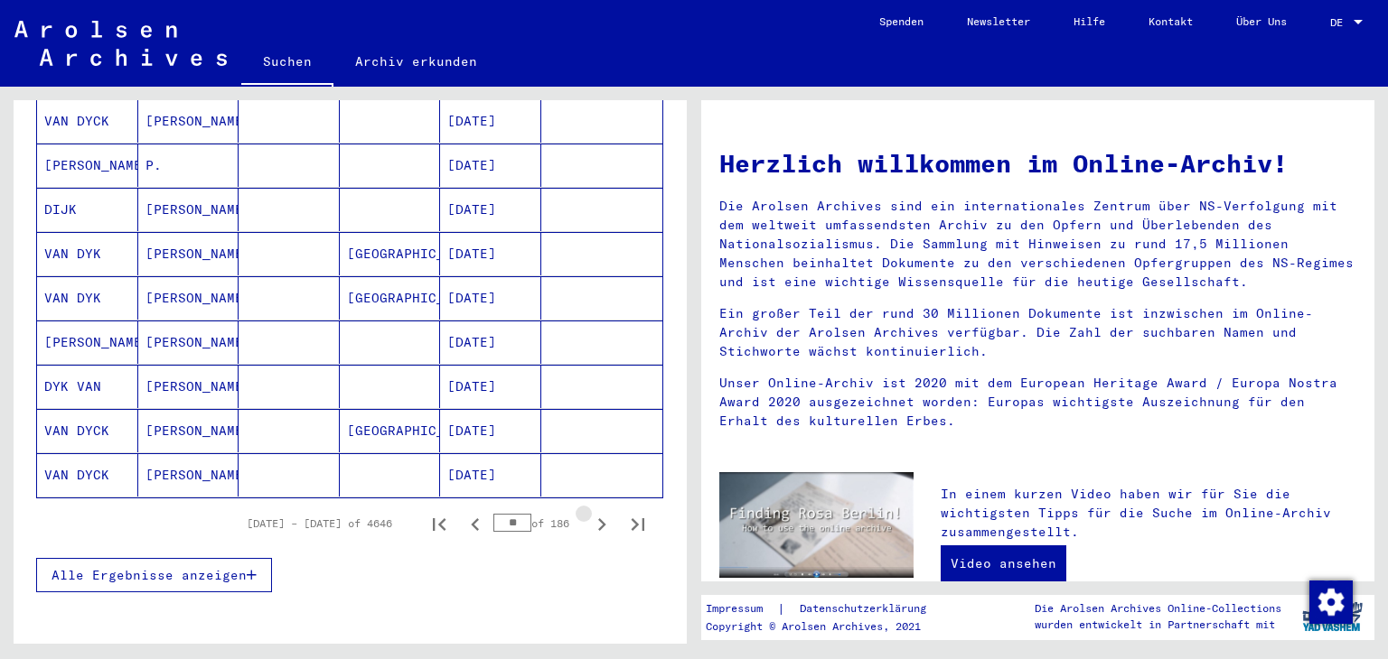
click at [590, 512] on icon "Next page" at bounding box center [601, 524] width 25 height 25
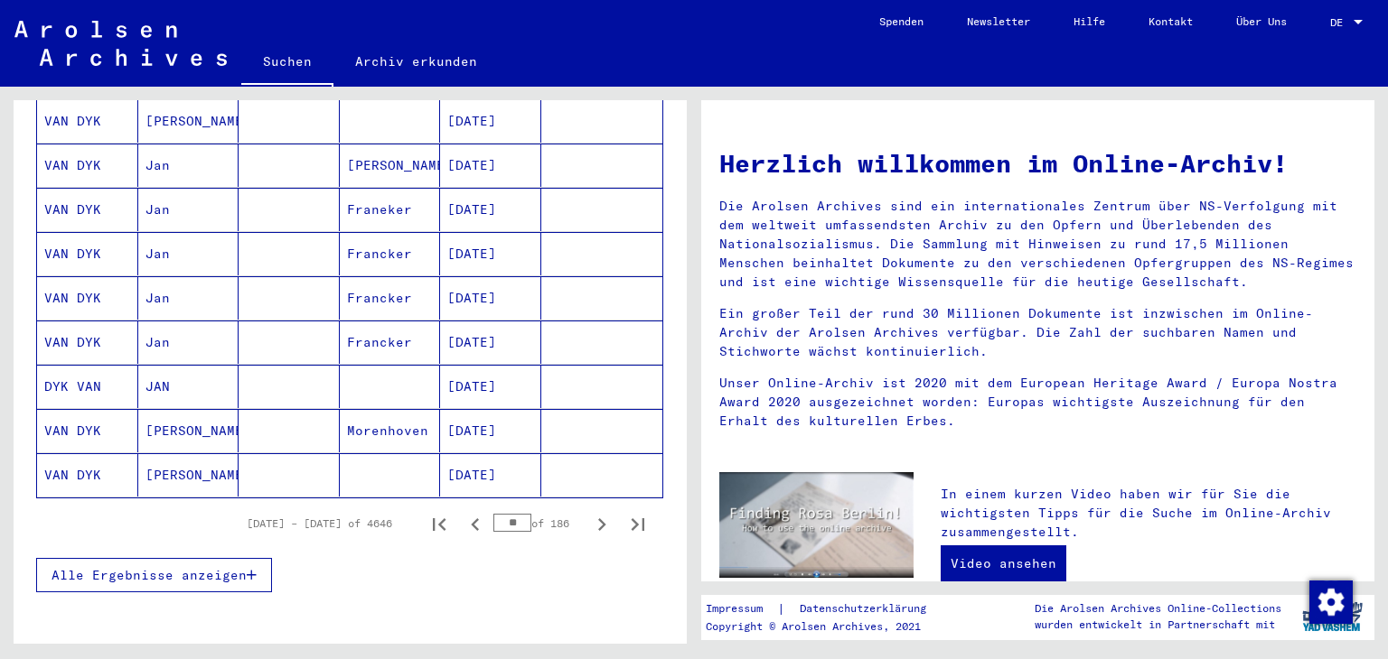
click at [590, 512] on icon "Next page" at bounding box center [601, 524] width 25 height 25
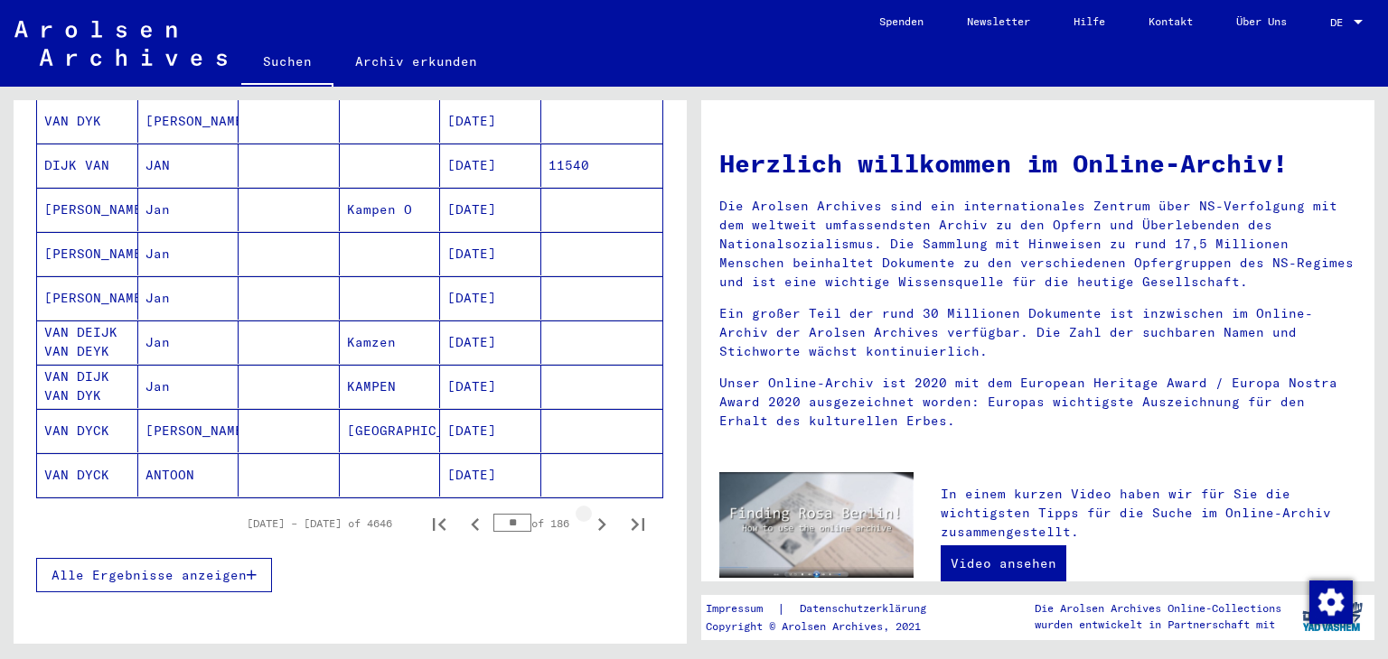
click at [590, 512] on icon "Next page" at bounding box center [601, 524] width 25 height 25
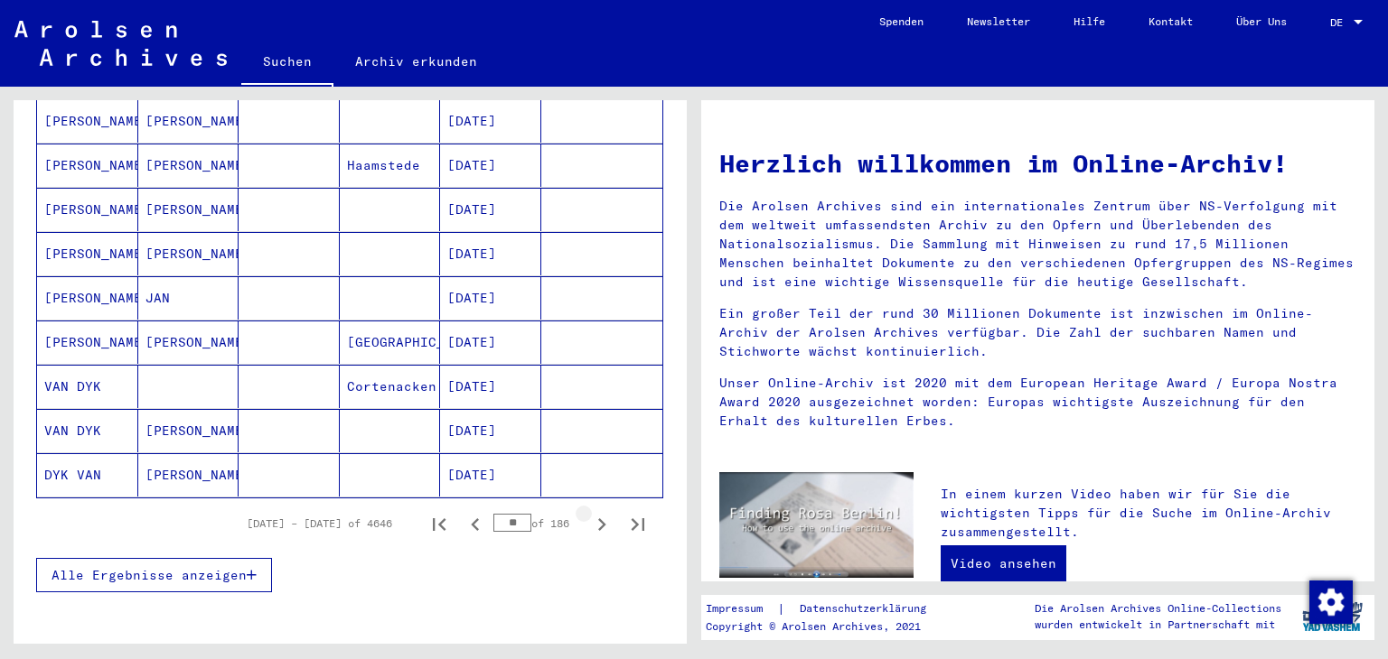
click at [590, 512] on icon "Next page" at bounding box center [601, 524] width 25 height 25
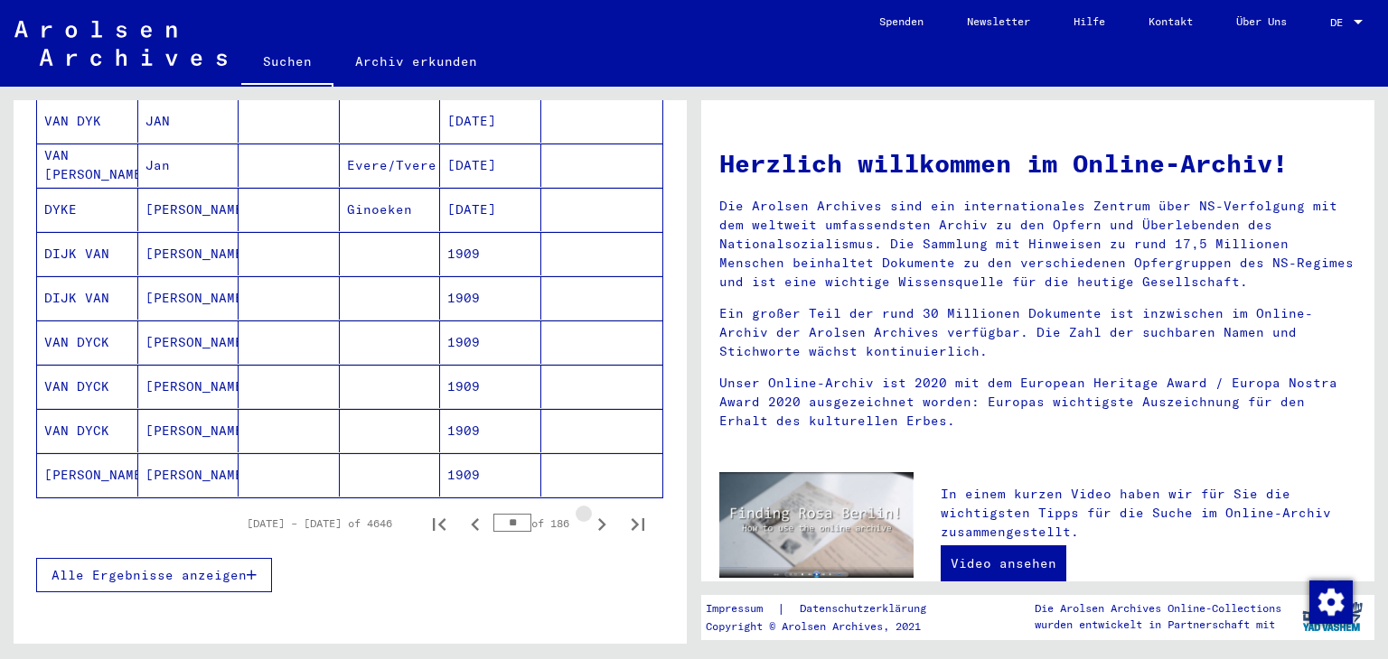
click at [590, 512] on icon "Next page" at bounding box center [601, 524] width 25 height 25
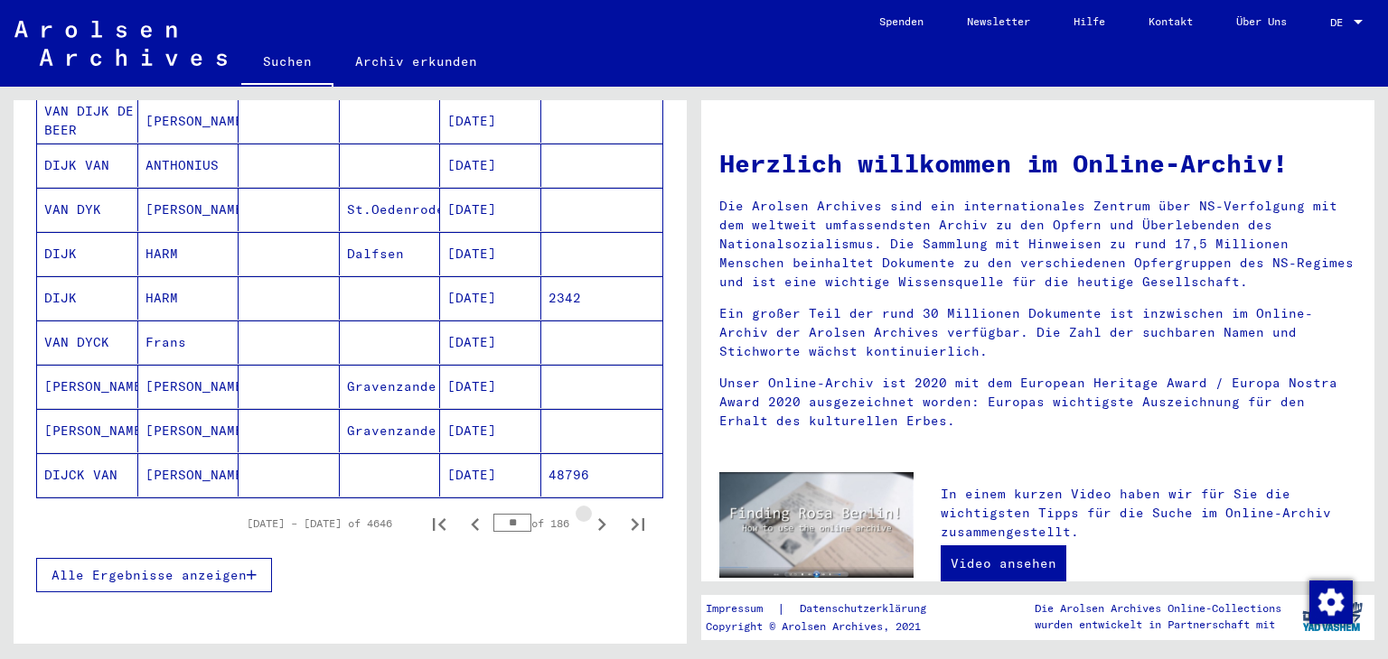
click at [590, 512] on icon "Next page" at bounding box center [601, 524] width 25 height 25
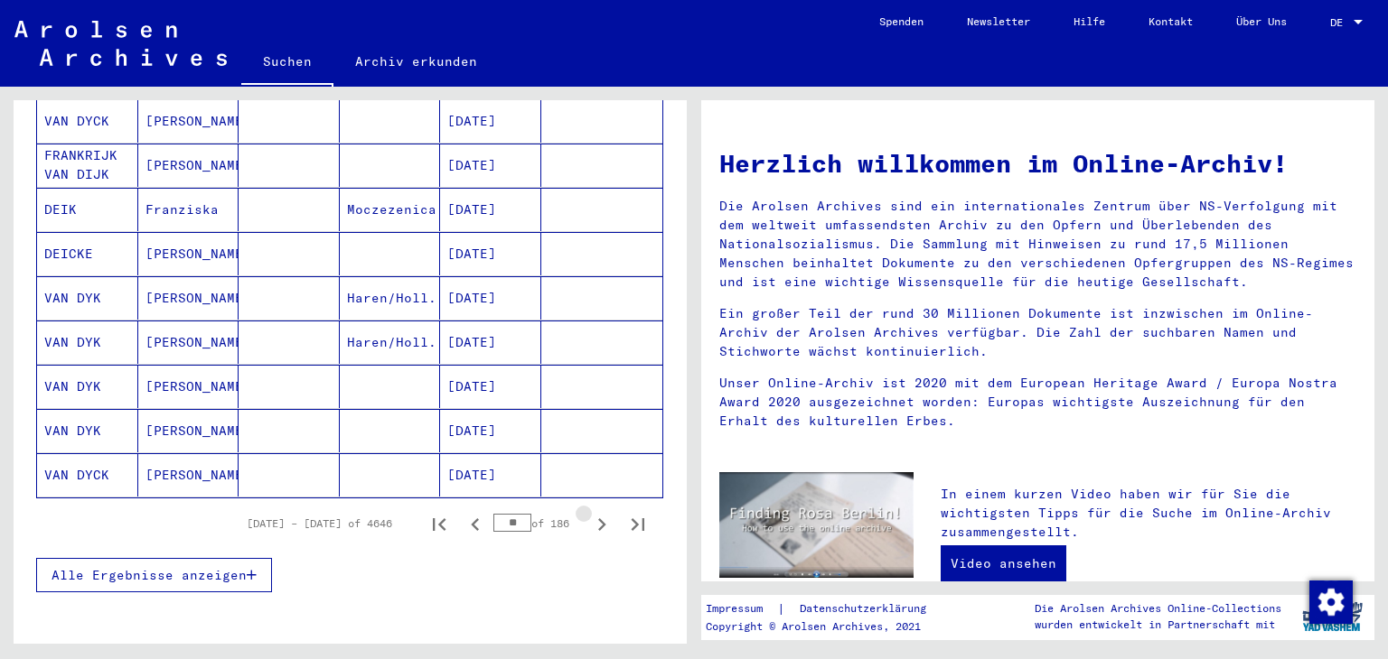
click at [590, 512] on icon "Next page" at bounding box center [601, 524] width 25 height 25
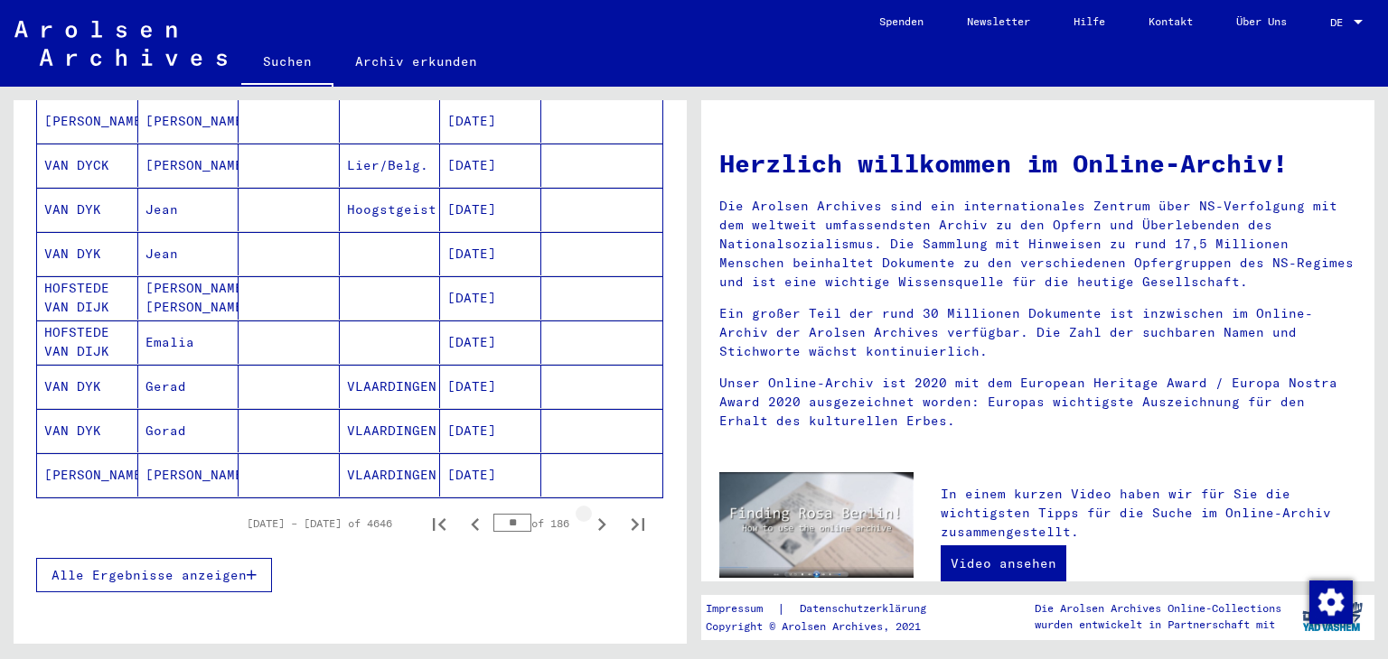
click at [590, 512] on icon "Next page" at bounding box center [601, 524] width 25 height 25
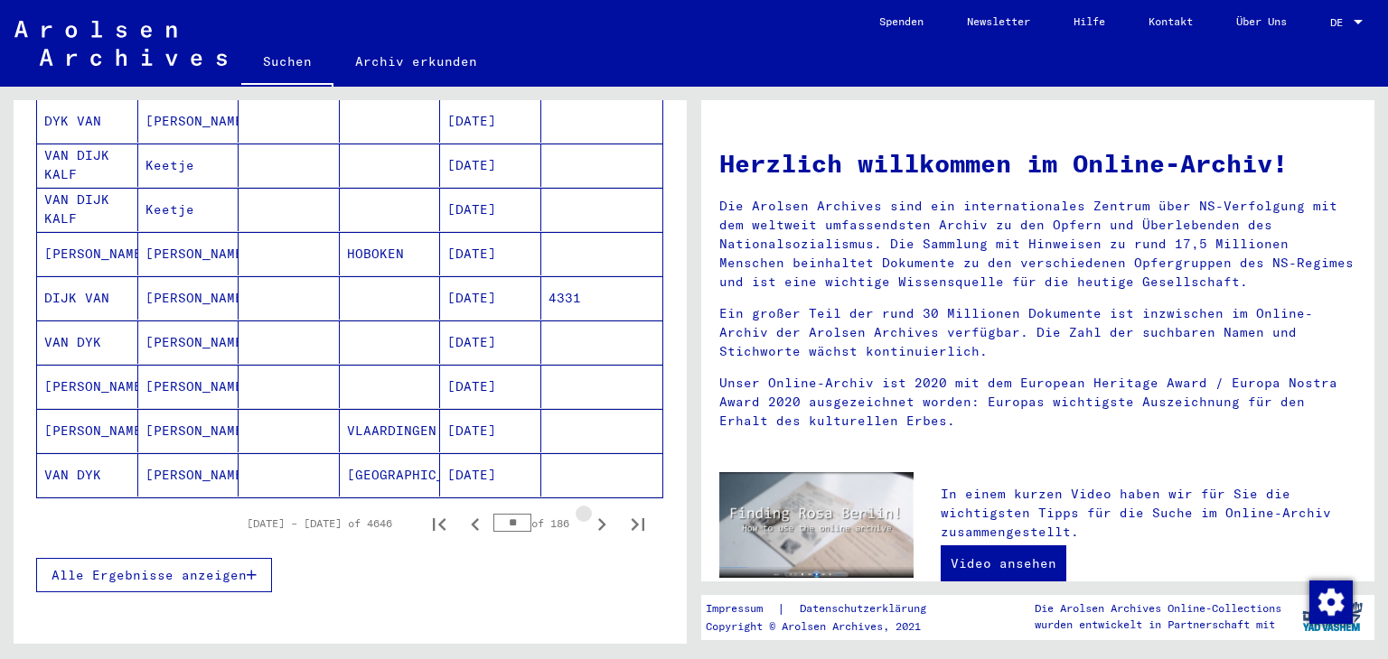
click at [590, 512] on icon "Next page" at bounding box center [601, 524] width 25 height 25
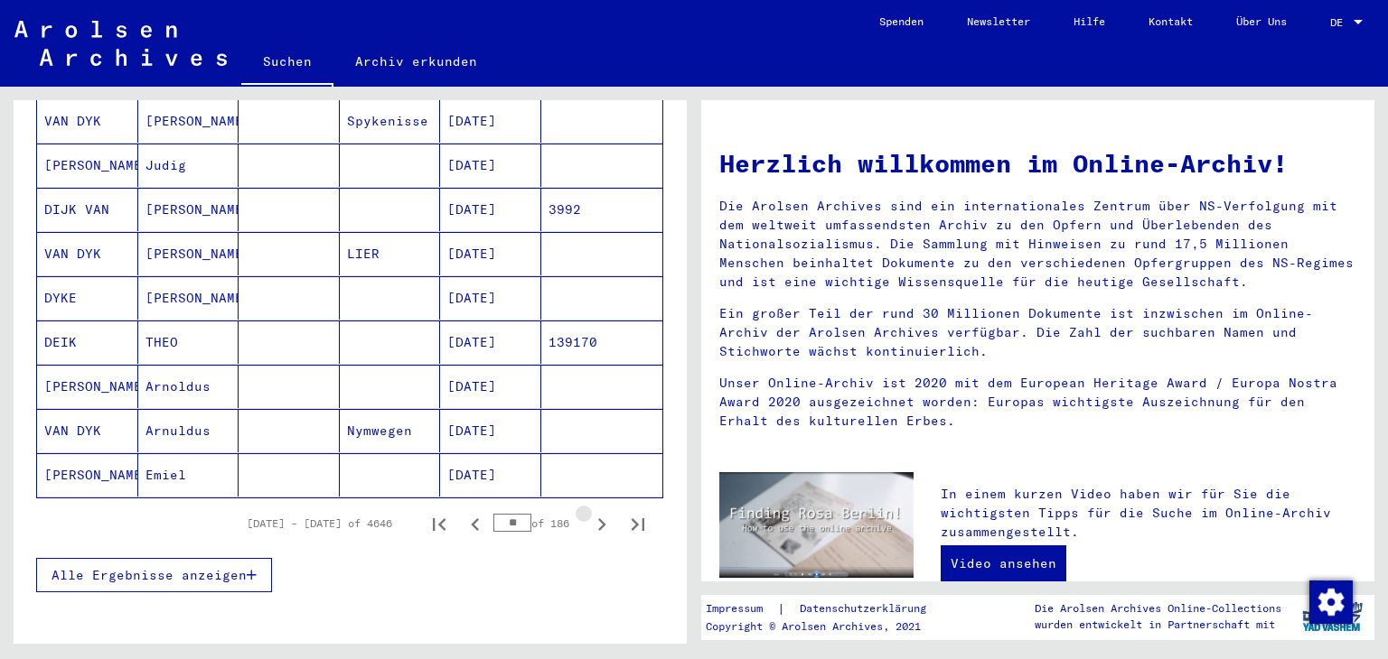
click at [590, 512] on icon "Next page" at bounding box center [601, 524] width 25 height 25
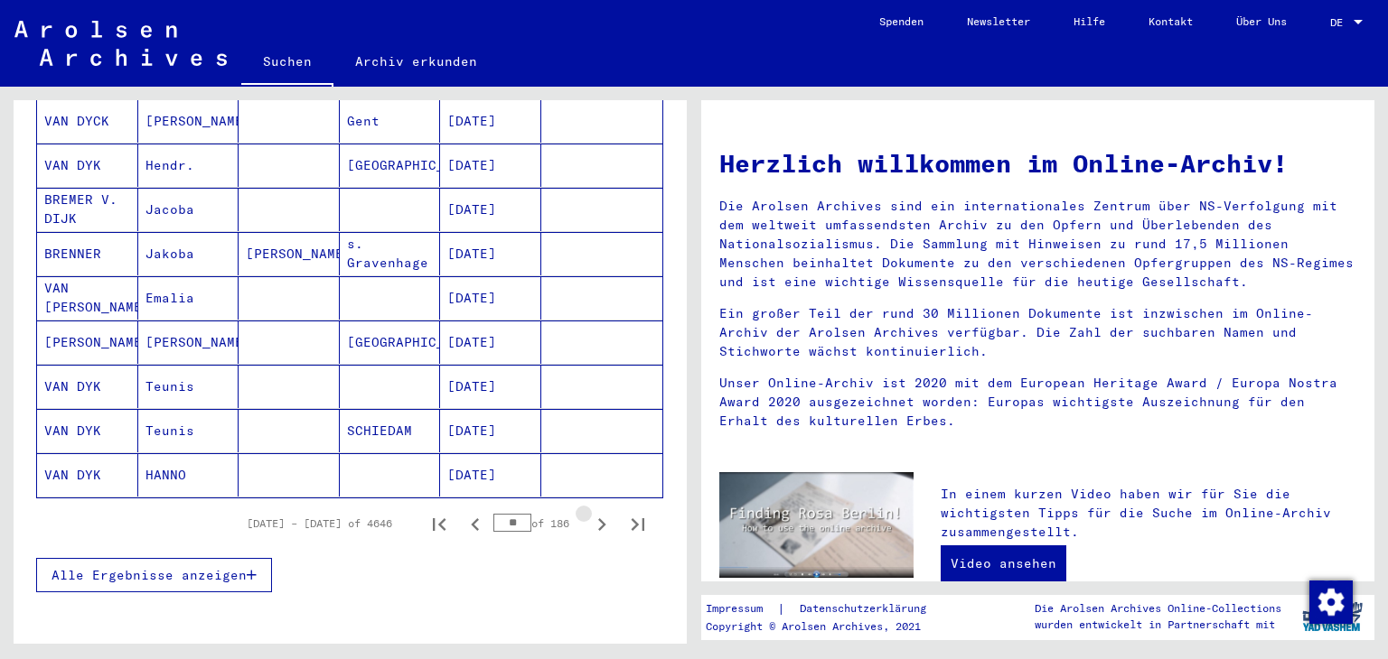
click at [590, 512] on icon "Next page" at bounding box center [601, 524] width 25 height 25
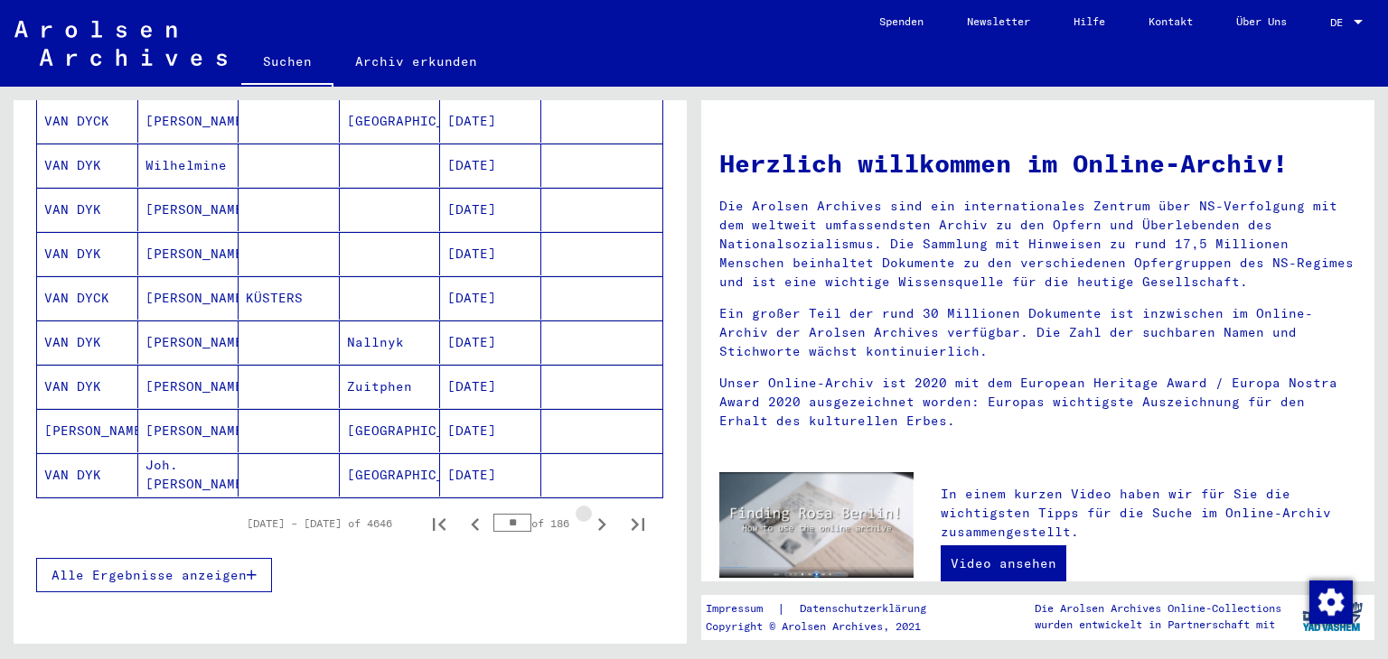
click at [590, 512] on icon "Next page" at bounding box center [601, 524] width 25 height 25
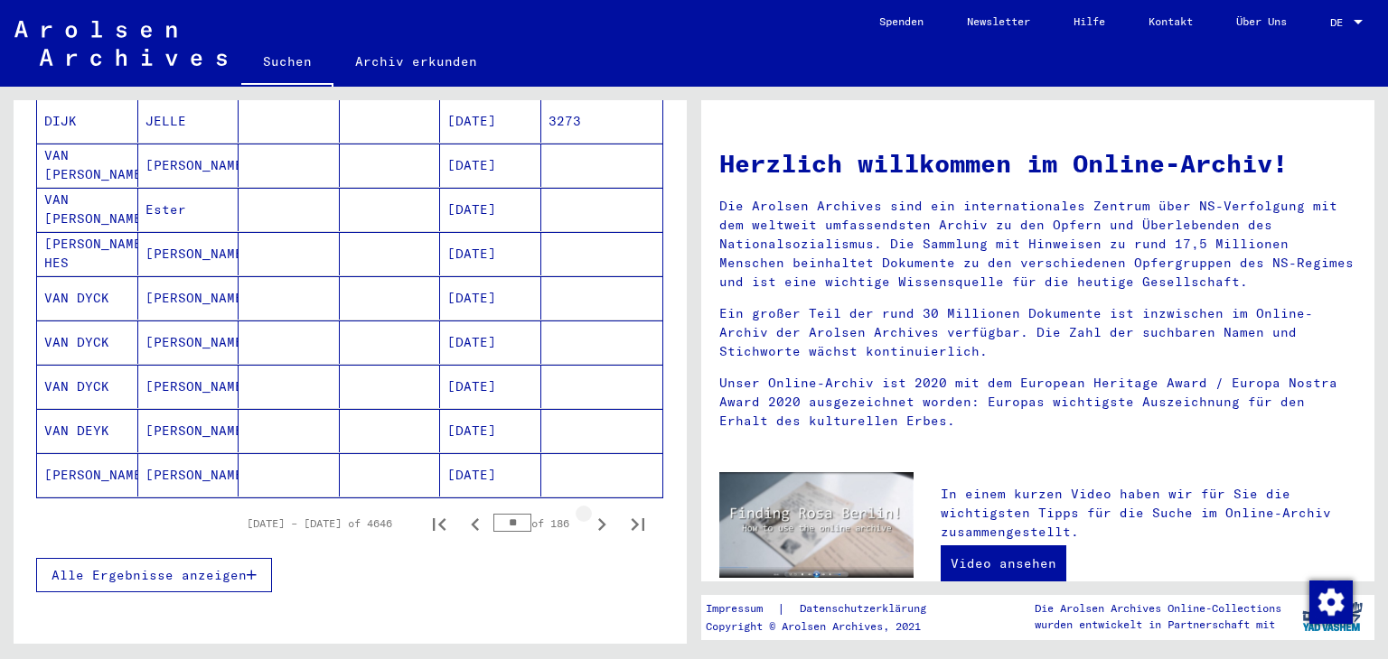
click at [590, 512] on icon "Next page" at bounding box center [601, 524] width 25 height 25
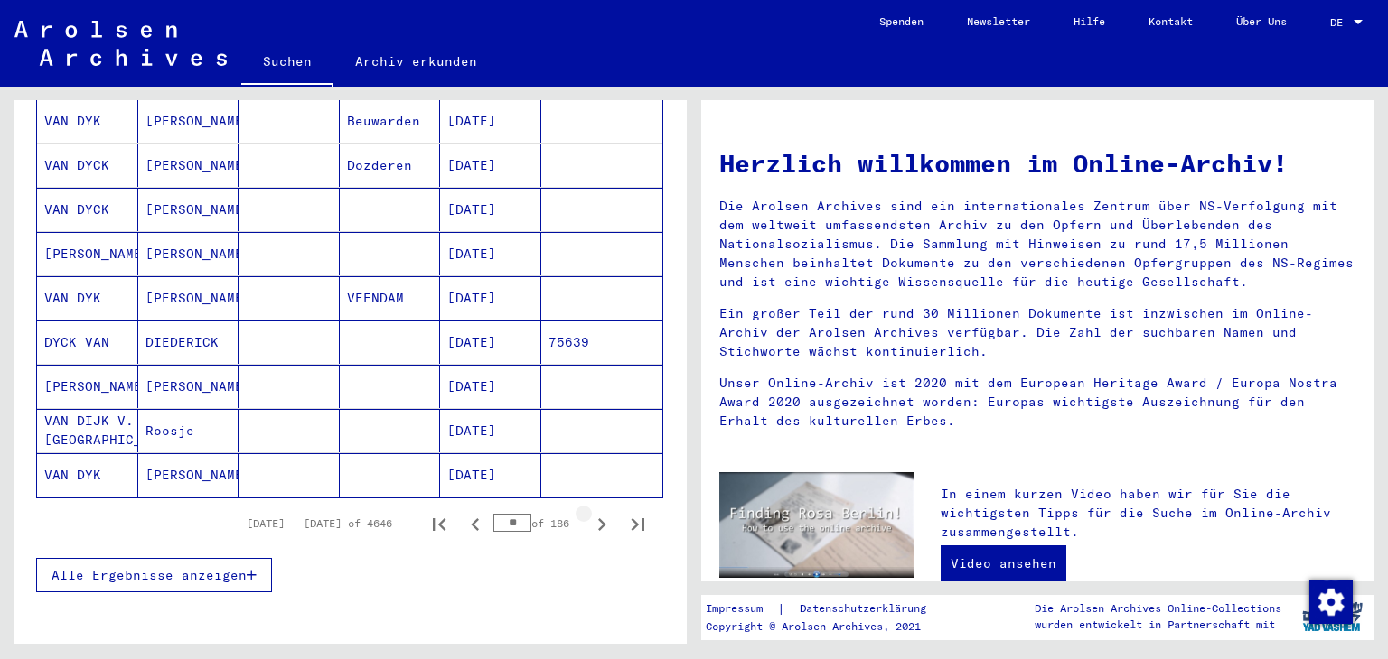
click at [590, 512] on icon "Next page" at bounding box center [601, 524] width 25 height 25
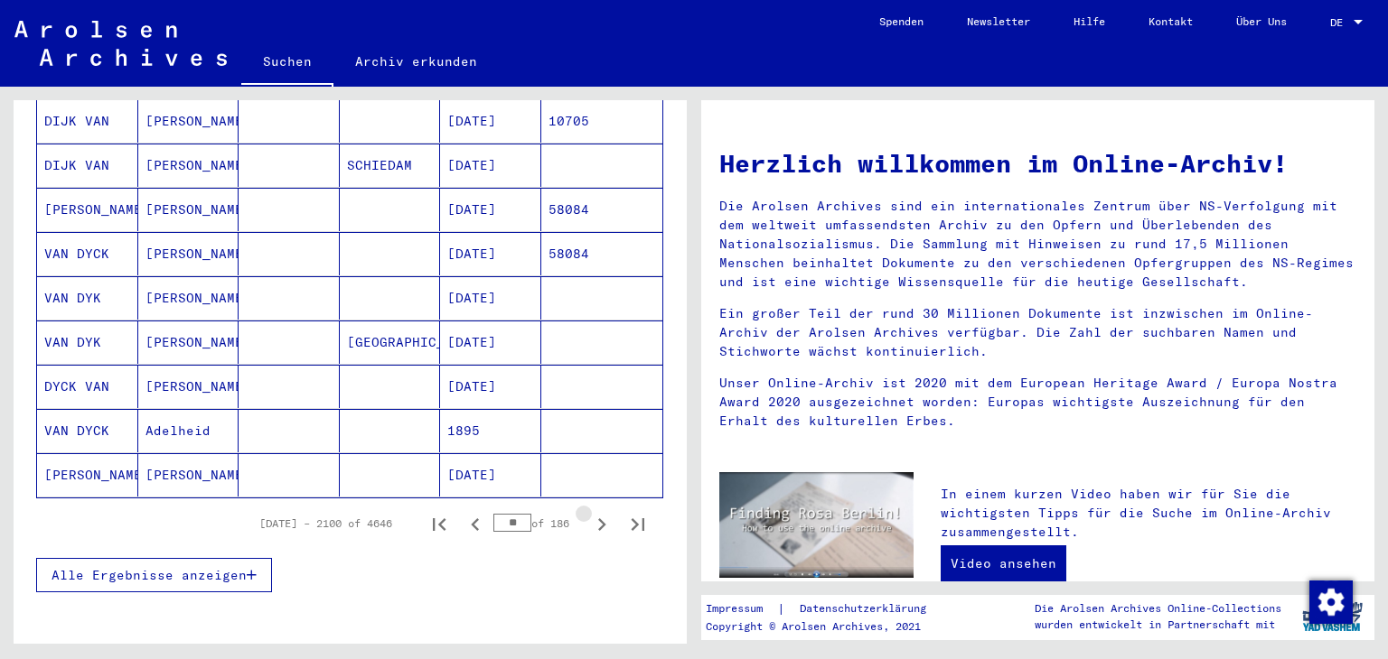
click at [590, 512] on icon "Next page" at bounding box center [601, 524] width 25 height 25
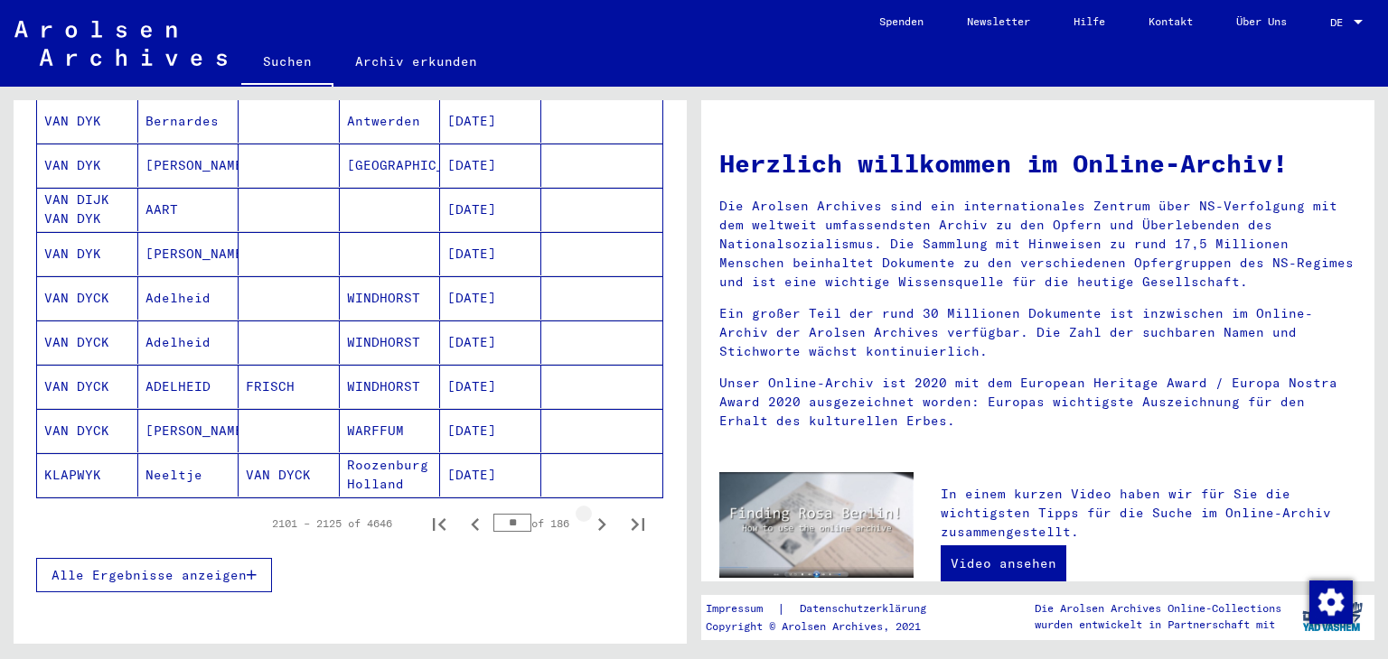
click at [590, 512] on icon "Next page" at bounding box center [601, 524] width 25 height 25
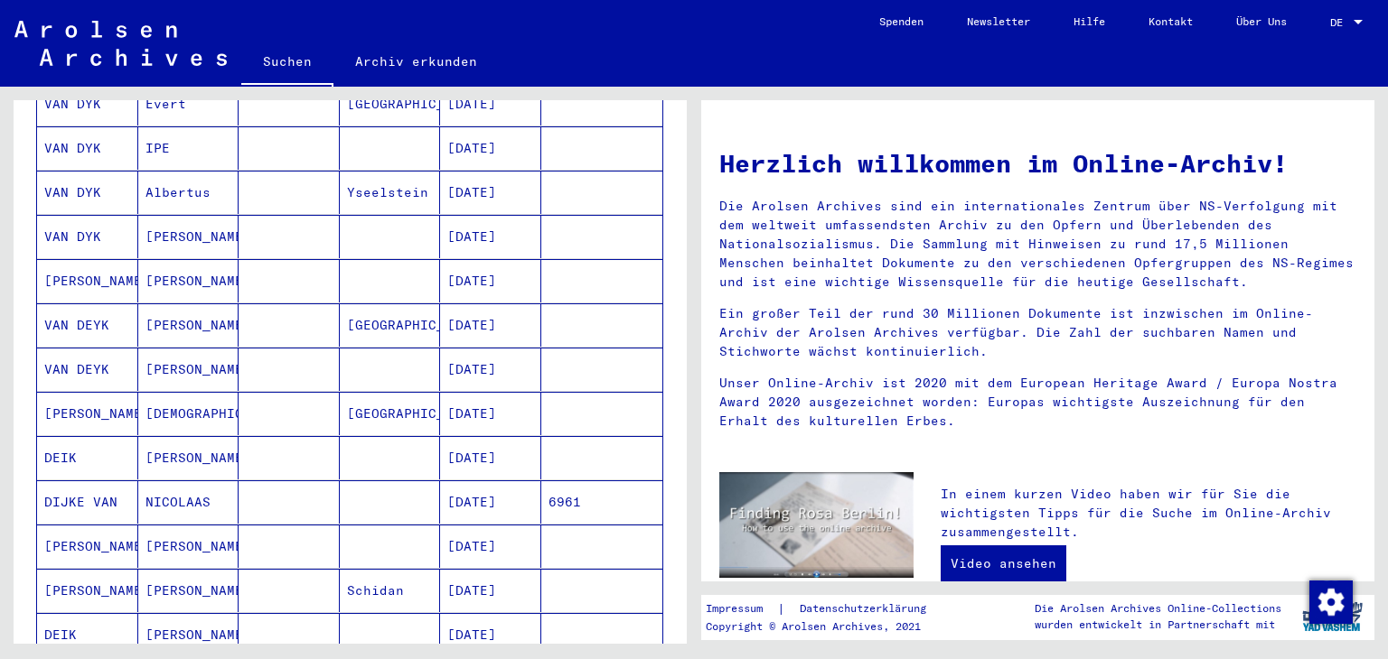
scroll to position [903, 0]
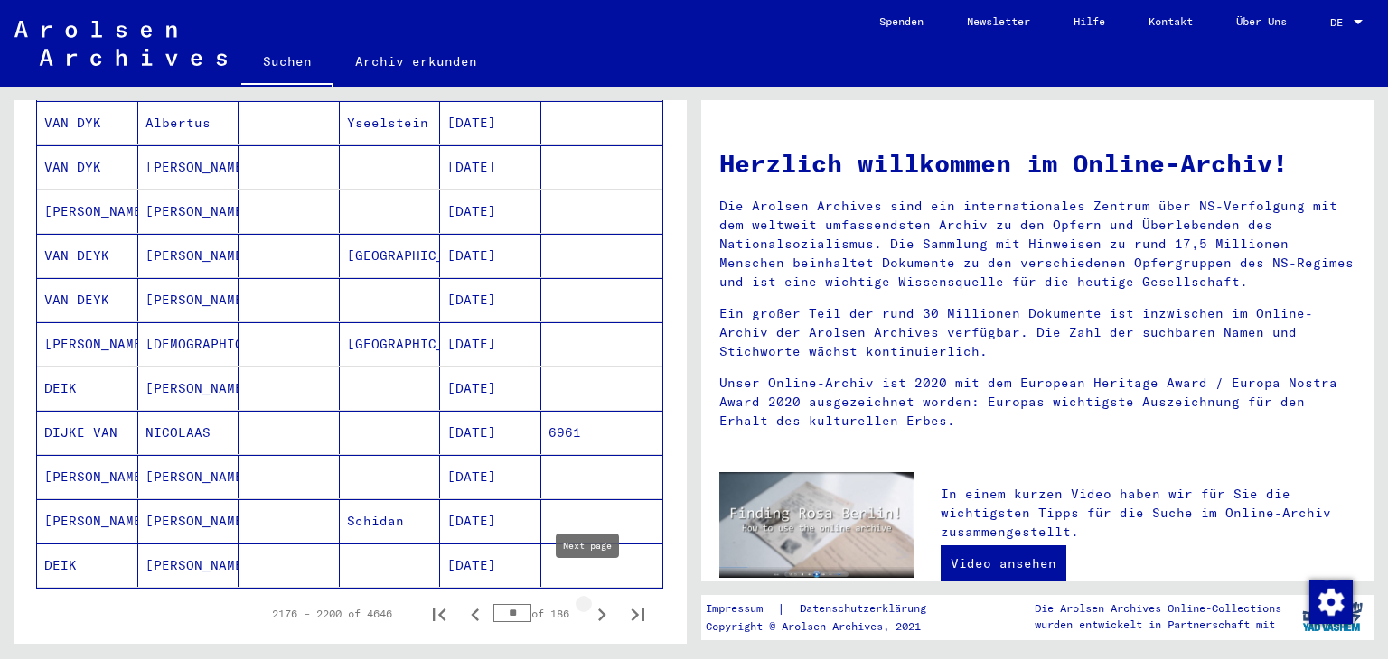
click at [589, 603] on icon "Next page" at bounding box center [601, 615] width 25 height 25
type input "**"
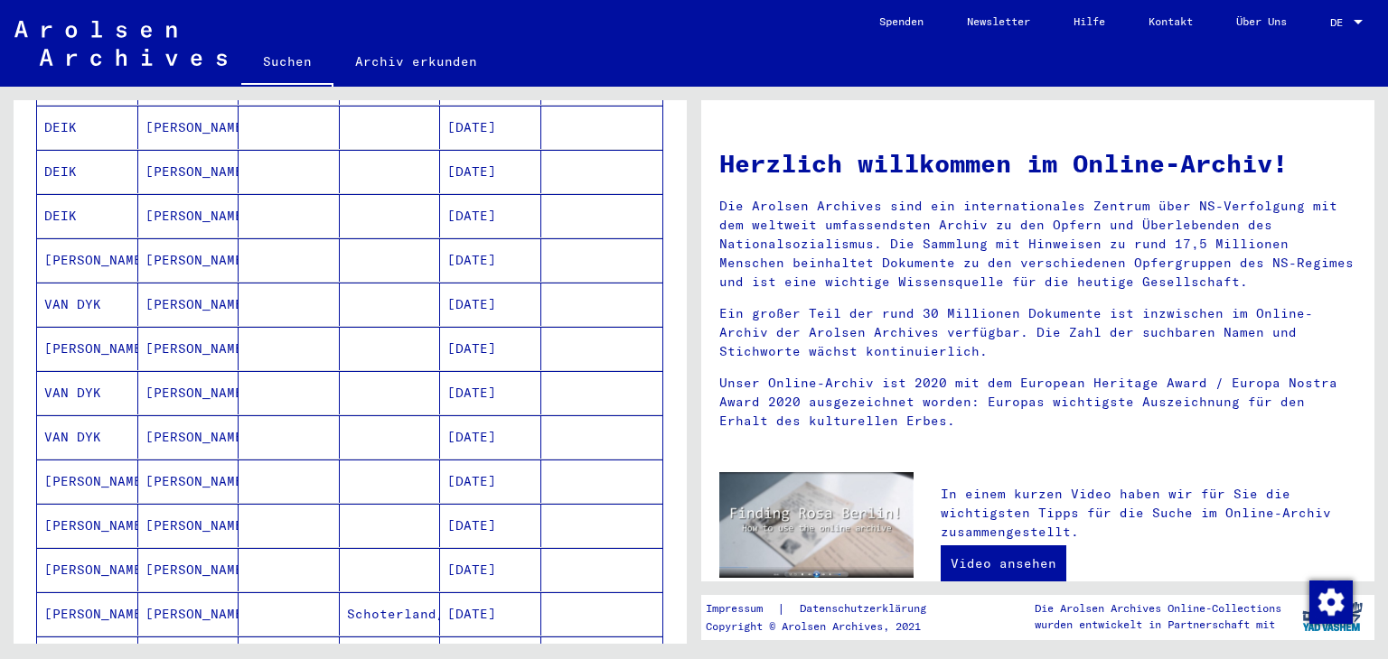
scroll to position [0, 0]
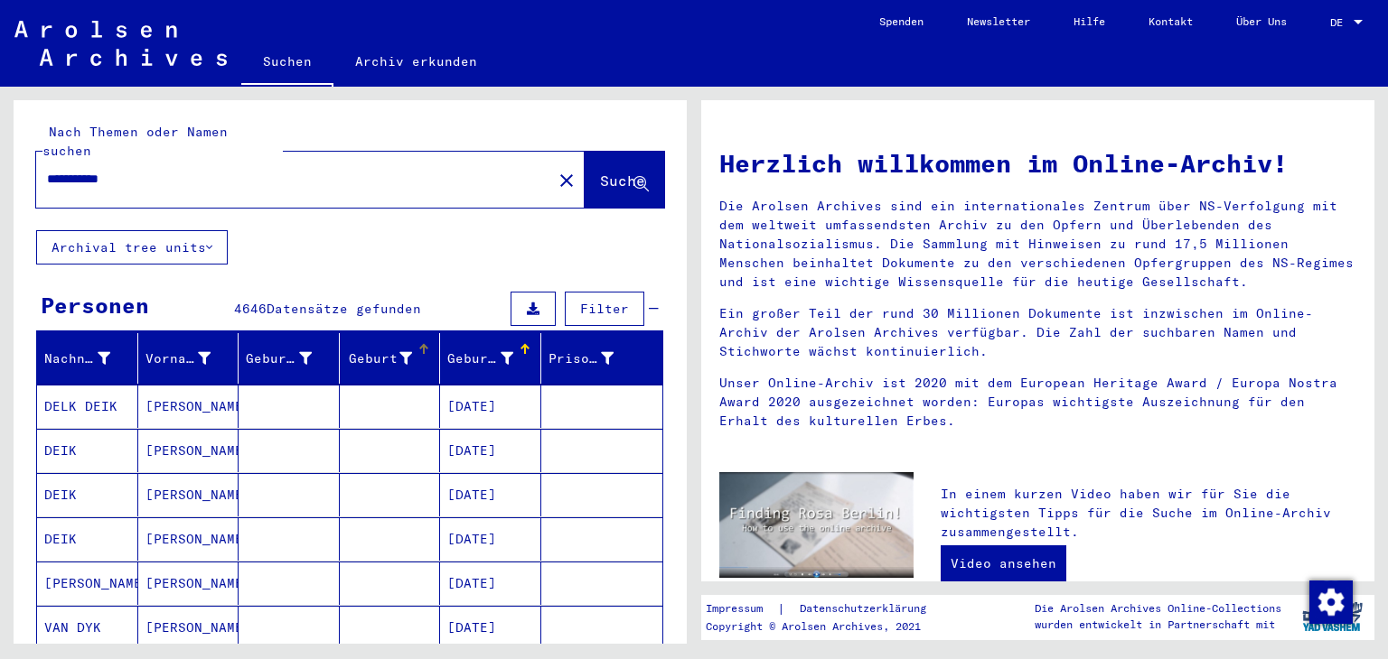
click at [399, 352] on icon at bounding box center [405, 358] width 13 height 13
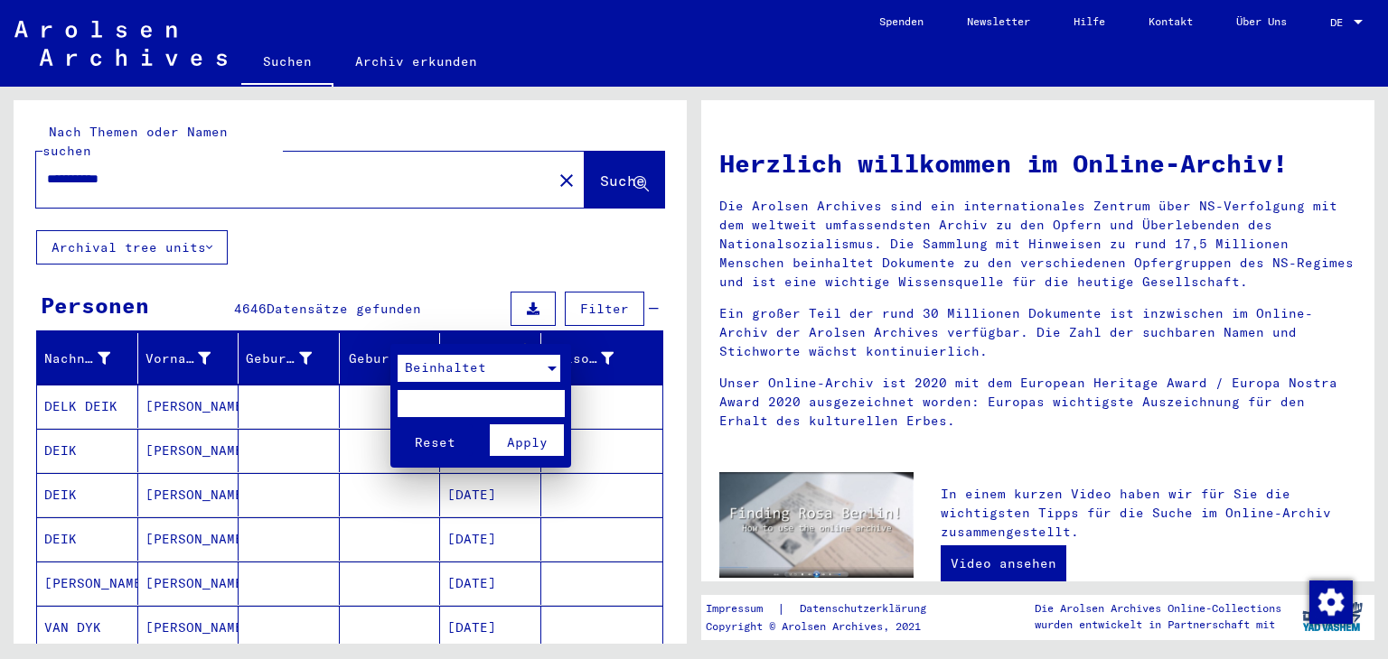
click at [553, 369] on div at bounding box center [551, 369] width 9 height 5
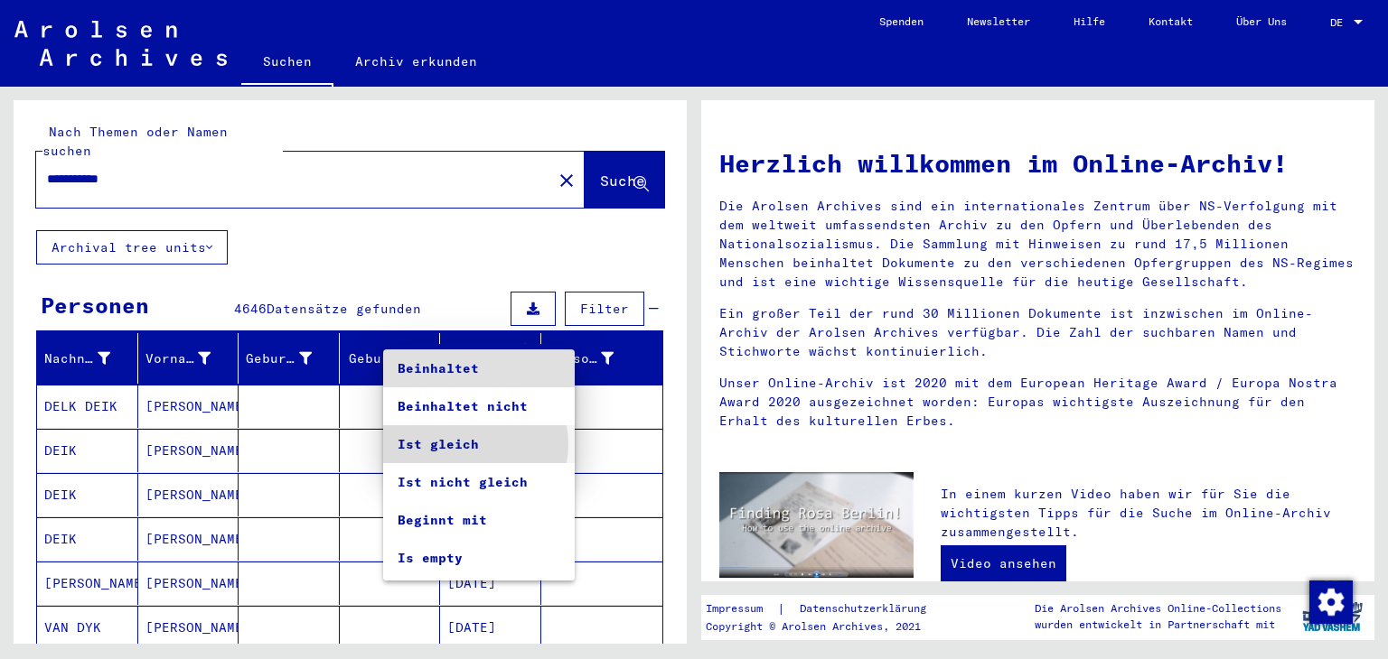
click at [466, 444] on span "Ist gleich" at bounding box center [479, 445] width 163 height 38
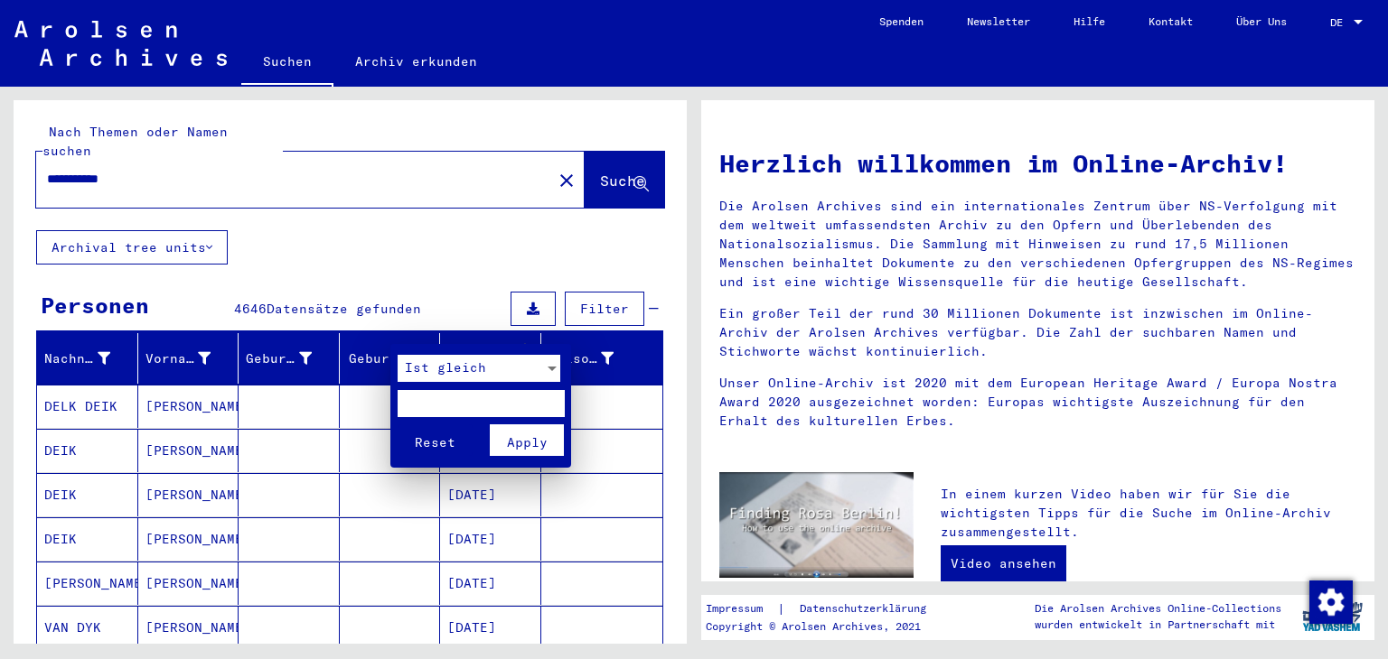
click at [412, 403] on input "text" at bounding box center [481, 403] width 167 height 27
type input "*******"
click at [398, 425] on button "Reset" at bounding box center [435, 441] width 75 height 32
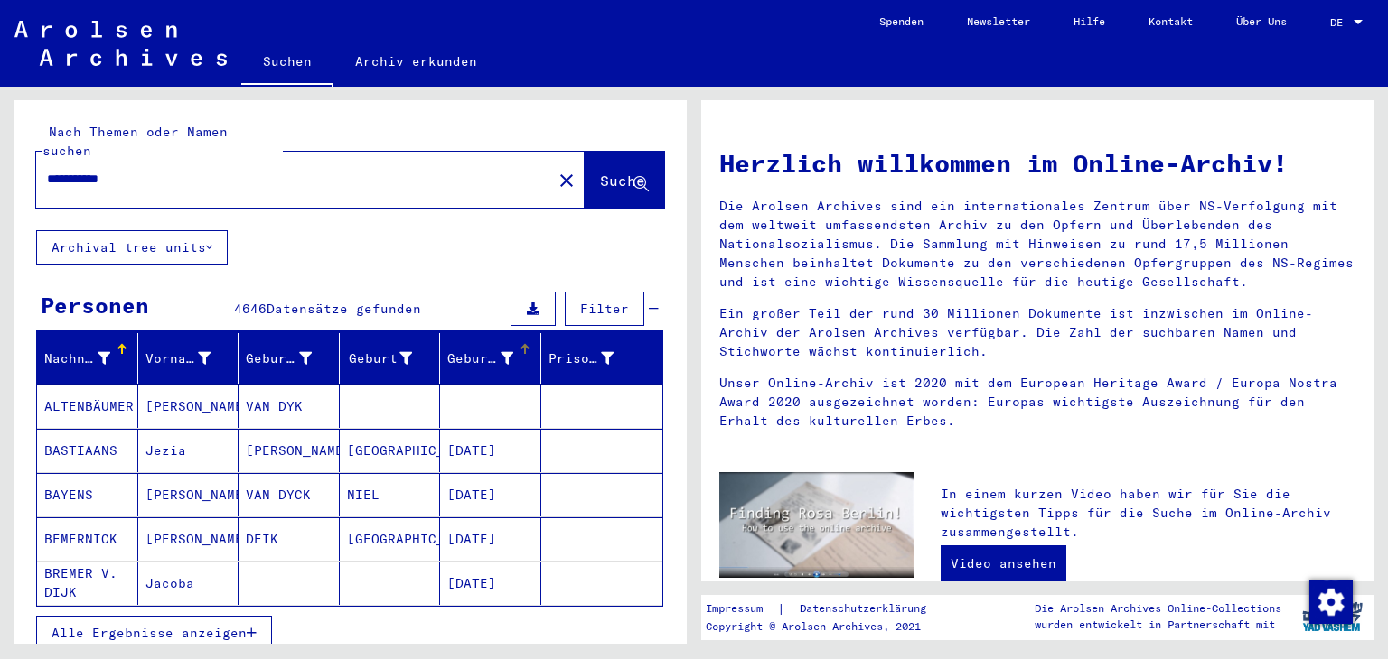
click at [500, 352] on icon at bounding box center [506, 358] width 13 height 13
